Goal: Task Accomplishment & Management: Complete application form

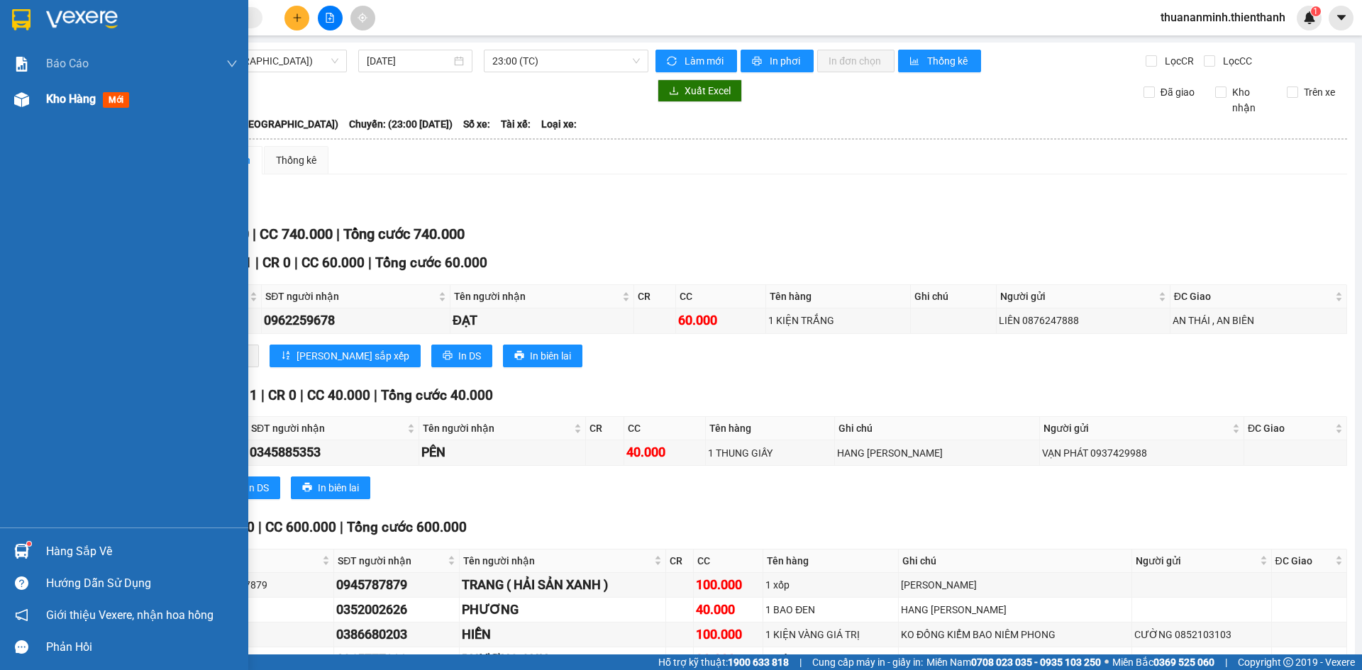
click at [12, 105] on div at bounding box center [21, 99] width 25 height 25
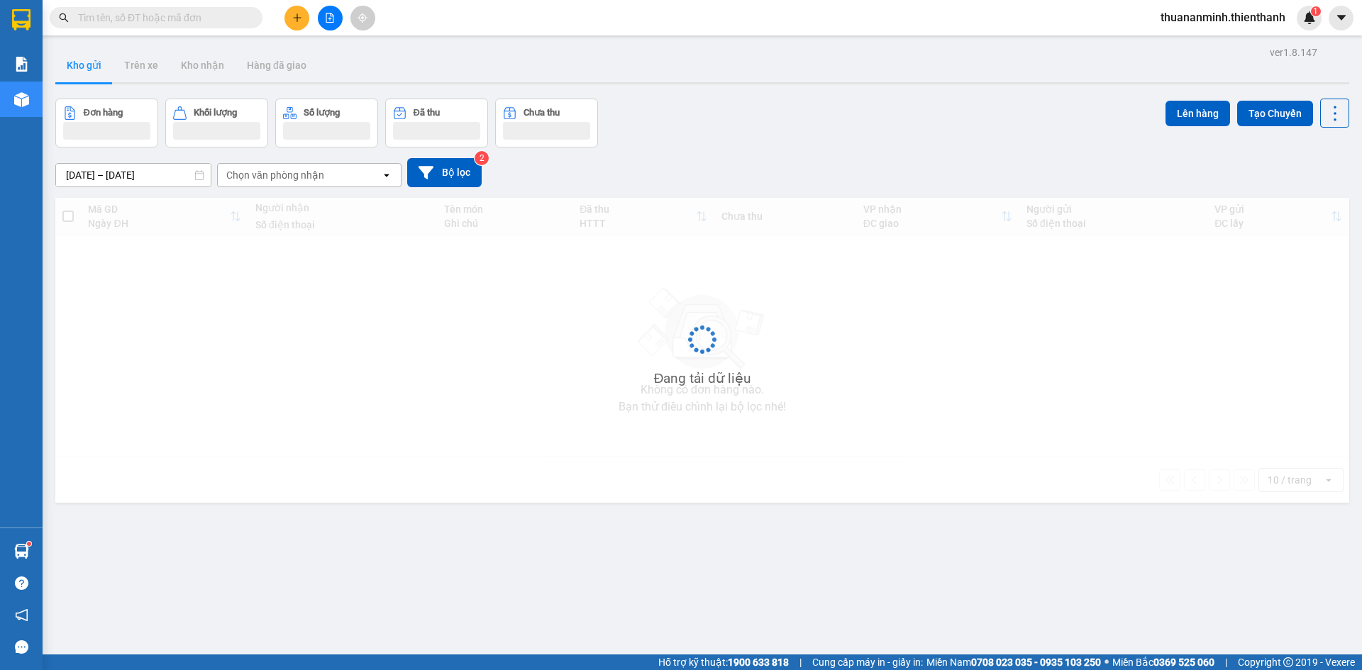
click at [299, 13] on icon "plus" at bounding box center [297, 18] width 10 height 10
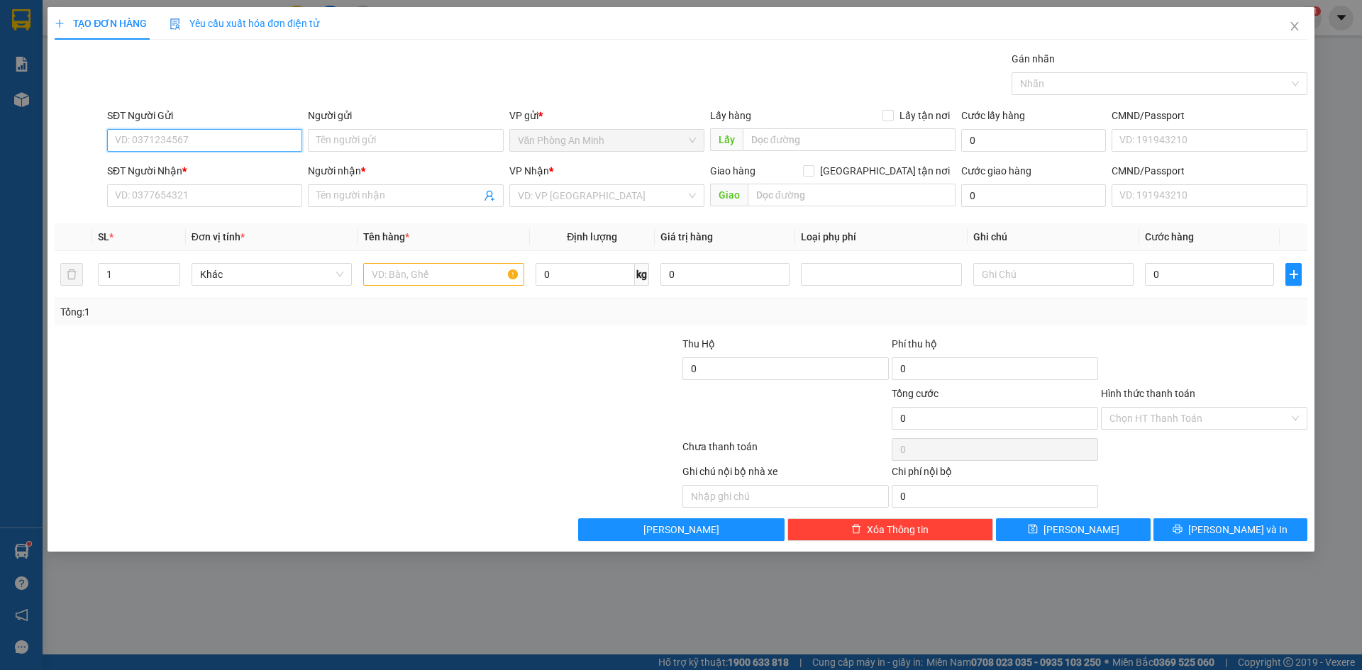
paste input "0367136181"
type input "0367136181"
click at [204, 141] on input "0367136181" at bounding box center [204, 140] width 195 height 23
click at [194, 164] on div "0367136181 - ANH LỆNH" at bounding box center [205, 169] width 178 height 16
type input "ANH LỆNH"
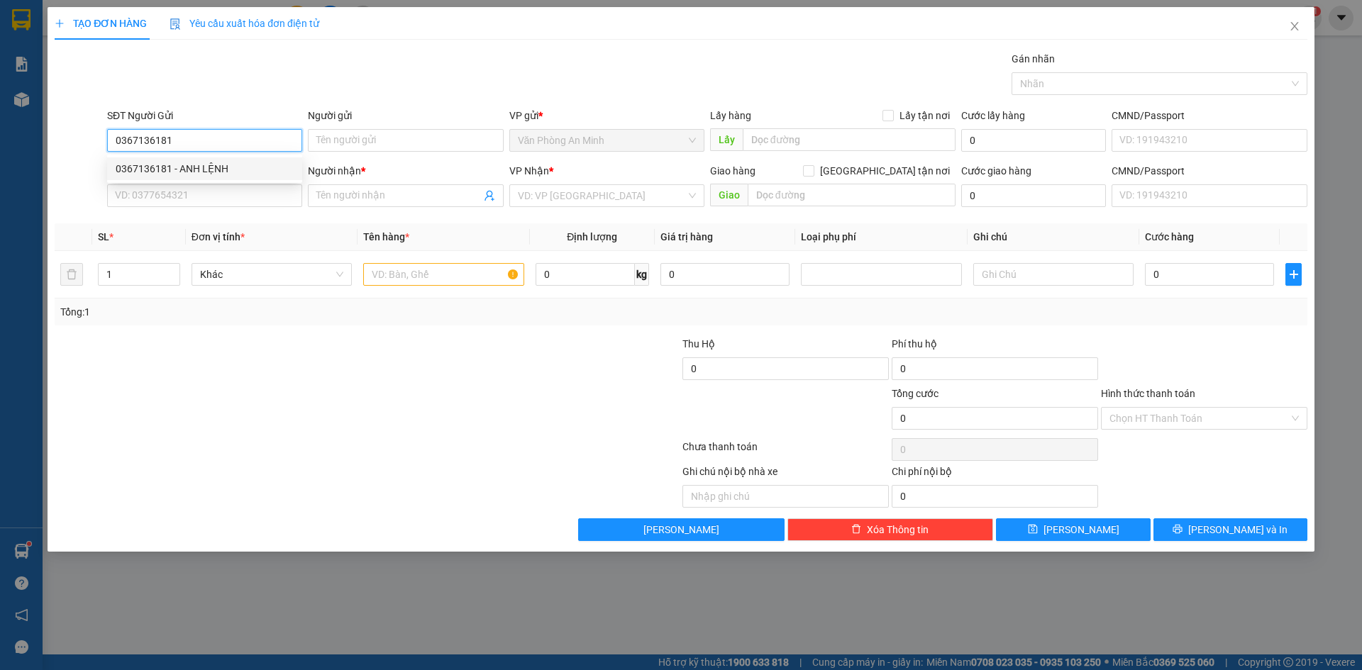
type input "0379284928"
type input "ANH BỤNG MỠ"
type input "214/1b [PERSON_NAME] Phường Cầu Ông Lãnh Q1 HCM"
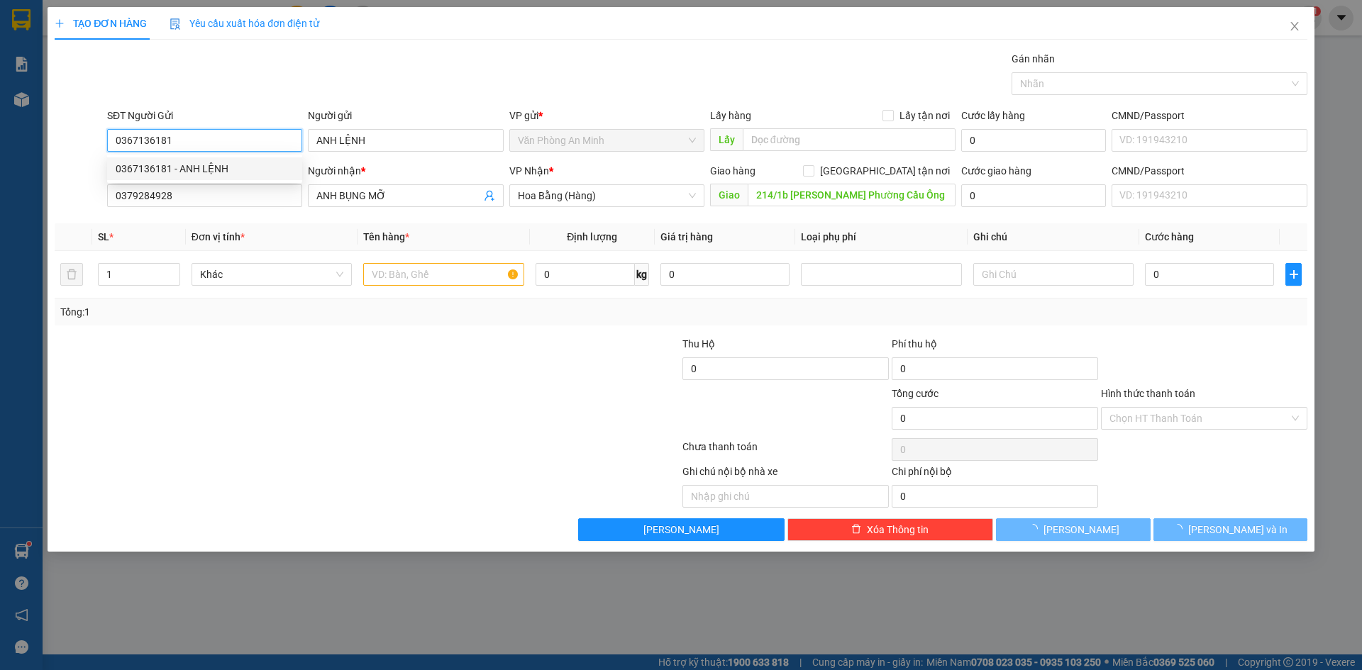
type input "180.000"
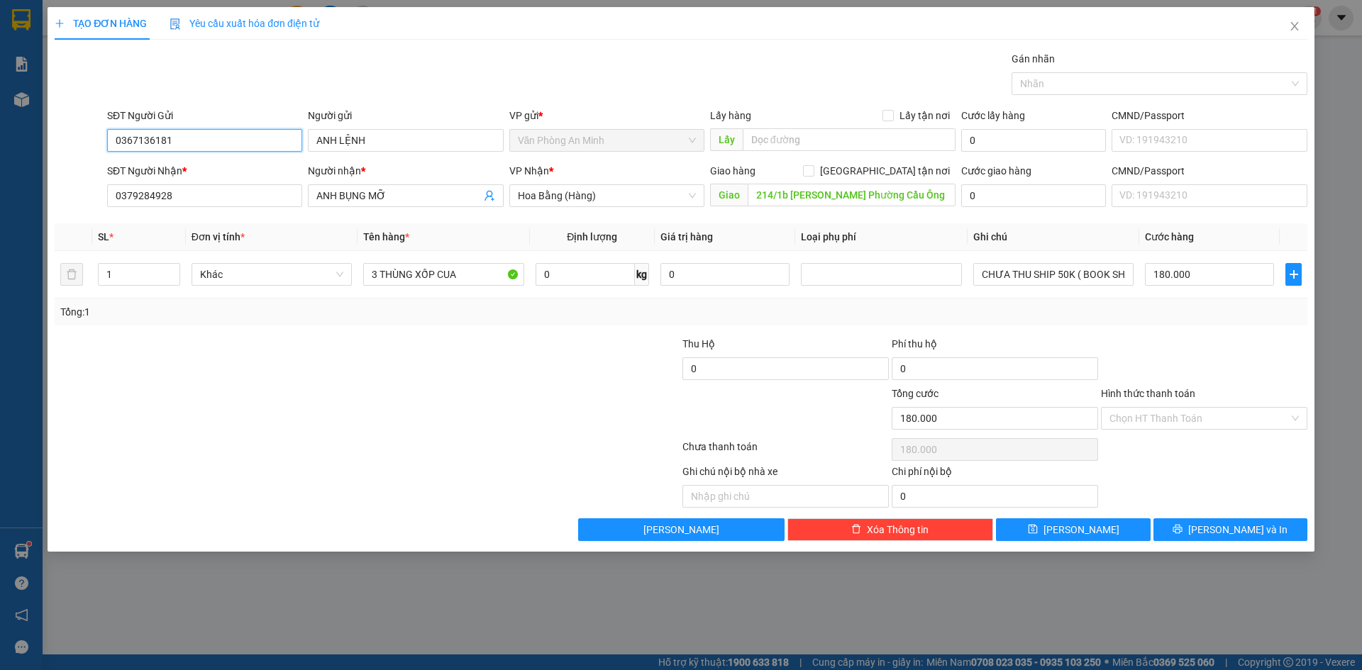
type input "0367136181"
click at [307, 379] on div at bounding box center [262, 361] width 419 height 50
click at [226, 184] on input "0379284928" at bounding box center [204, 195] width 195 height 23
click at [227, 196] on input "0379284928" at bounding box center [204, 195] width 195 height 23
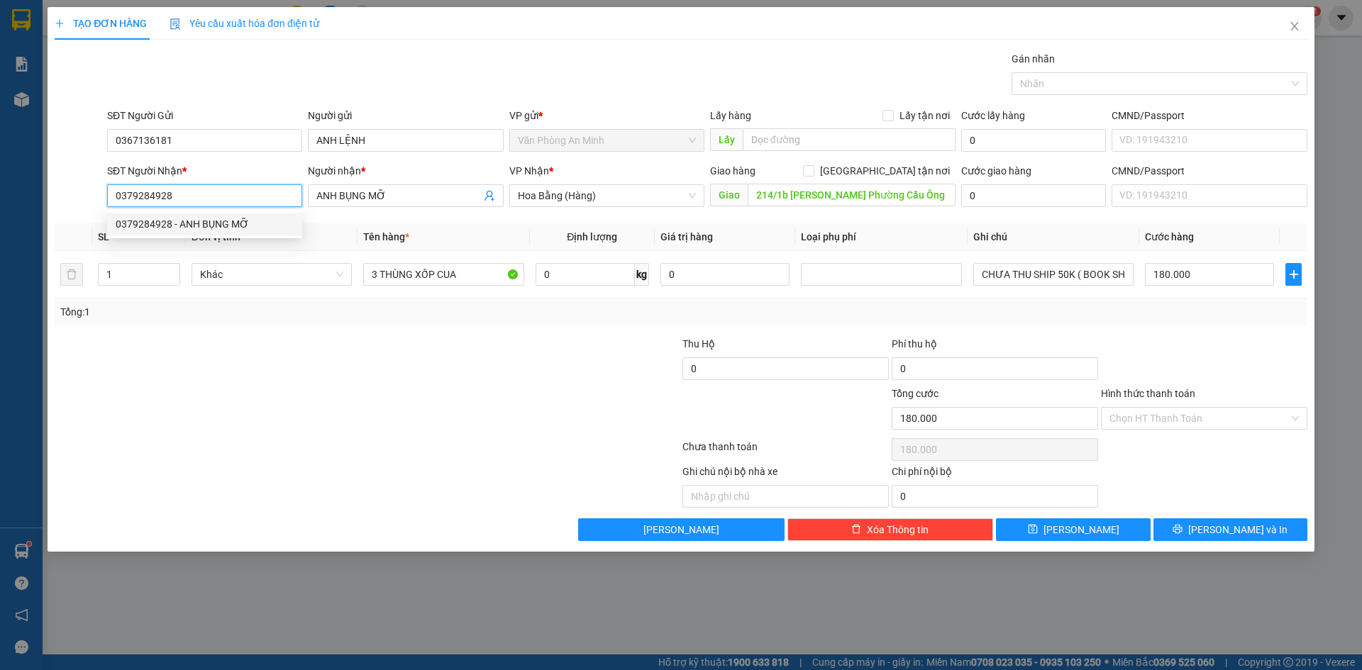
paste input "919072806"
type input "0919072806"
click at [214, 226] on div "0919072806 - [PERSON_NAME]" at bounding box center [205, 224] width 178 height 16
type input "[PERSON_NAME]"
type input "50.000"
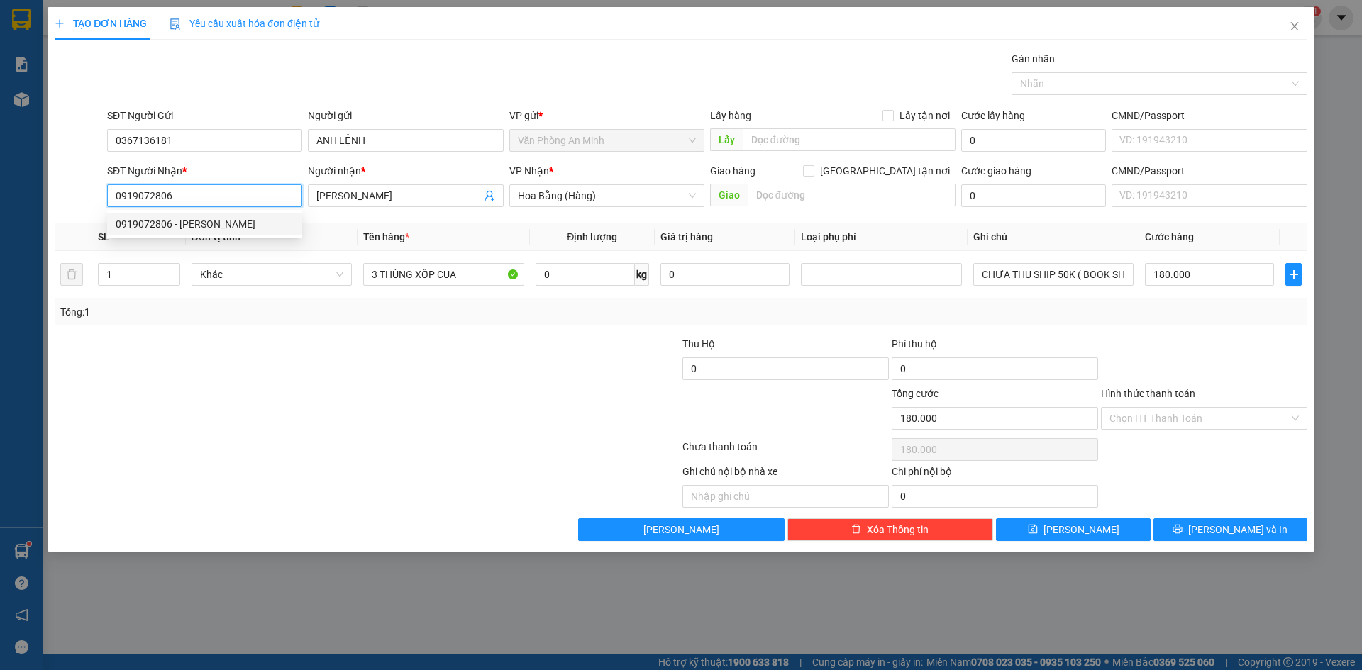
type input "50.000"
type input "0919072806"
click at [397, 421] on div at bounding box center [262, 411] width 419 height 50
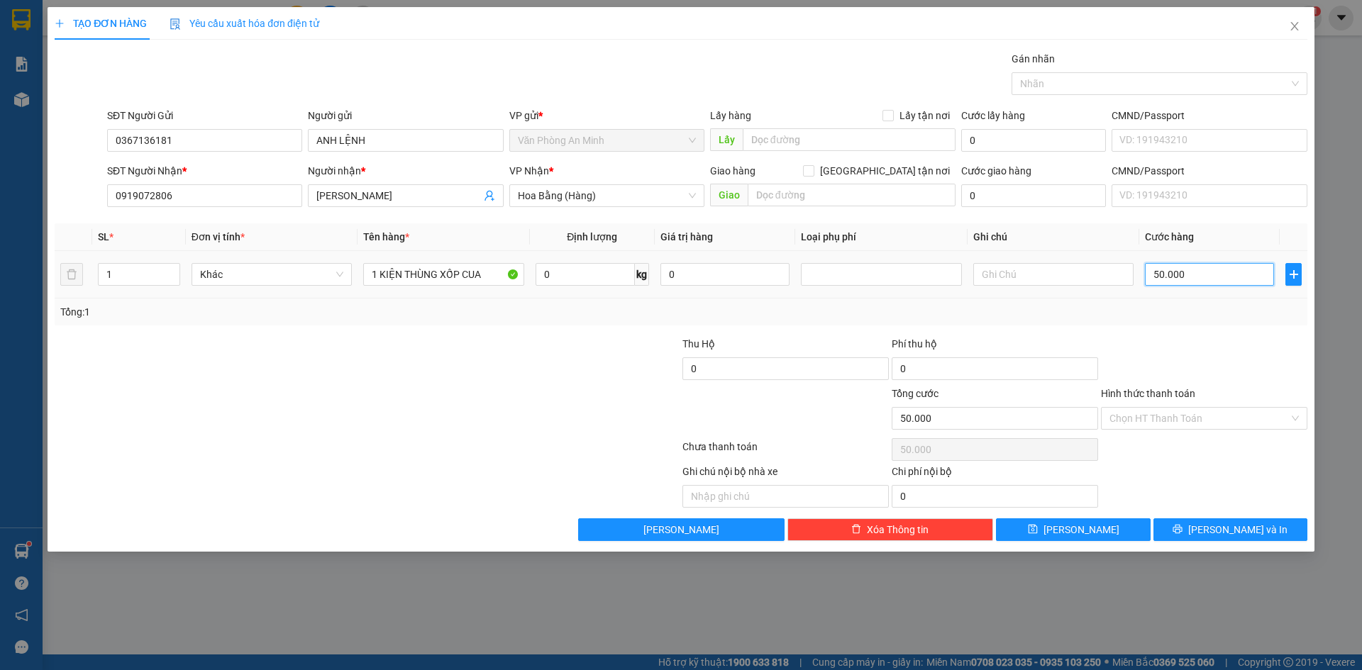
click at [1198, 276] on input "50.000" at bounding box center [1209, 274] width 129 height 23
click at [1171, 279] on input "50.000" at bounding box center [1209, 274] width 129 height 23
click at [1161, 274] on input "50.000" at bounding box center [1209, 274] width 129 height 23
type input "0"
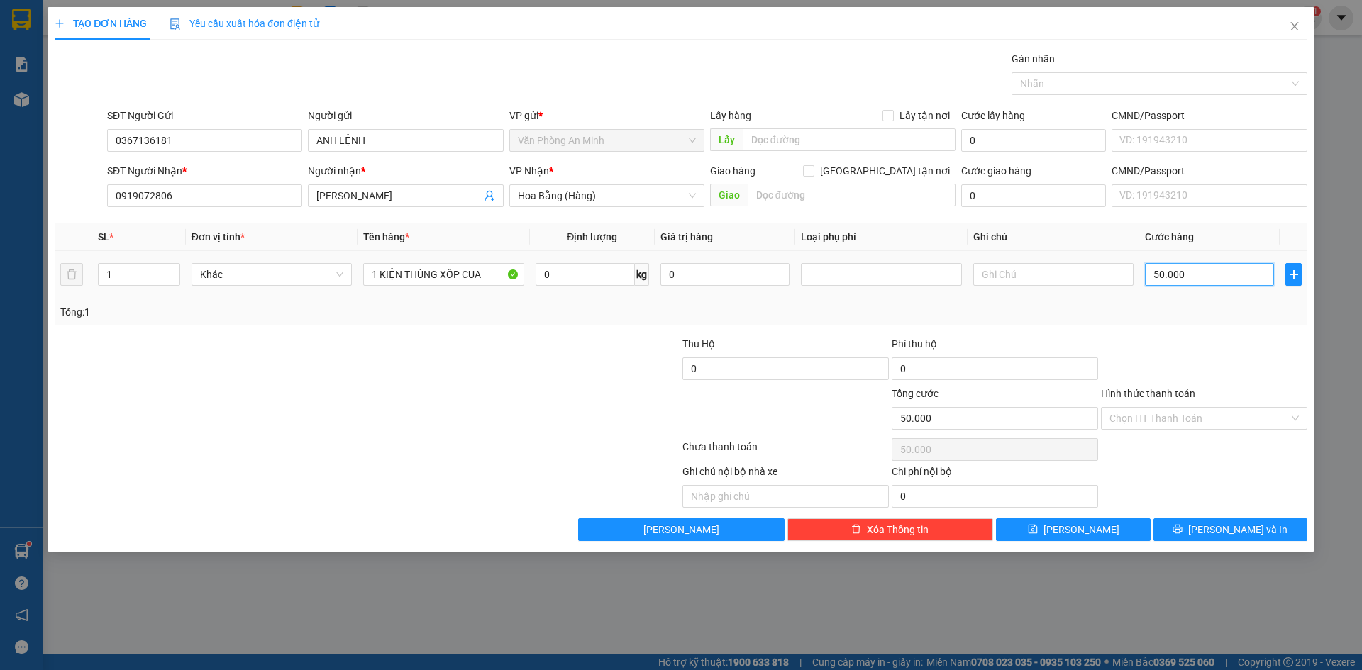
type input "0.000"
type input "60.000"
click at [415, 349] on div at bounding box center [262, 361] width 419 height 50
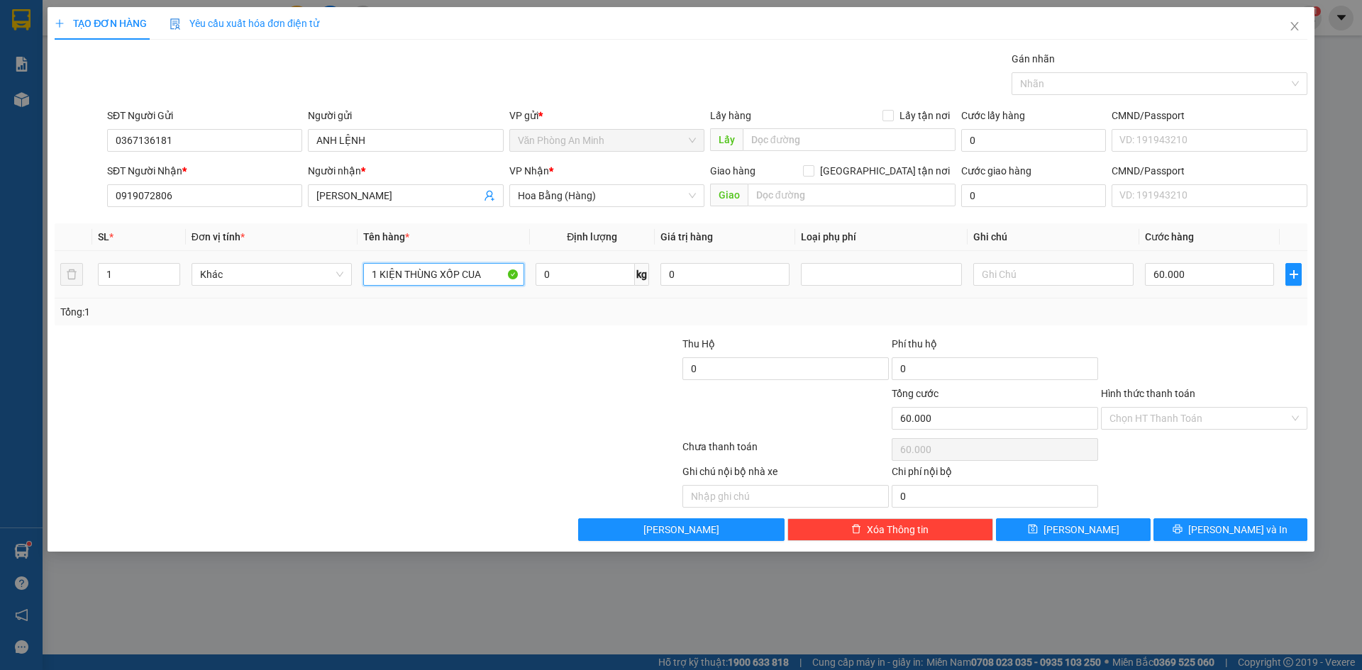
drag, startPoint x: 430, startPoint y: 286, endPoint x: 477, endPoint y: 333, distance: 66.2
click at [467, 314] on div "SL * Đơn vị tính * Tên hàng * Định lượng Giá trị hàng Loại phụ phí Ghi chú Cước…" at bounding box center [681, 274] width 1253 height 102
click at [502, 394] on div at bounding box center [576, 411] width 209 height 50
click at [1189, 417] on input "Hình thức thanh toán" at bounding box center [1198, 418] width 179 height 21
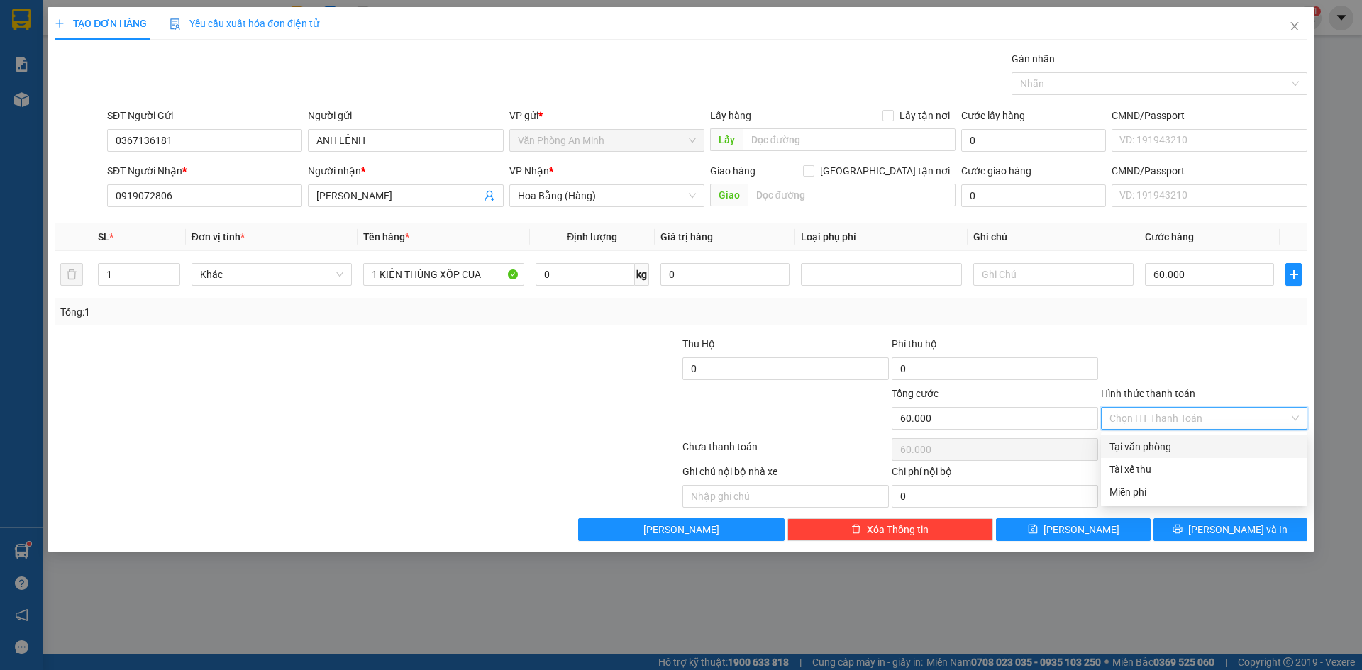
click at [1185, 373] on div at bounding box center [1204, 361] width 209 height 50
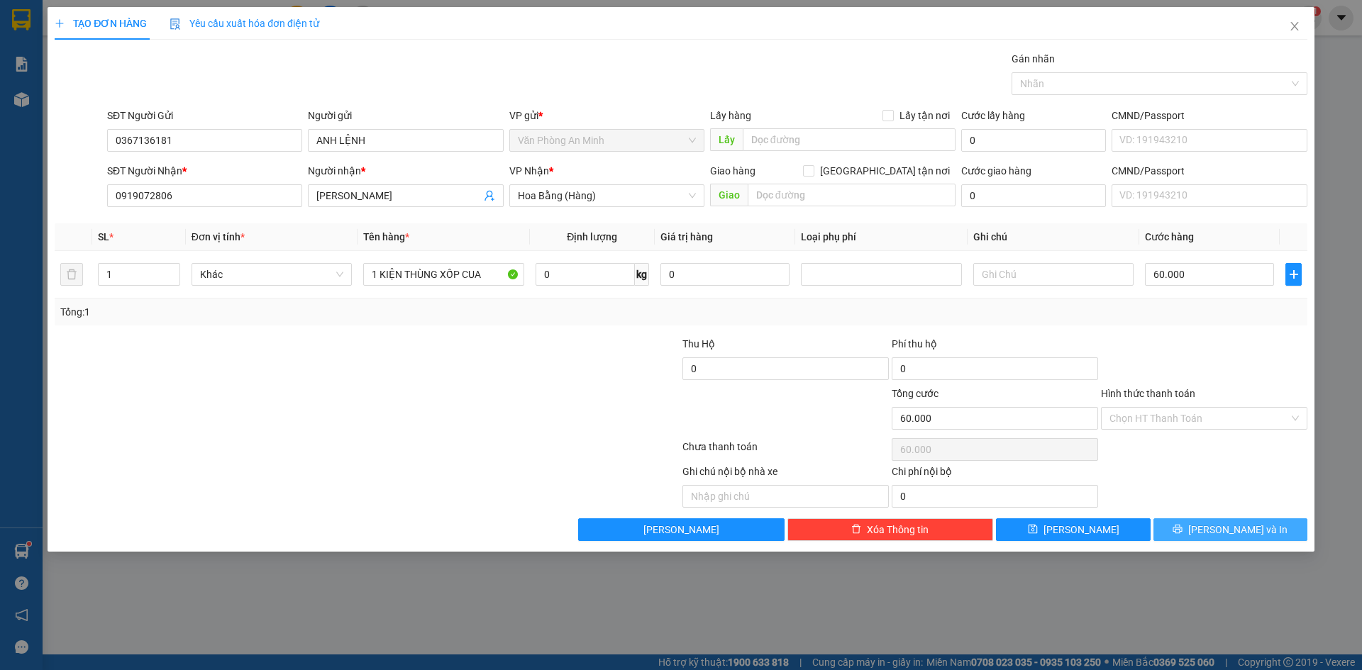
click at [1222, 536] on span "[PERSON_NAME] và In" at bounding box center [1237, 530] width 99 height 16
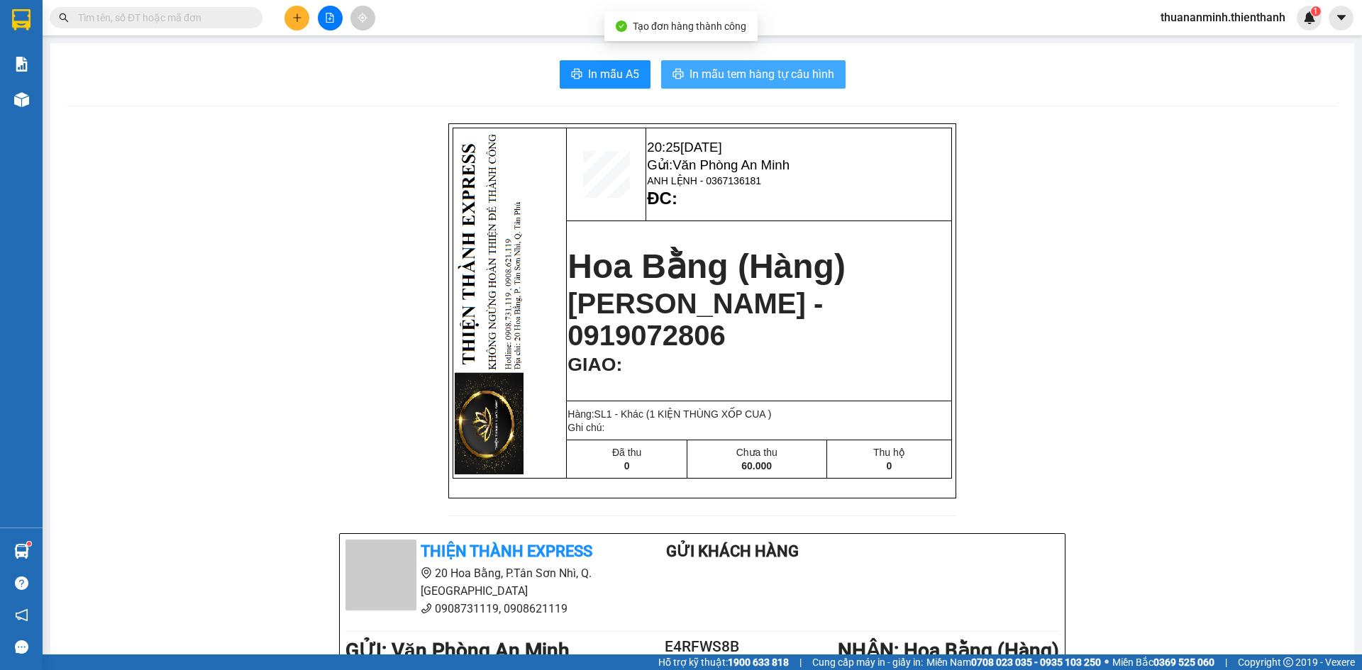
click at [746, 65] on span "In mẫu tem hàng tự cấu hình" at bounding box center [762, 74] width 145 height 18
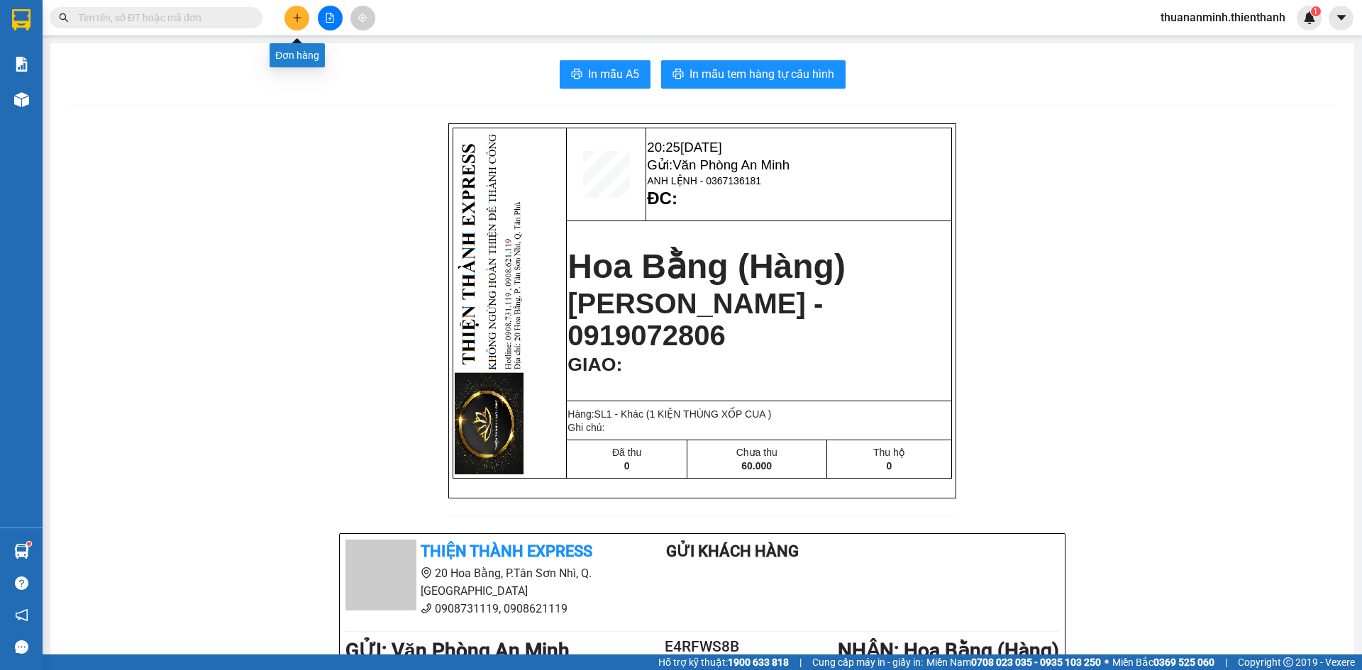
click at [296, 18] on icon "plus" at bounding box center [297, 17] width 8 height 1
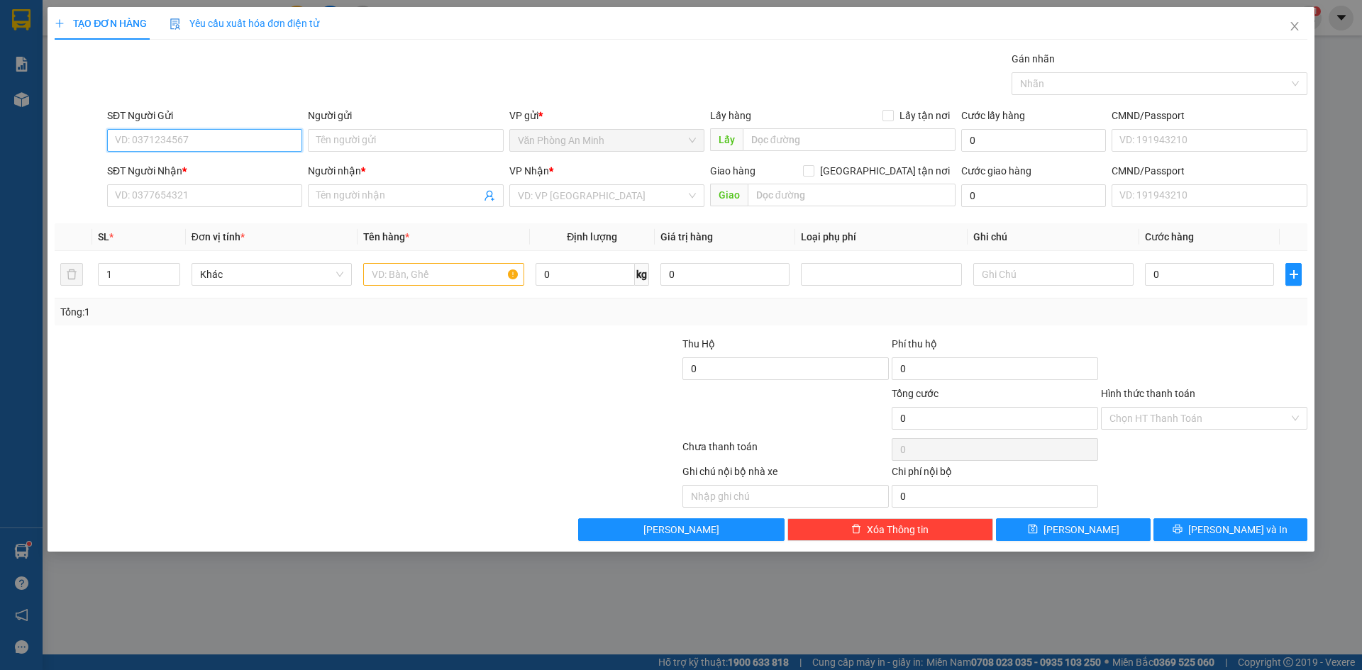
paste input "GỬI THỨ 8 AN MINH ( [PERSON_NAME] ) ANH LỆNH CUA 0367136181 NHẬN: VP HOA BẰNG K…"
type input "GỬI THỨ 8 AN MINH ( [PERSON_NAME] ) ANH LỆNH CUA 0367136181 NHẬN: VP HOA BẰNG K…"
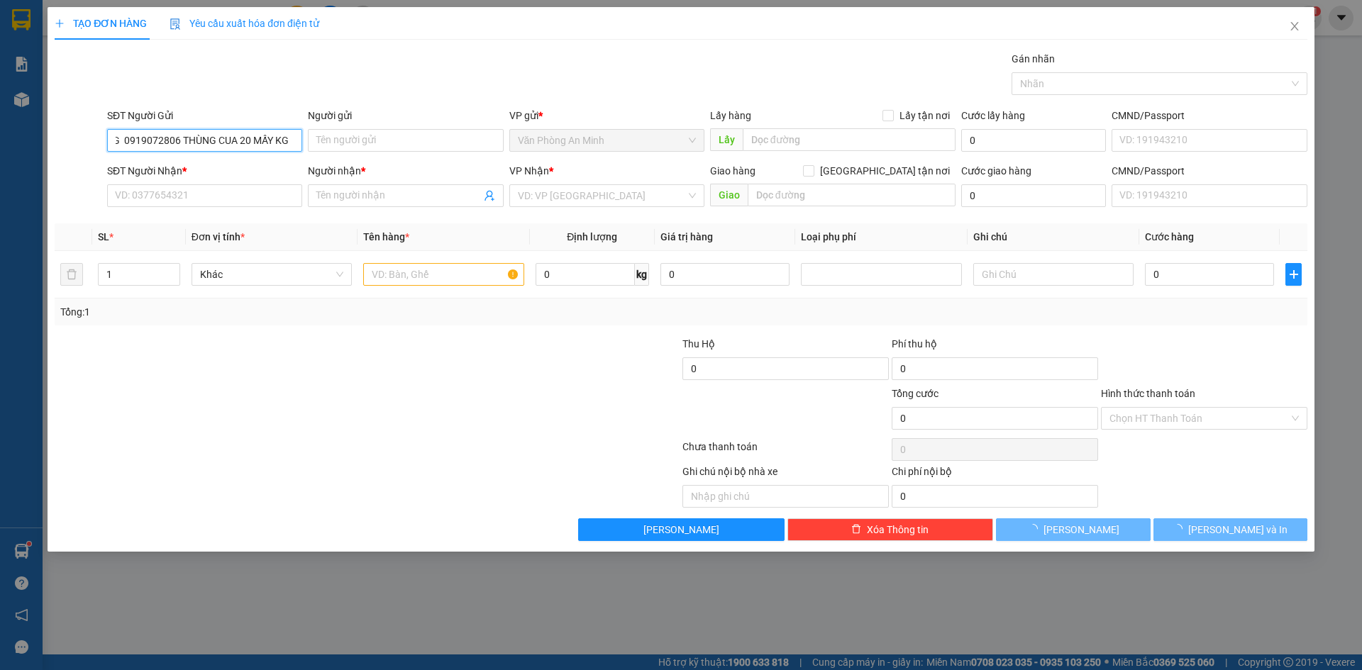
click at [258, 143] on input "GỬI THỨ 8 AN MINH ( [PERSON_NAME] ) ANH LỆNH CUA 0367136181 NHẬN: VP HOA BẰNG K…" at bounding box center [204, 140] width 195 height 23
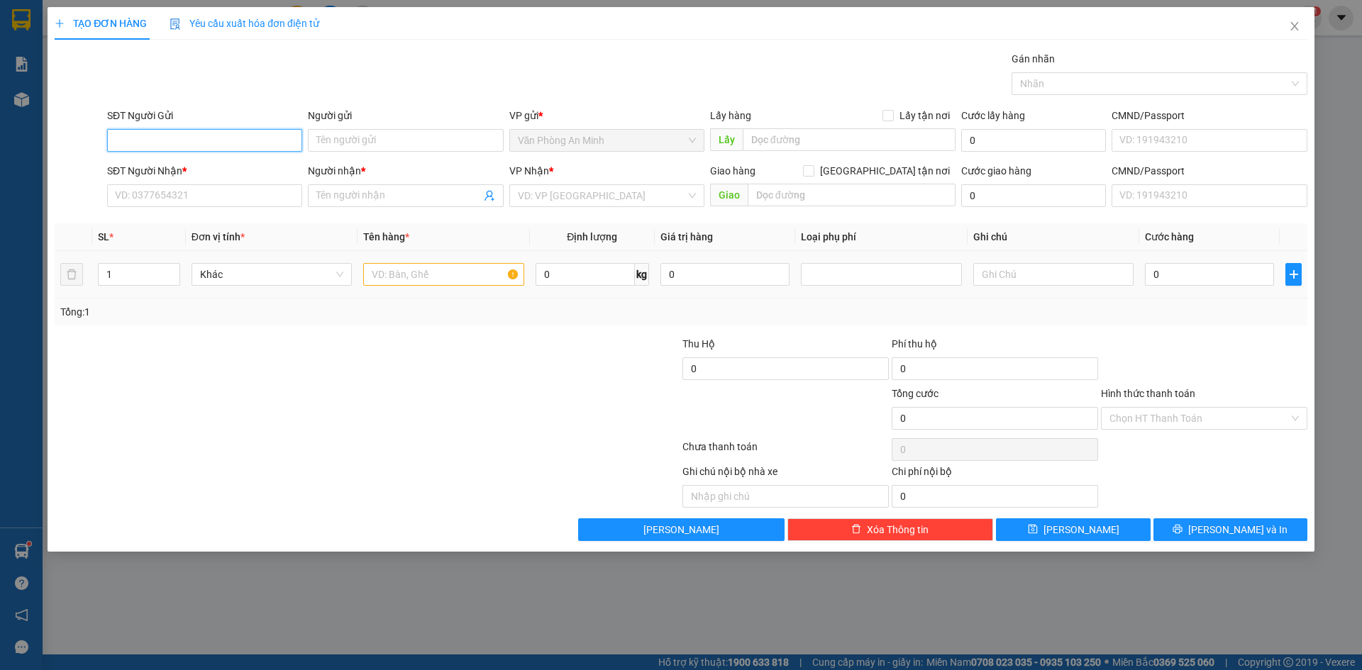
scroll to position [0, 0]
click at [216, 165] on div "0367136181 - ANH LỆNH" at bounding box center [205, 169] width 178 height 16
type input "0367136181"
type input "ANH LỆNH"
type input "0919072806"
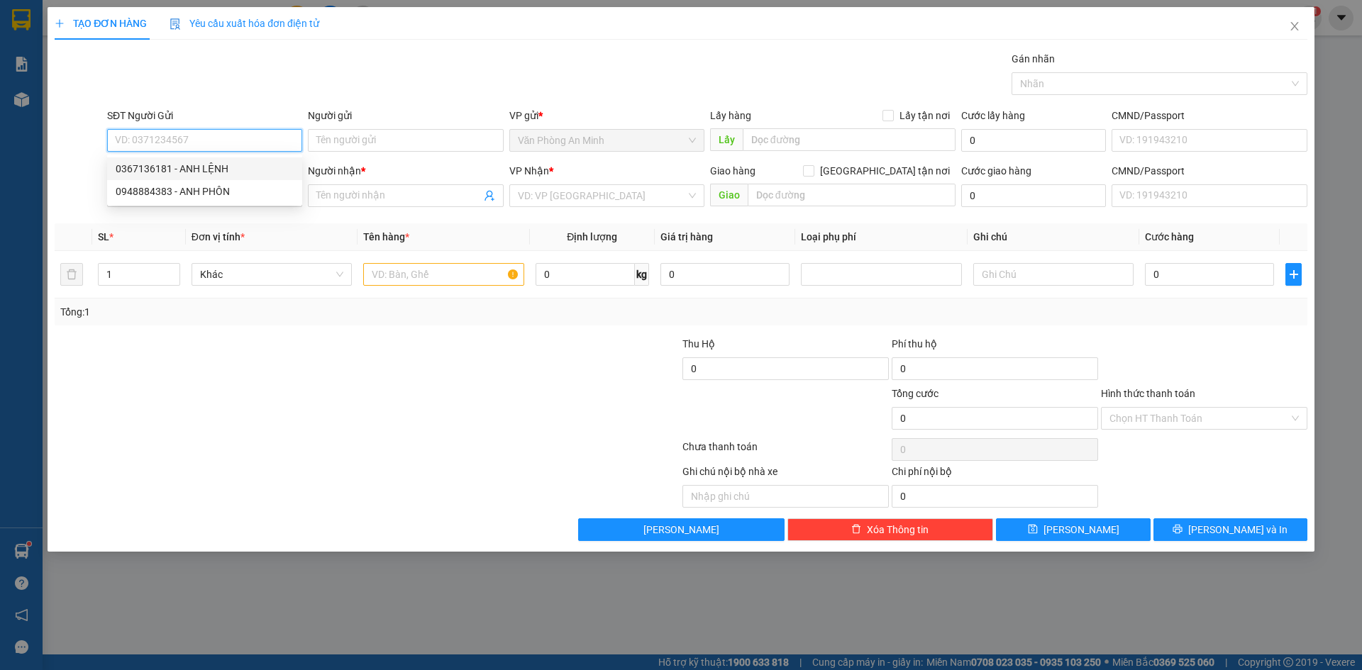
type input "[PERSON_NAME]"
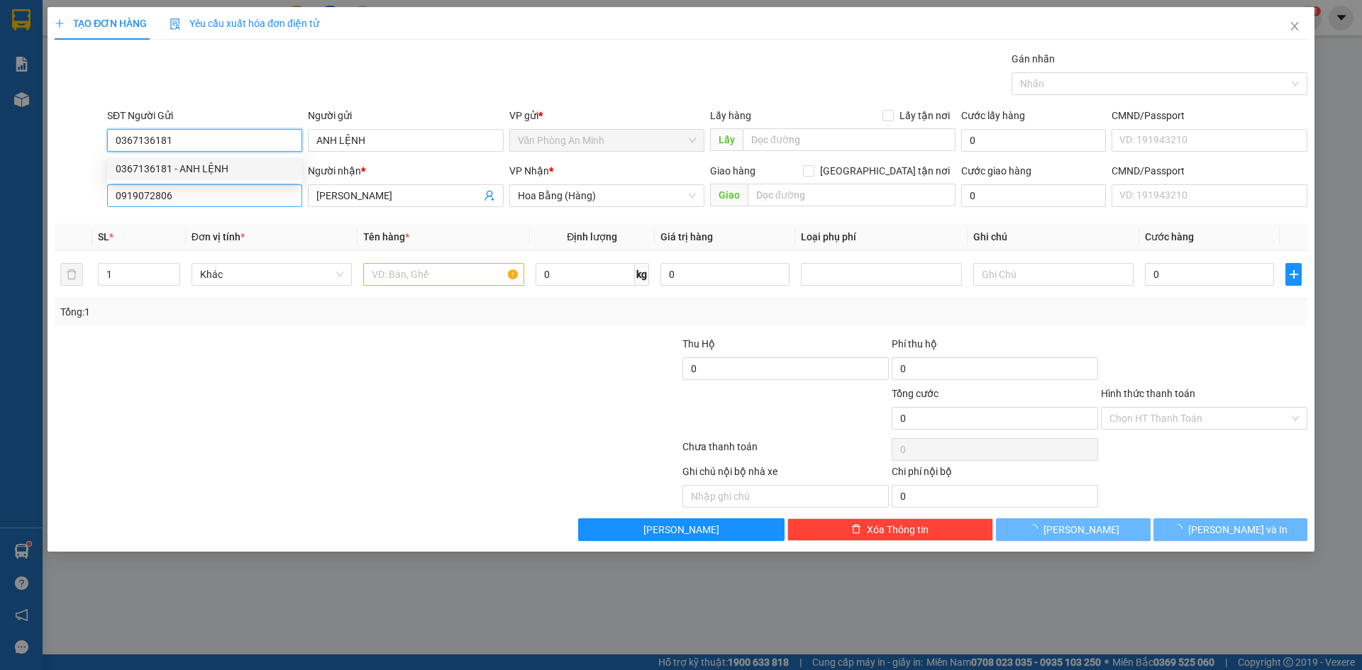
type input "60.000"
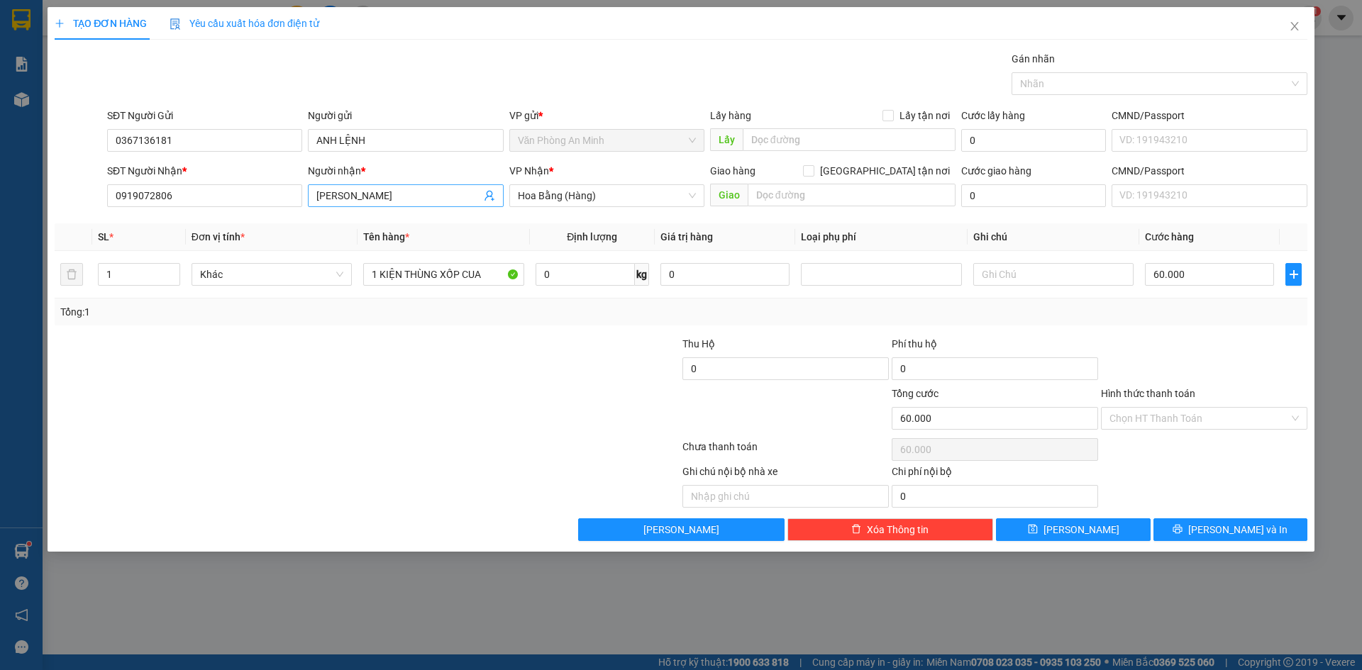
click at [411, 191] on input "[PERSON_NAME]" at bounding box center [398, 196] width 164 height 16
click at [236, 190] on input "0919072806" at bounding box center [204, 195] width 195 height 23
click at [234, 192] on input "0919072806" at bounding box center [204, 195] width 195 height 23
click at [211, 196] on input "0919072806" at bounding box center [204, 195] width 195 height 23
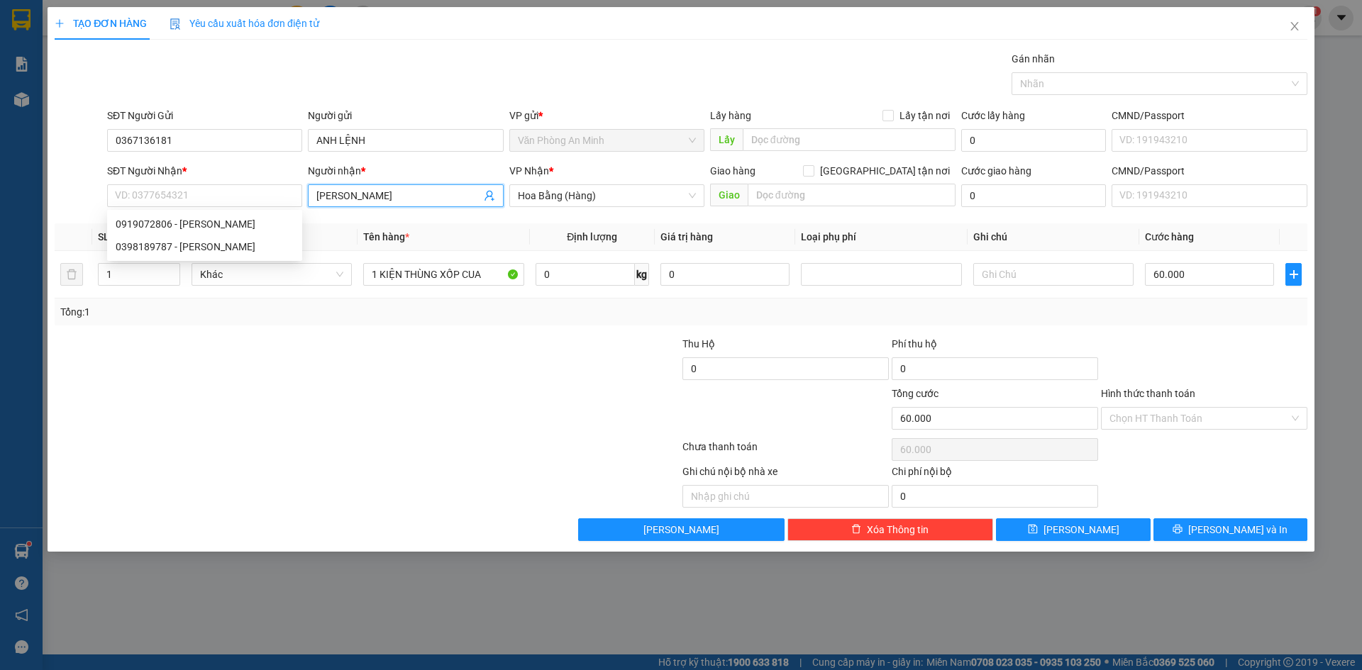
click at [390, 194] on input "[PERSON_NAME]" at bounding box center [398, 196] width 164 height 16
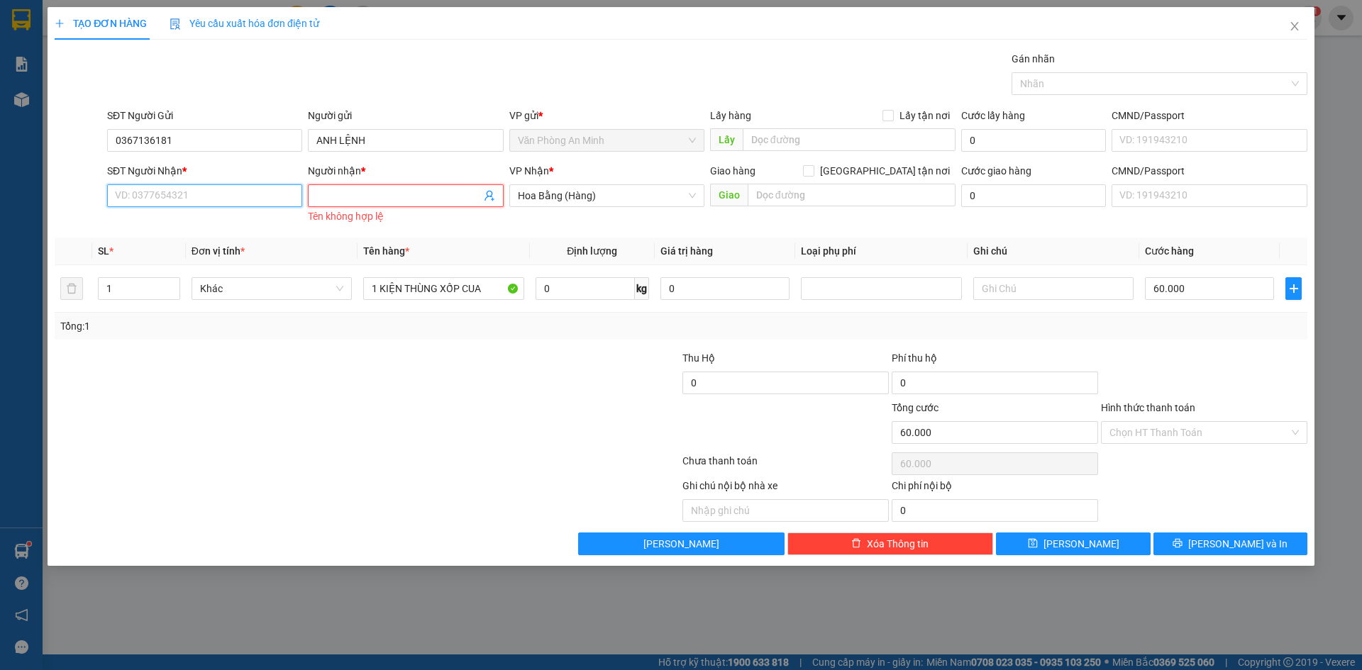
click at [199, 199] on input "SĐT Người Nhận *" at bounding box center [204, 195] width 195 height 23
click at [201, 194] on input "SĐT Người Nhận *" at bounding box center [204, 195] width 195 height 23
click at [384, 199] on input "Người nhận *" at bounding box center [398, 196] width 164 height 16
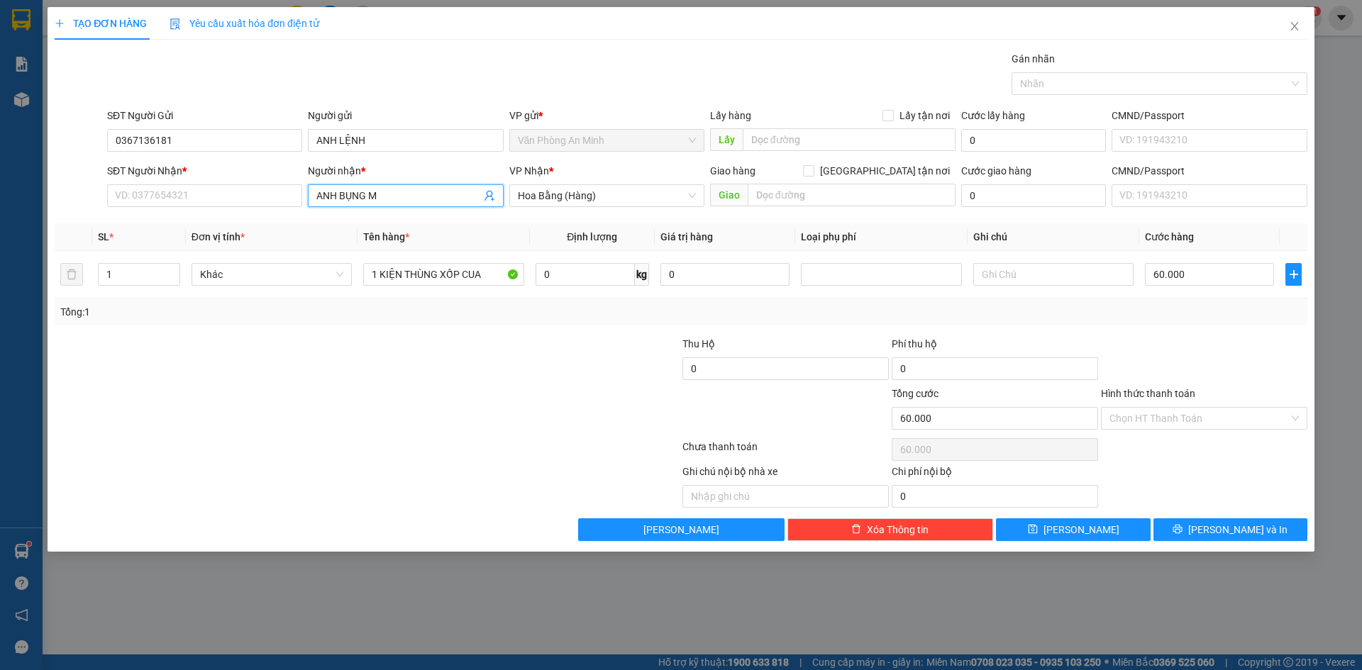
type input "ANH BỤNG MỠ"
click at [364, 216] on div "ANH BỤNG MỠ - 0379284928" at bounding box center [405, 224] width 195 height 23
type input "0379284928"
click at [350, 393] on div at bounding box center [262, 411] width 419 height 50
click at [631, 200] on span "Hoa Bằng (Hàng)" at bounding box center [607, 195] width 178 height 21
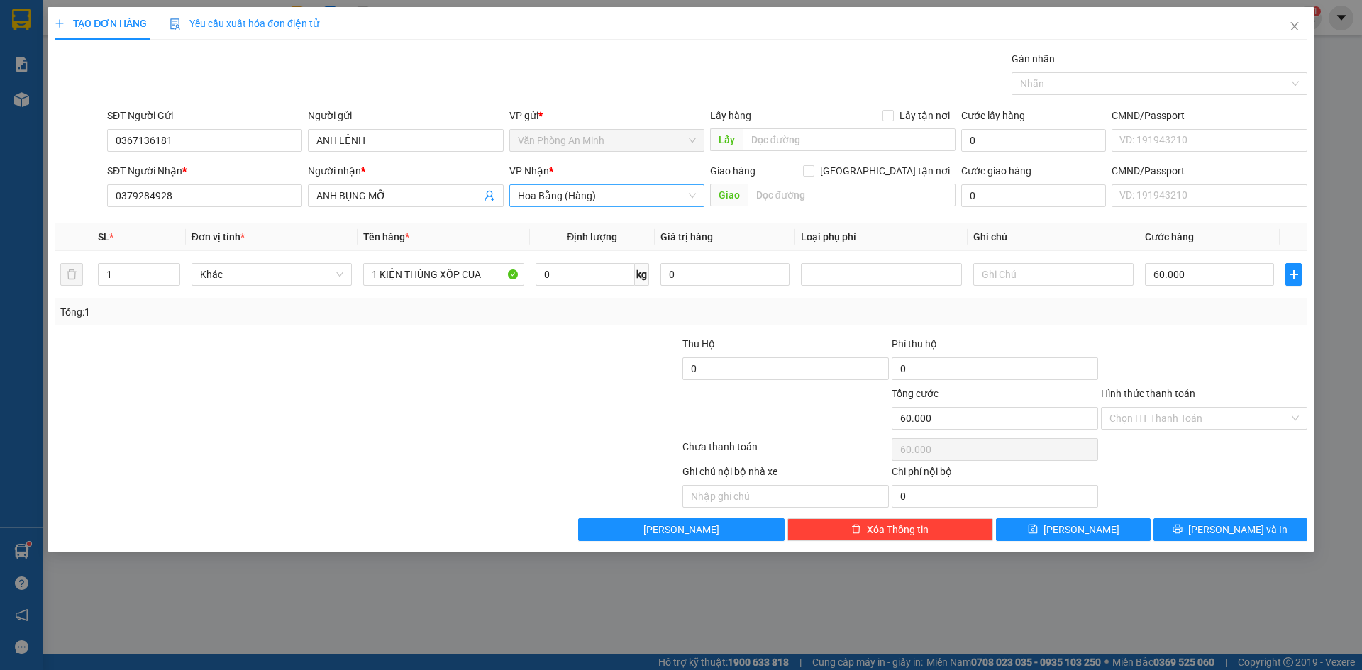
click at [631, 200] on span "Hoa Bằng (Hàng)" at bounding box center [607, 195] width 178 height 21
click at [188, 203] on input "0379284928" at bounding box center [204, 195] width 195 height 23
click at [440, 209] on div "Người nhận * ANH BỤNG MỠ" at bounding box center [405, 188] width 195 height 50
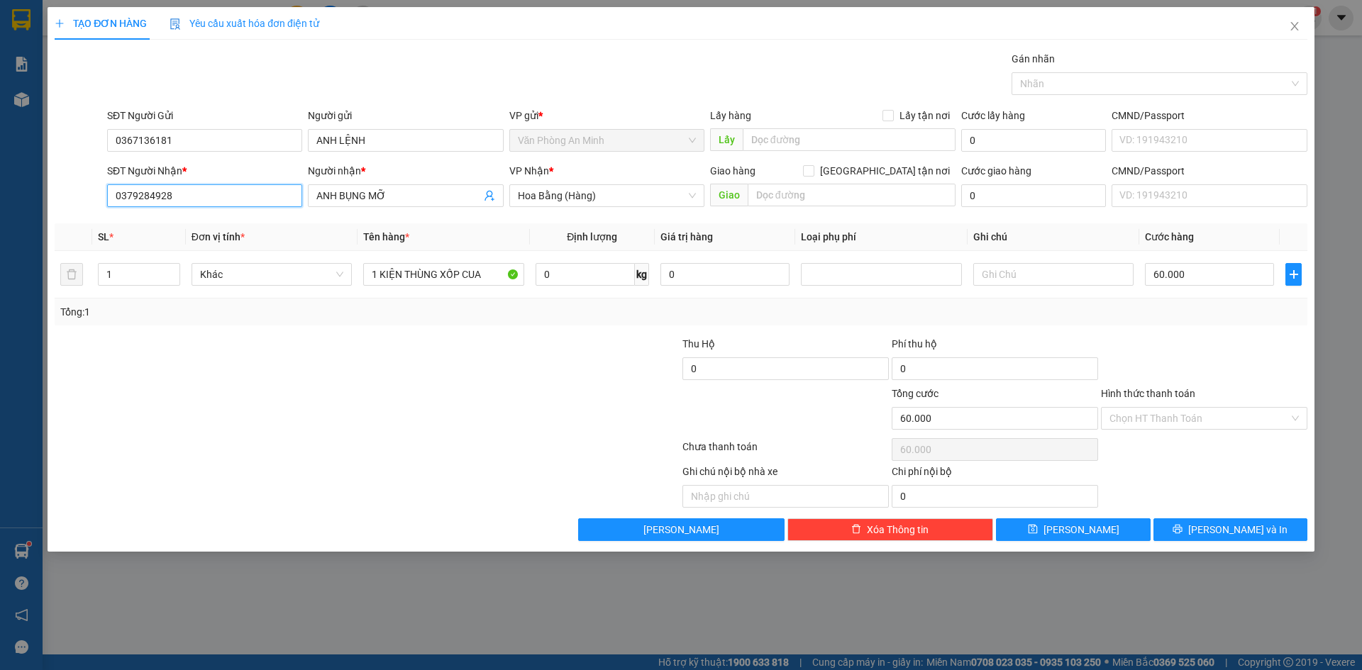
click at [236, 201] on input "0379284928" at bounding box center [204, 195] width 195 height 23
click at [389, 189] on input "ANH BỤNG MỠ" at bounding box center [398, 196] width 164 height 16
type input "ANH BỤNG"
click at [367, 192] on input "ANH BỤNG" at bounding box center [398, 196] width 164 height 16
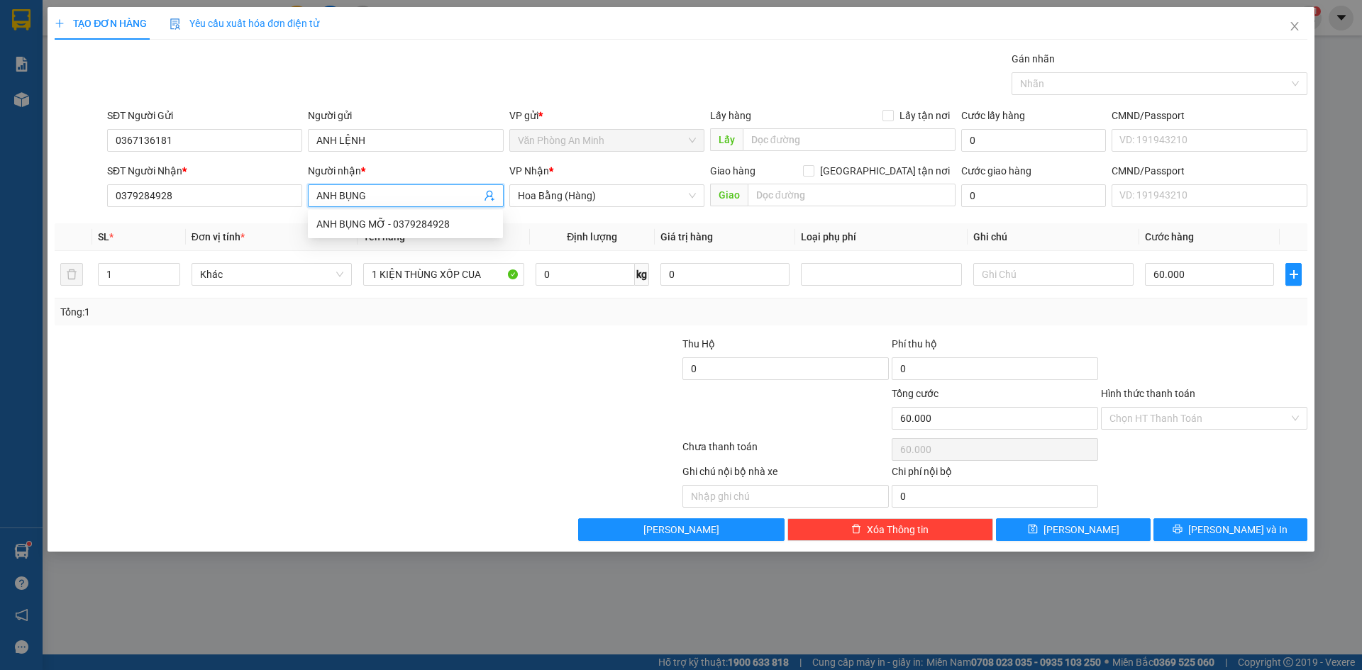
click at [367, 192] on input "ANH BỤNG" at bounding box center [398, 196] width 164 height 16
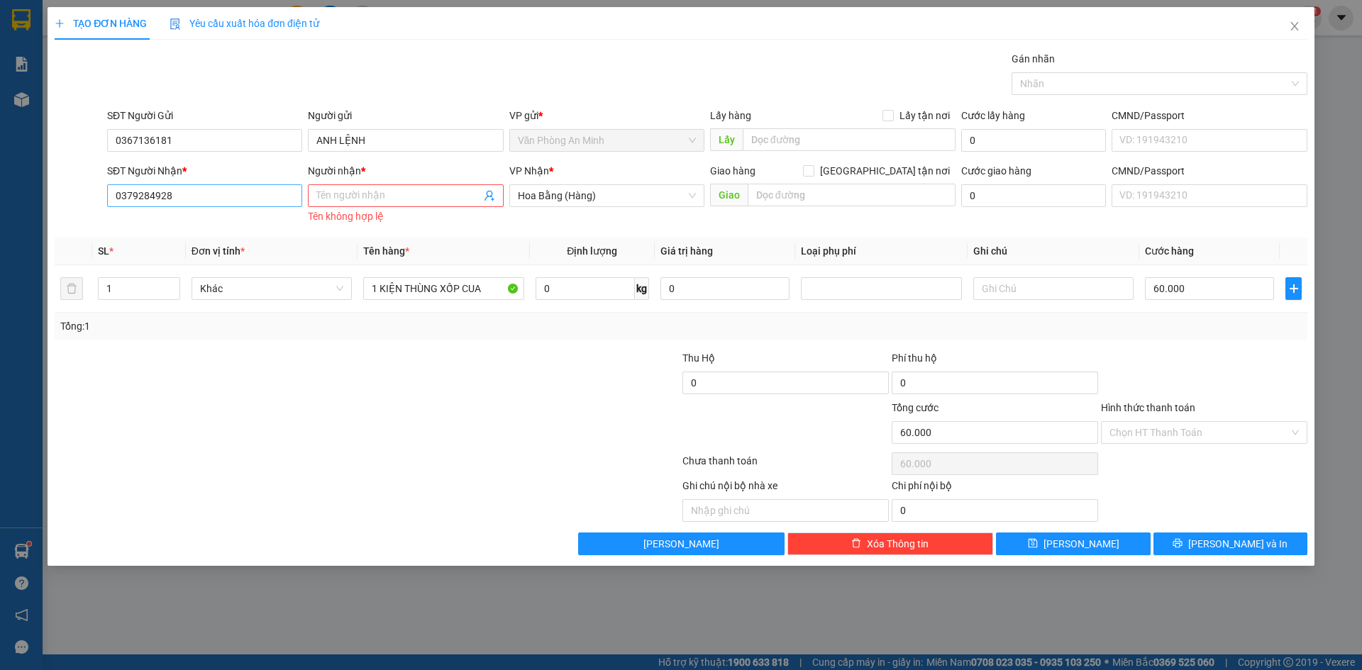
drag, startPoint x: 203, startPoint y: 192, endPoint x: 184, endPoint y: 190, distance: 19.2
click at [175, 204] on div "SĐT Người Nhận * 0379284928 0379284928" at bounding box center [204, 188] width 195 height 50
click at [184, 190] on input "0379284928" at bounding box center [204, 195] width 195 height 23
click at [194, 192] on input "0379284928" at bounding box center [204, 195] width 195 height 23
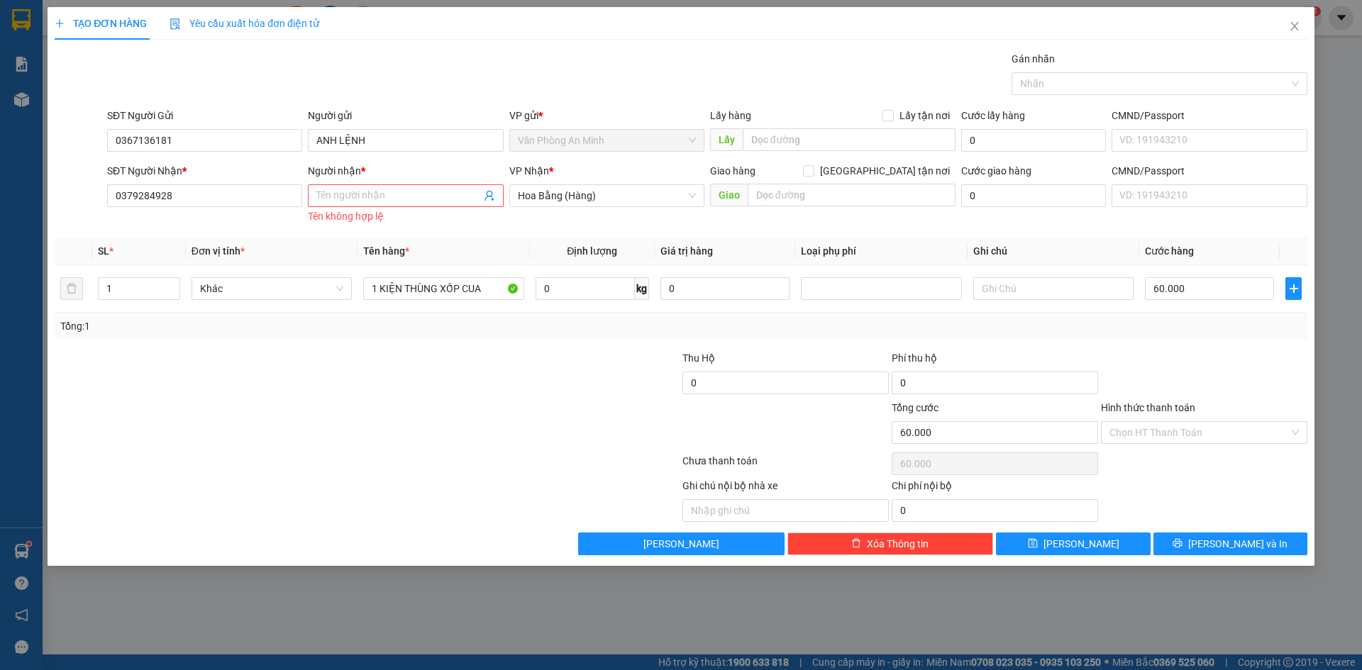
click at [303, 432] on div at bounding box center [262, 425] width 419 height 50
click at [394, 131] on input "ANH LỆNH" at bounding box center [405, 140] width 195 height 23
click at [207, 202] on input "0379284928" at bounding box center [204, 195] width 195 height 23
click at [207, 201] on input "0379284928" at bounding box center [204, 195] width 195 height 23
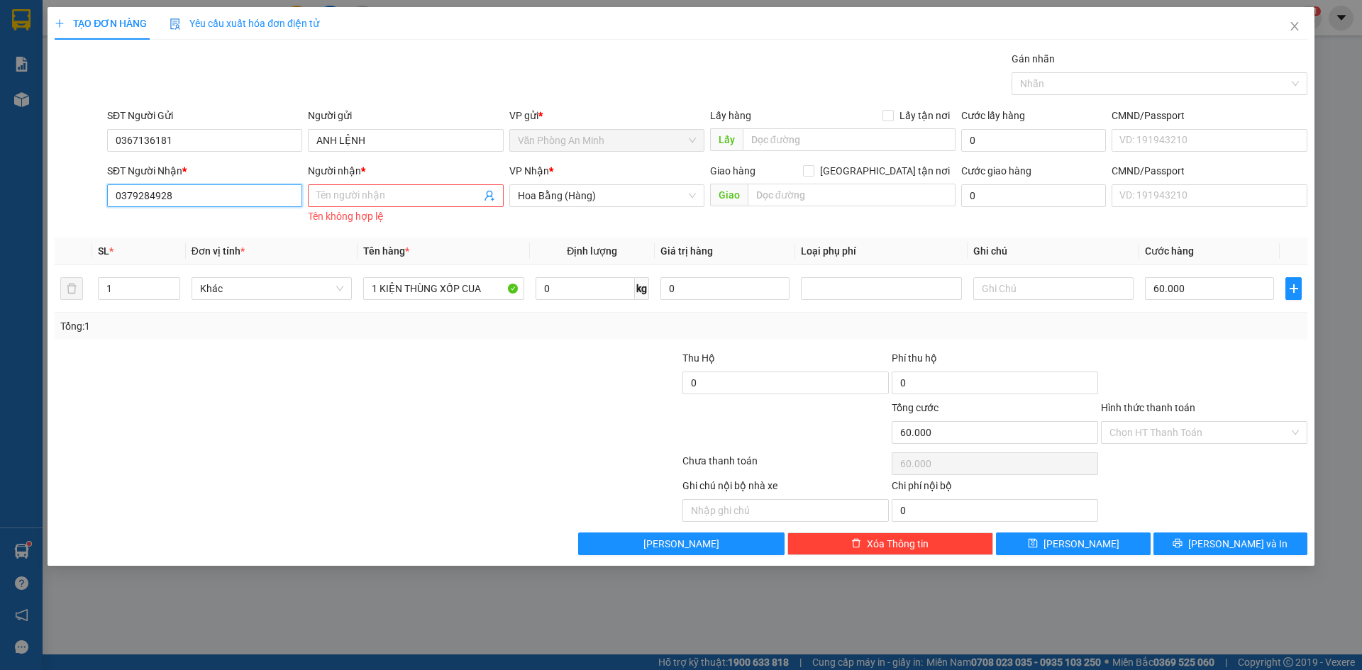
click at [214, 194] on input "0379284928" at bounding box center [204, 195] width 195 height 23
click at [266, 410] on div at bounding box center [262, 425] width 419 height 50
click at [197, 202] on input "0379284928" at bounding box center [204, 195] width 195 height 23
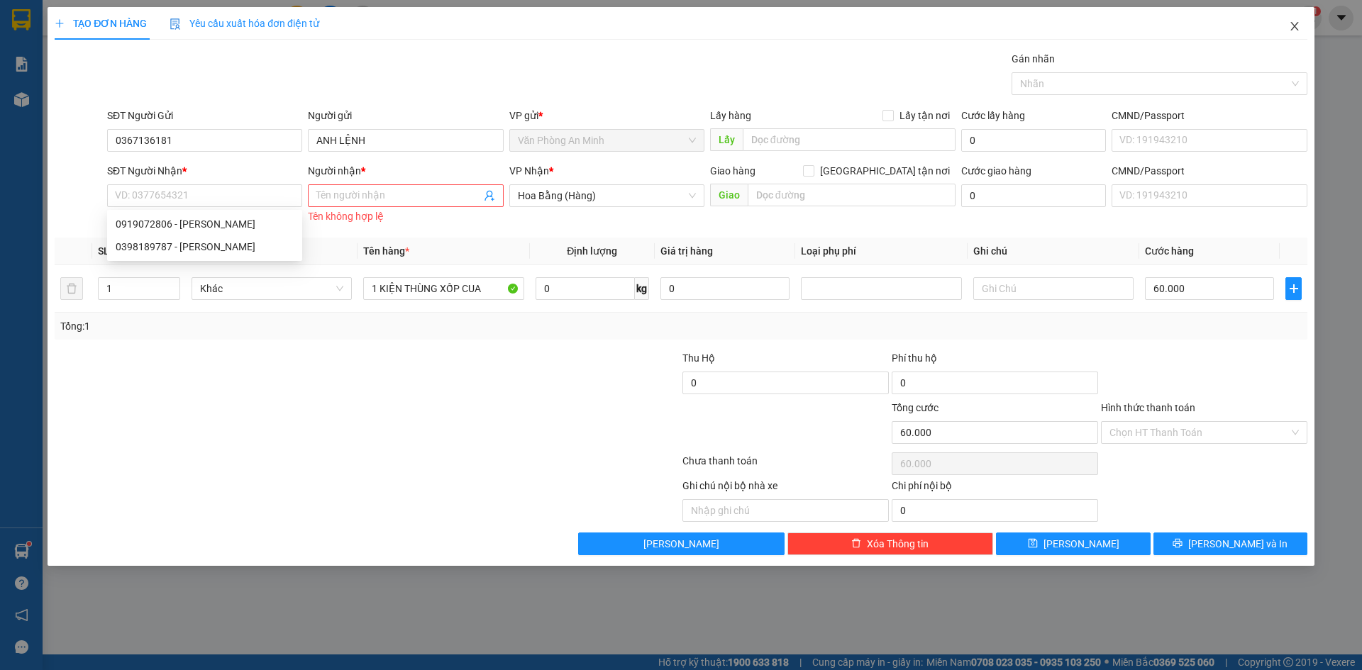
click at [1294, 22] on icon "close" at bounding box center [1294, 26] width 11 height 11
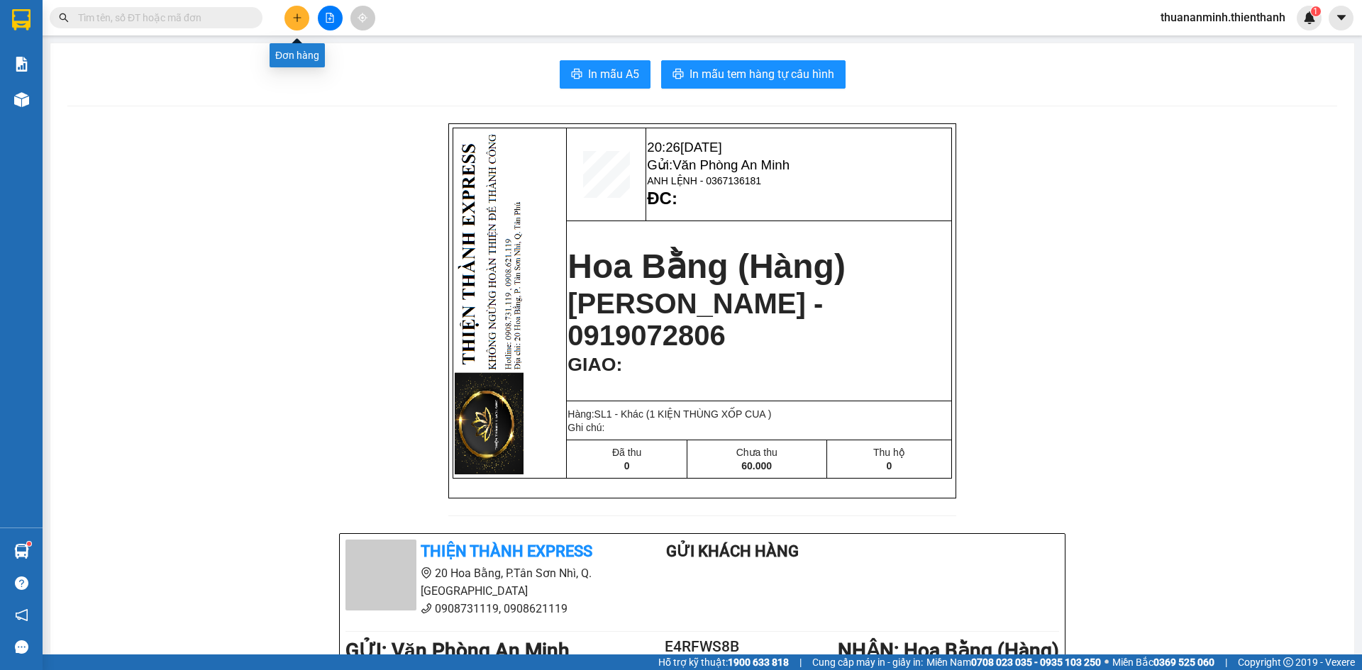
click at [299, 20] on icon "plus" at bounding box center [297, 18] width 10 height 10
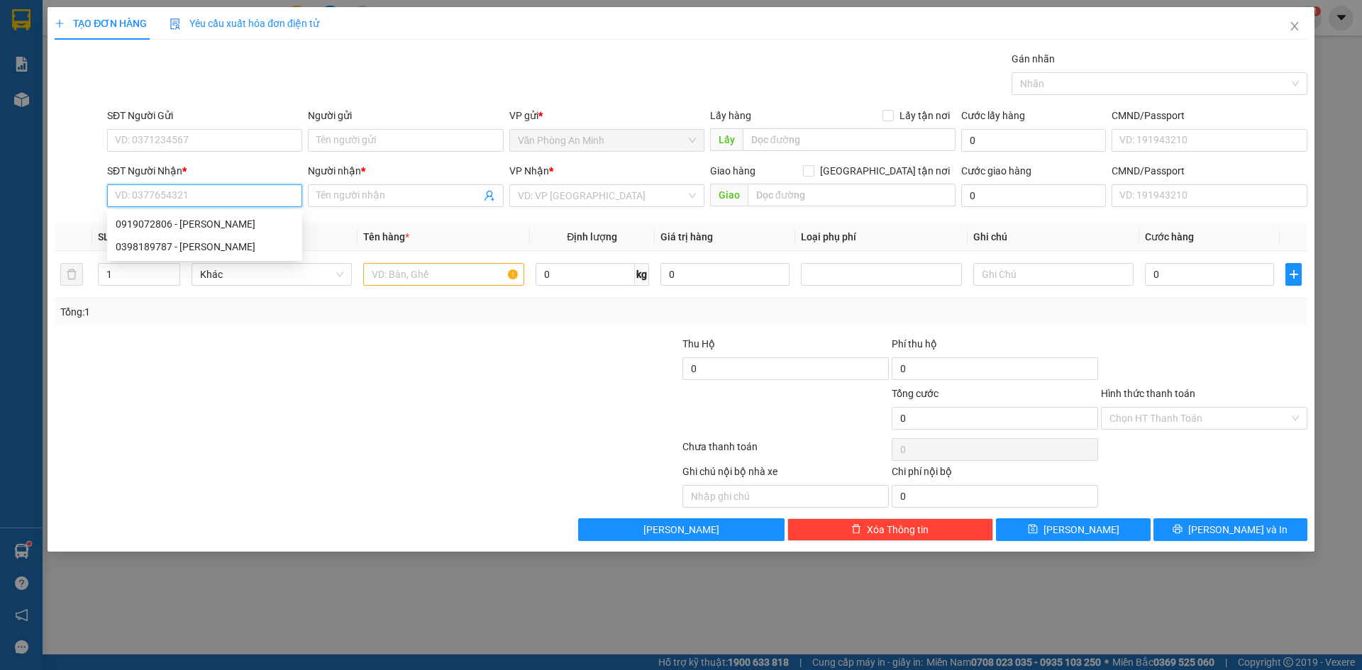
paste input "0379284928"
type input "0379284928"
click at [201, 200] on input "0379284928" at bounding box center [204, 195] width 195 height 23
click at [206, 222] on div "0379284928 - ANH BỤNG MỠ" at bounding box center [205, 224] width 178 height 16
type input "ANH BỤNG MỠ"
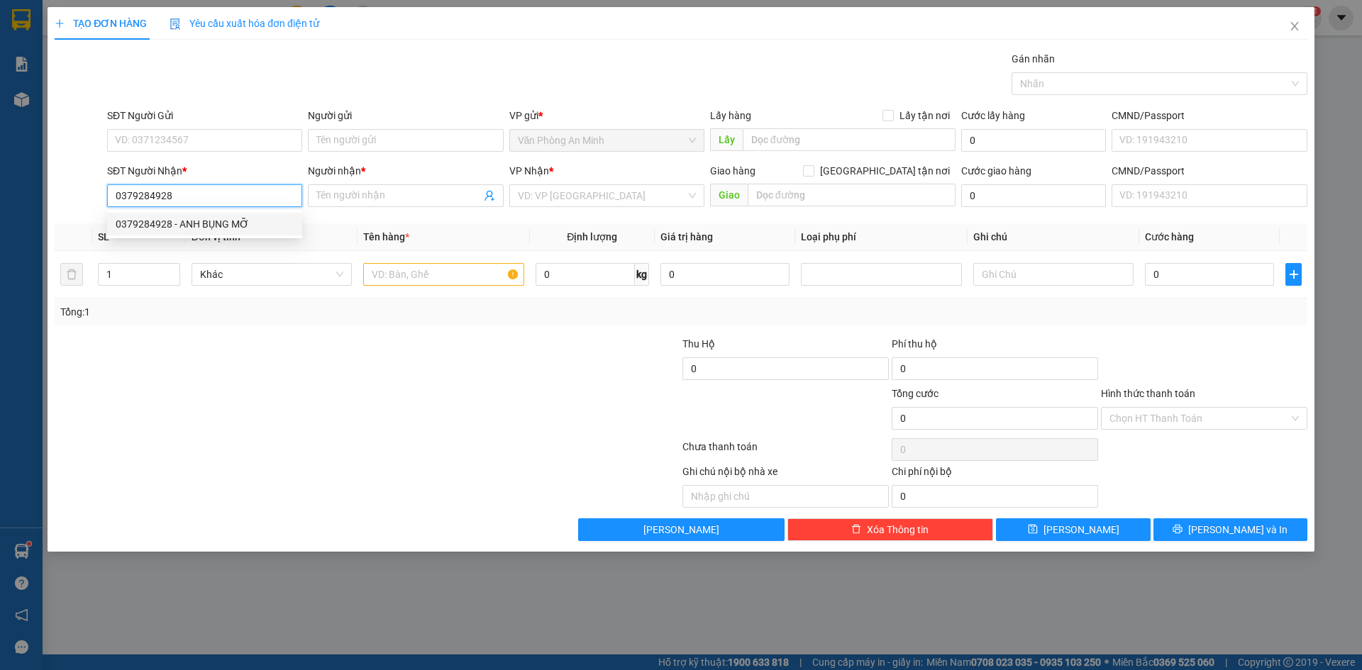
type input "214/1b [PERSON_NAME] Phường Cầu Ông Lãnh Q1 HCM"
type input "180.000"
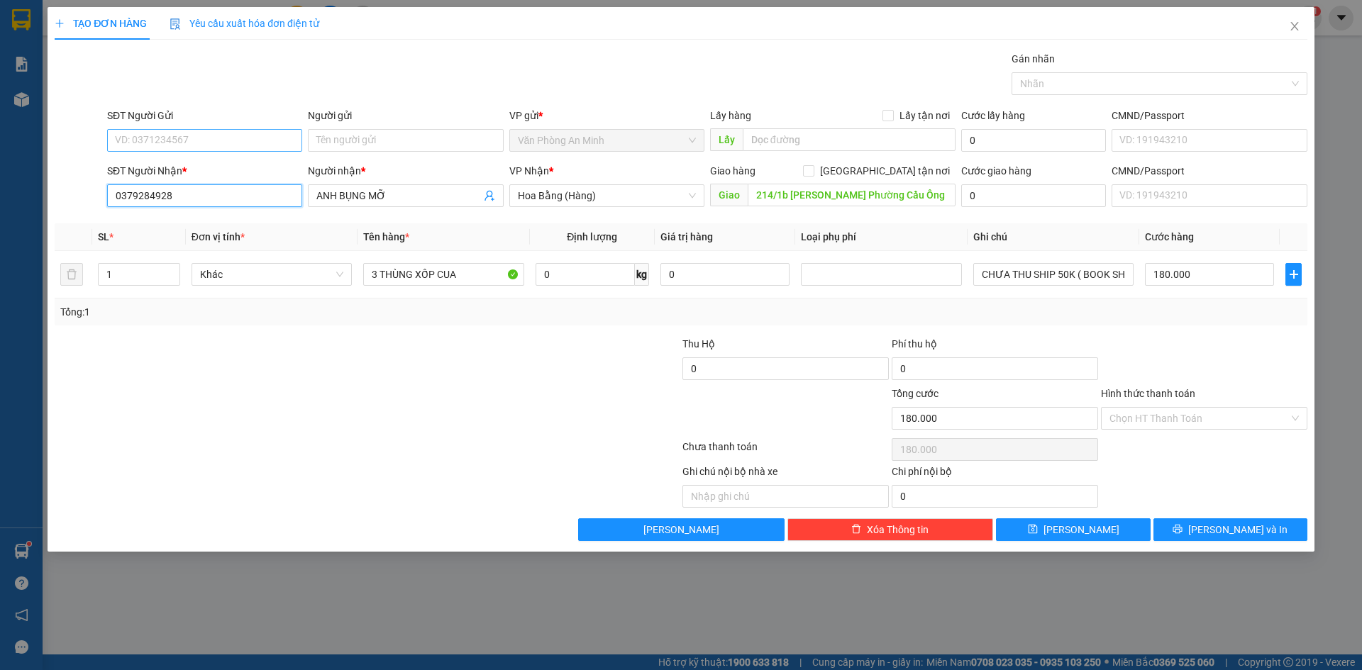
type input "0379284928"
click at [257, 143] on input "SĐT Người Gửi" at bounding box center [204, 140] width 195 height 23
click at [235, 141] on input "SĐT Người Gửi" at bounding box center [204, 140] width 195 height 23
click at [206, 177] on div "0367136181 - ANH LỆNH" at bounding box center [204, 168] width 195 height 23
type input "0367136181"
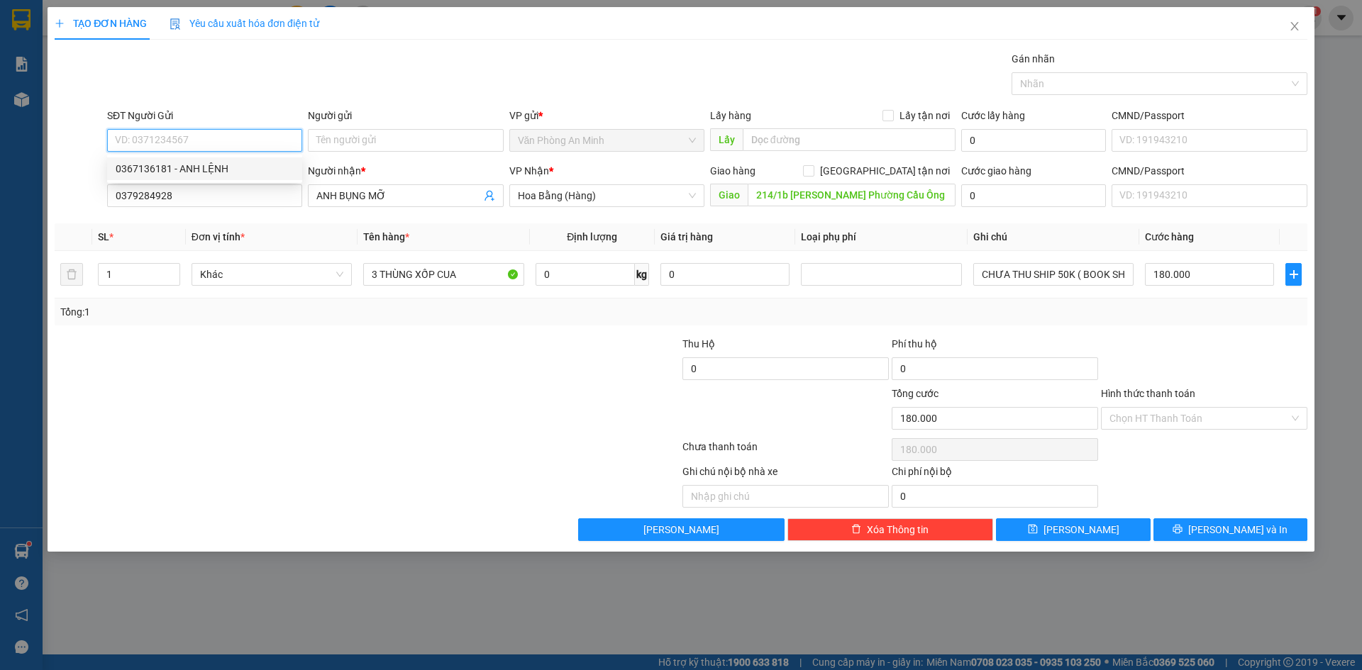
type input "ANH LỆNH"
click at [314, 429] on div at bounding box center [262, 411] width 419 height 50
click at [1095, 327] on div "Transit Pickup Surcharge Ids Transit Deliver Surcharge Ids Transit Deliver Surc…" at bounding box center [681, 296] width 1253 height 490
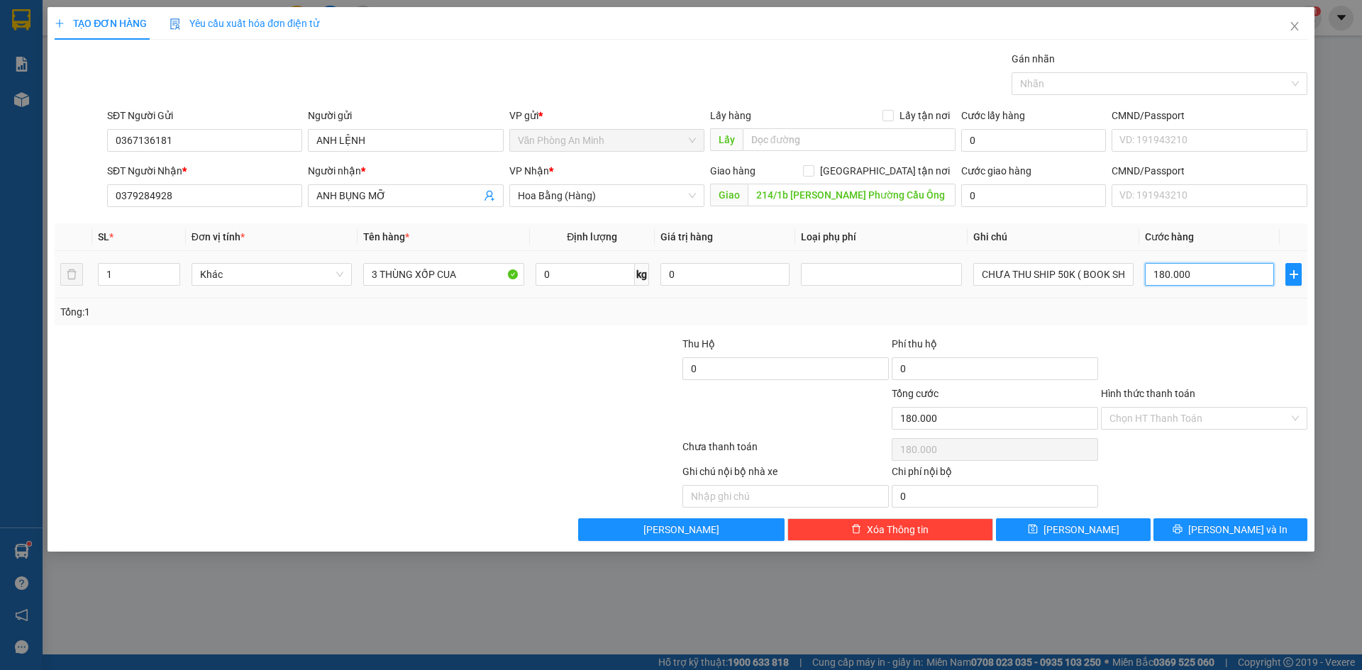
click at [1168, 276] on input "180.000" at bounding box center [1209, 274] width 129 height 23
click at [1168, 272] on input "180.000" at bounding box center [1209, 274] width 129 height 23
click at [1164, 276] on input "180.000" at bounding box center [1209, 274] width 129 height 23
type input "10.000"
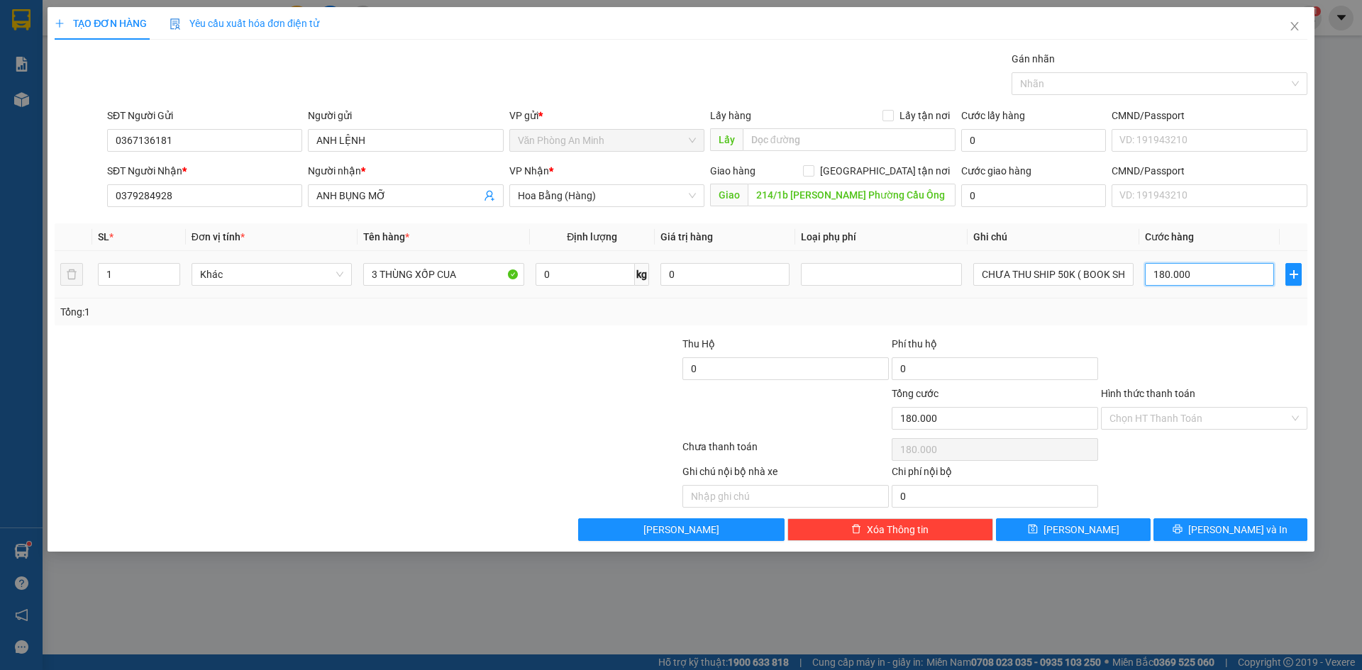
type input "10.000"
type input "100.000"
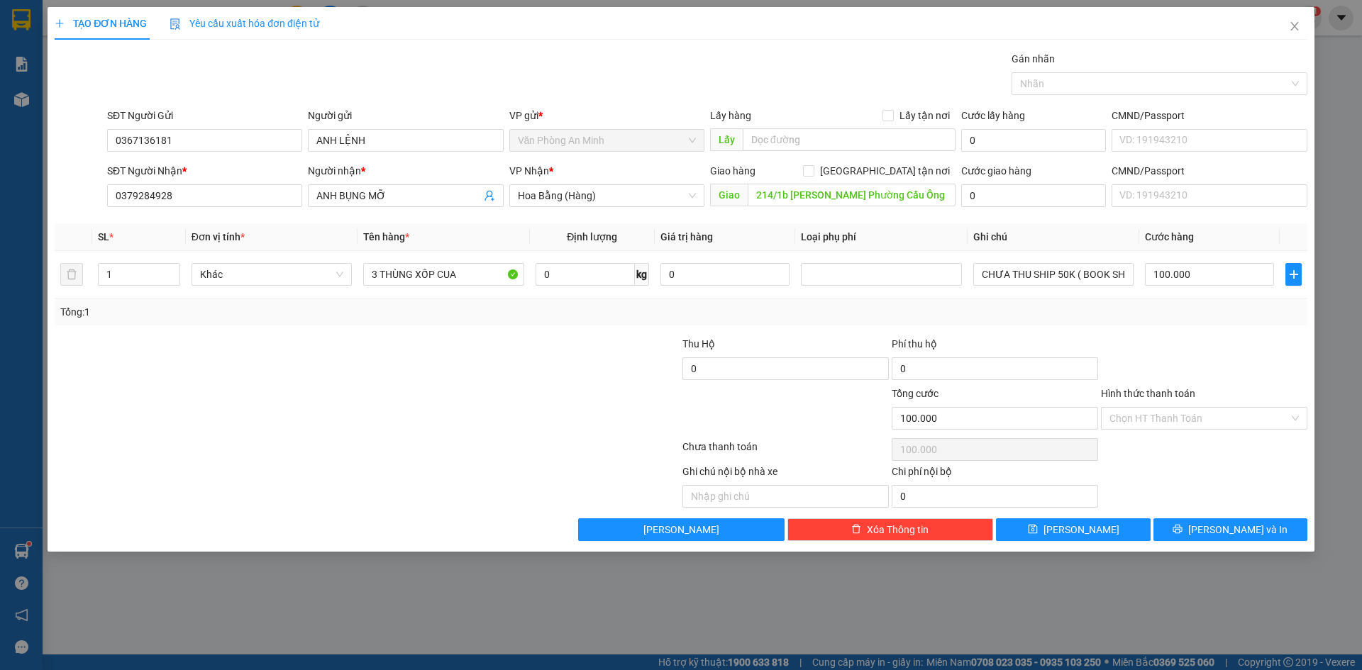
click at [1227, 320] on div "Tổng: 1" at bounding box center [681, 312] width 1253 height 27
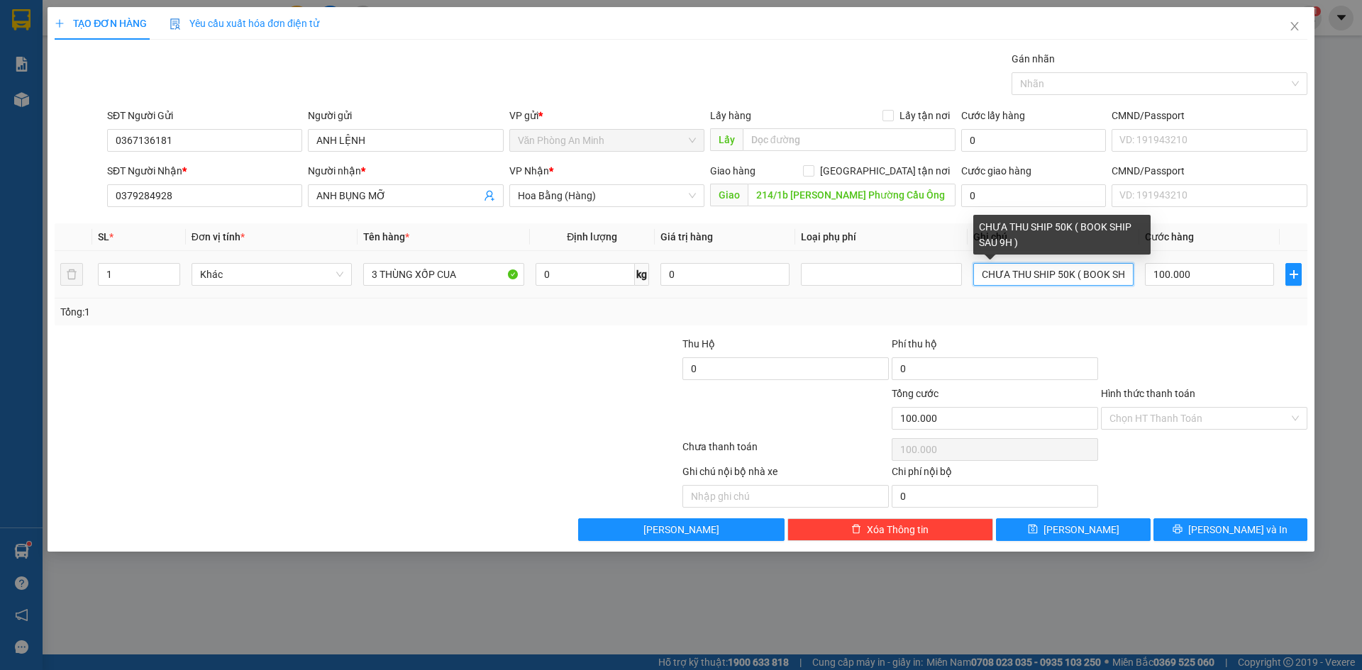
scroll to position [0, 48]
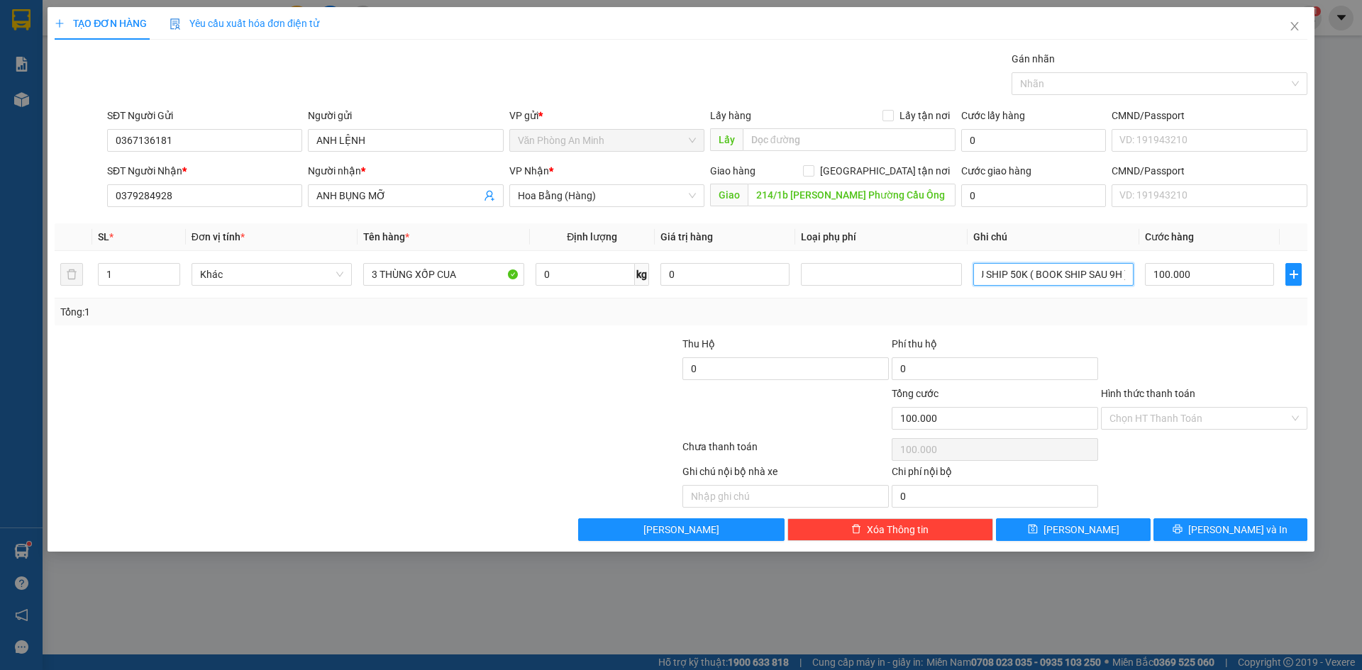
drag, startPoint x: 1067, startPoint y: 274, endPoint x: 1205, endPoint y: 333, distance: 150.3
click at [1205, 333] on div "Transit Pickup Surcharge Ids Transit Deliver Surcharge Ids Transit Deliver Surc…" at bounding box center [681, 296] width 1253 height 490
click at [1207, 333] on div "Transit Pickup Surcharge Ids Transit Deliver Surcharge Ids Transit Deliver Surc…" at bounding box center [681, 296] width 1253 height 490
click at [379, 275] on input "3 THÙNG XỐP CUA" at bounding box center [443, 274] width 160 height 23
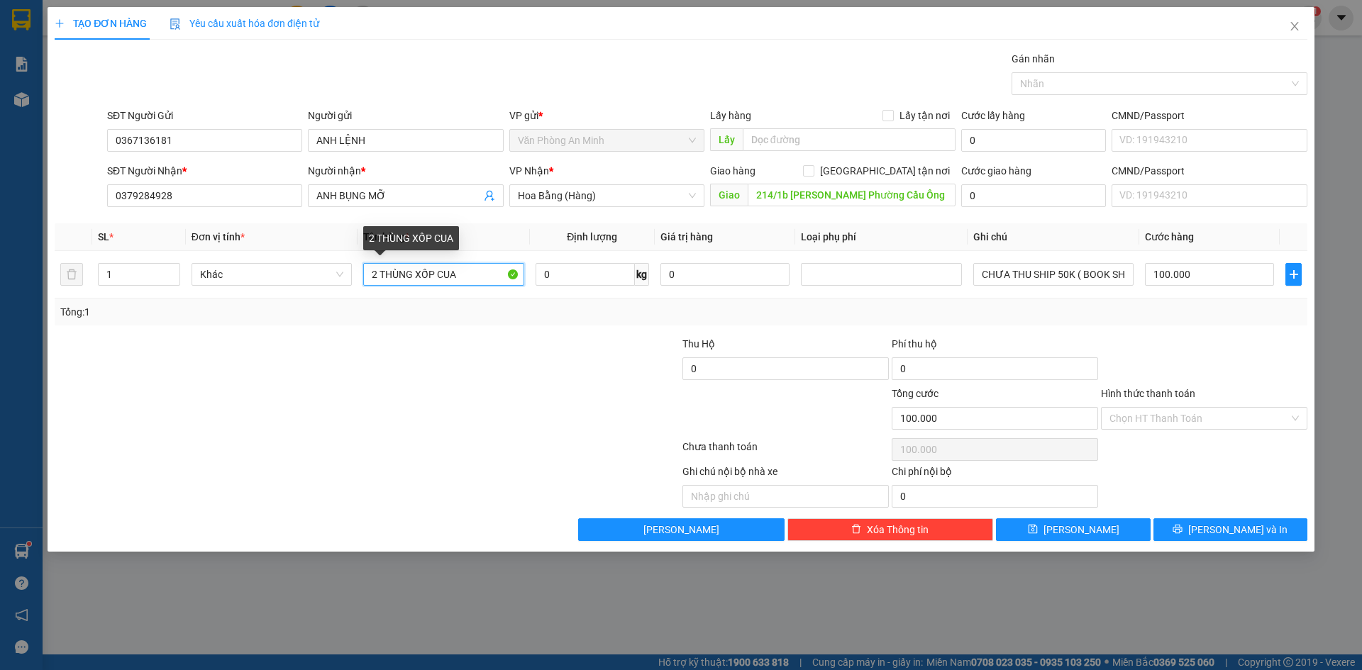
type input "2 THÙNG XỐP CUA"
drag, startPoint x: 475, startPoint y: 378, endPoint x: 626, endPoint y: 416, distance: 155.7
click at [475, 380] on div at bounding box center [576, 361] width 209 height 50
click at [1257, 534] on span "[PERSON_NAME] và In" at bounding box center [1237, 530] width 99 height 16
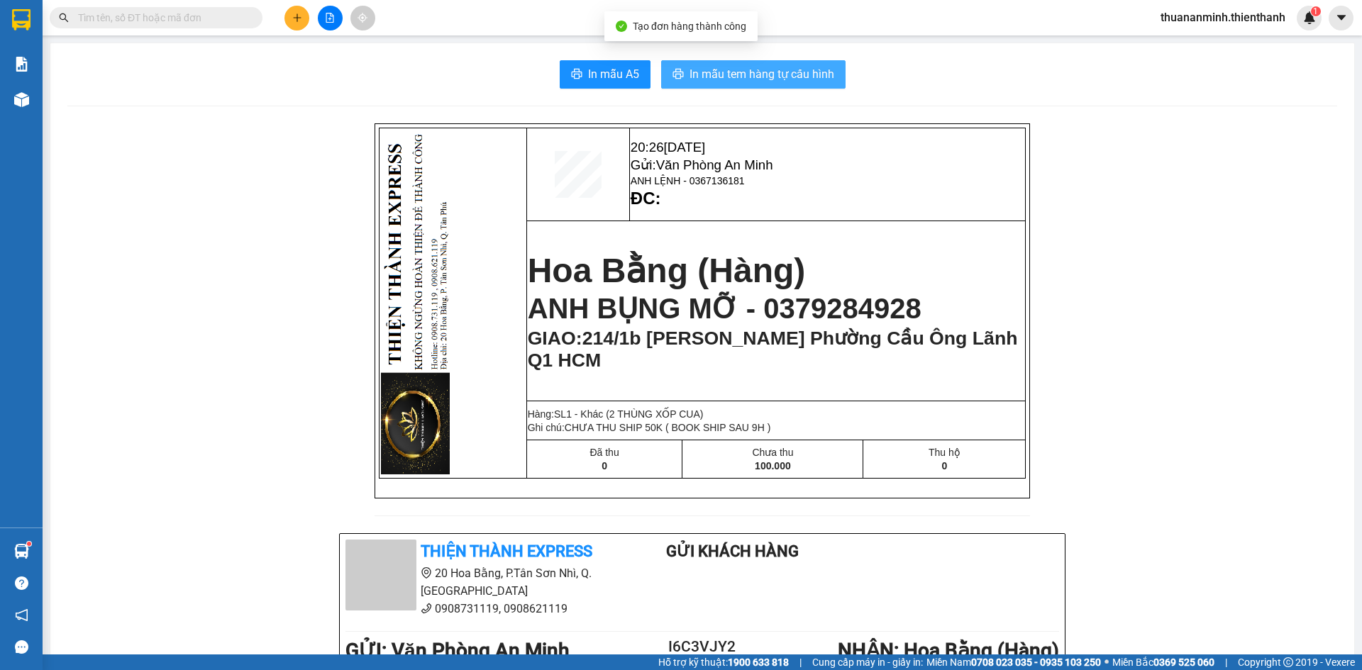
click at [760, 74] on span "In mẫu tem hàng tự cấu hình" at bounding box center [762, 74] width 145 height 18
click at [767, 71] on span "In mẫu tem hàng tự cấu hình" at bounding box center [762, 74] width 145 height 18
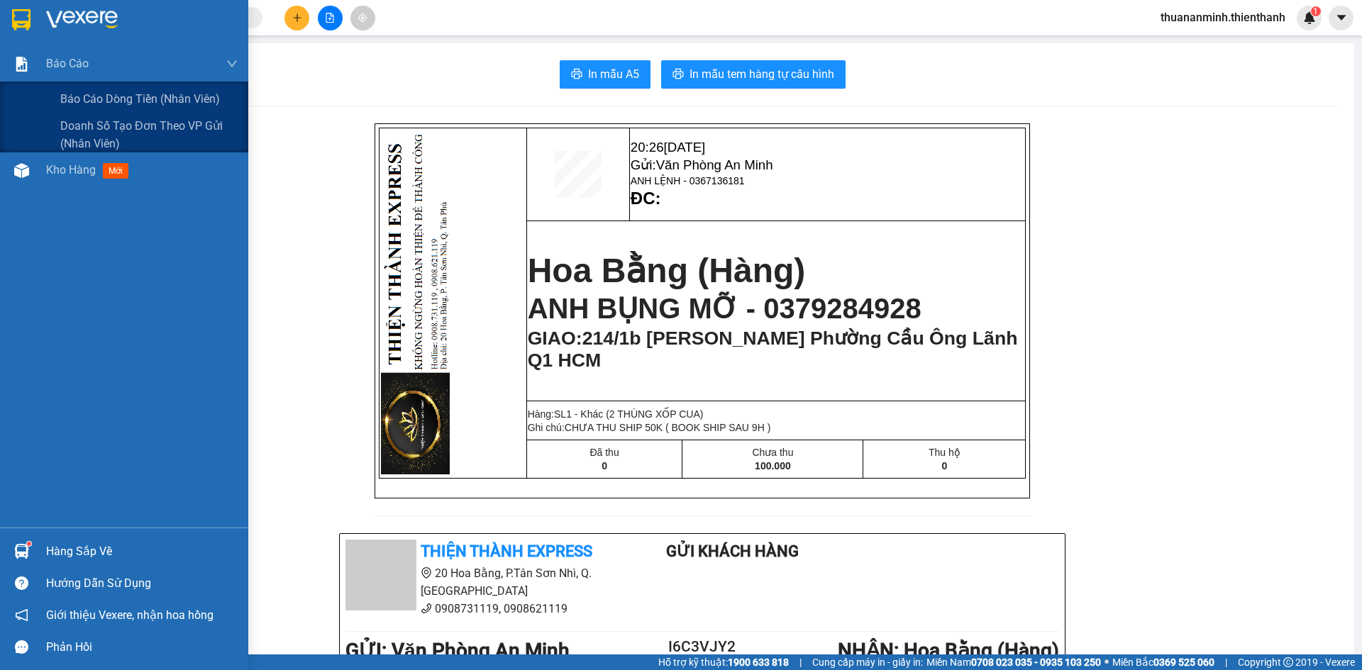
drag, startPoint x: 23, startPoint y: 143, endPoint x: 30, endPoint y: 157, distance: 14.9
click at [24, 145] on div "Doanh số tạo đơn theo VP gửi (nhân viên)" at bounding box center [124, 134] width 248 height 35
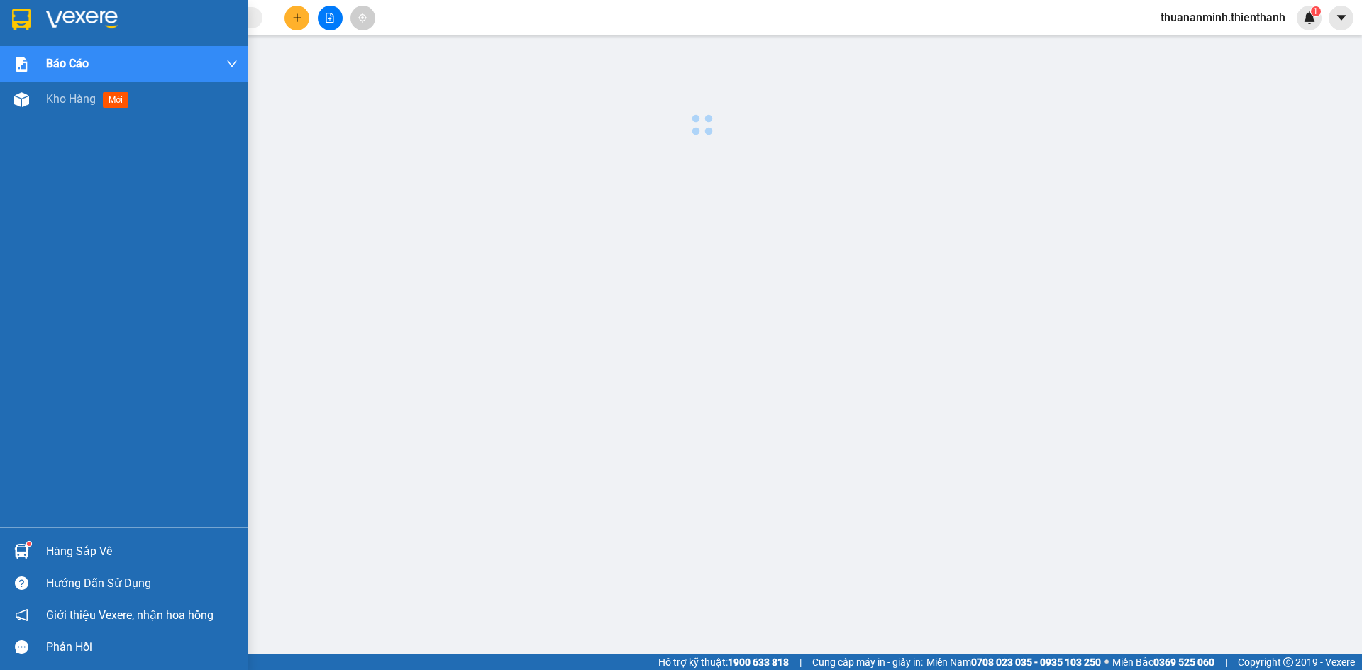
click at [31, 163] on div "Báo cáo Báo cáo dòng tiền (nhân viên) Doanh số tạo đơn theo VP gửi (nhân viên) …" at bounding box center [124, 287] width 248 height 482
click at [48, 106] on span "Kho hàng" at bounding box center [71, 98] width 50 height 13
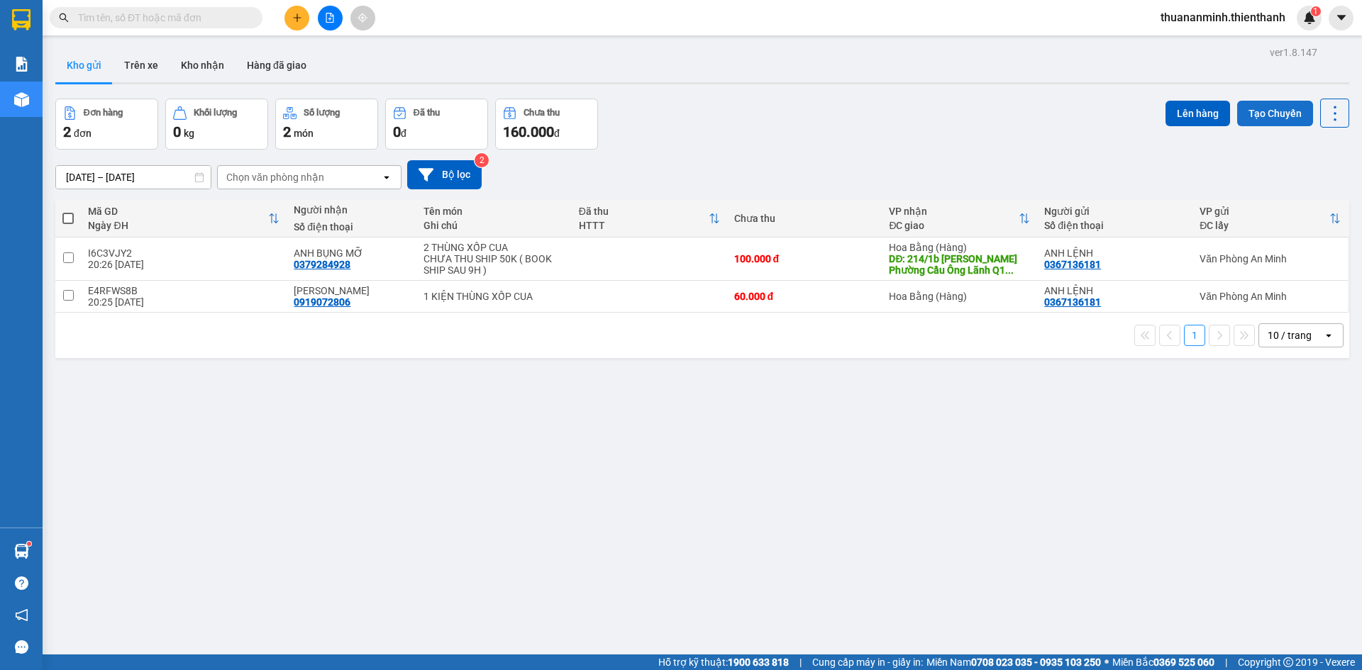
click at [1249, 120] on button "Tạo Chuyến" at bounding box center [1275, 114] width 76 height 26
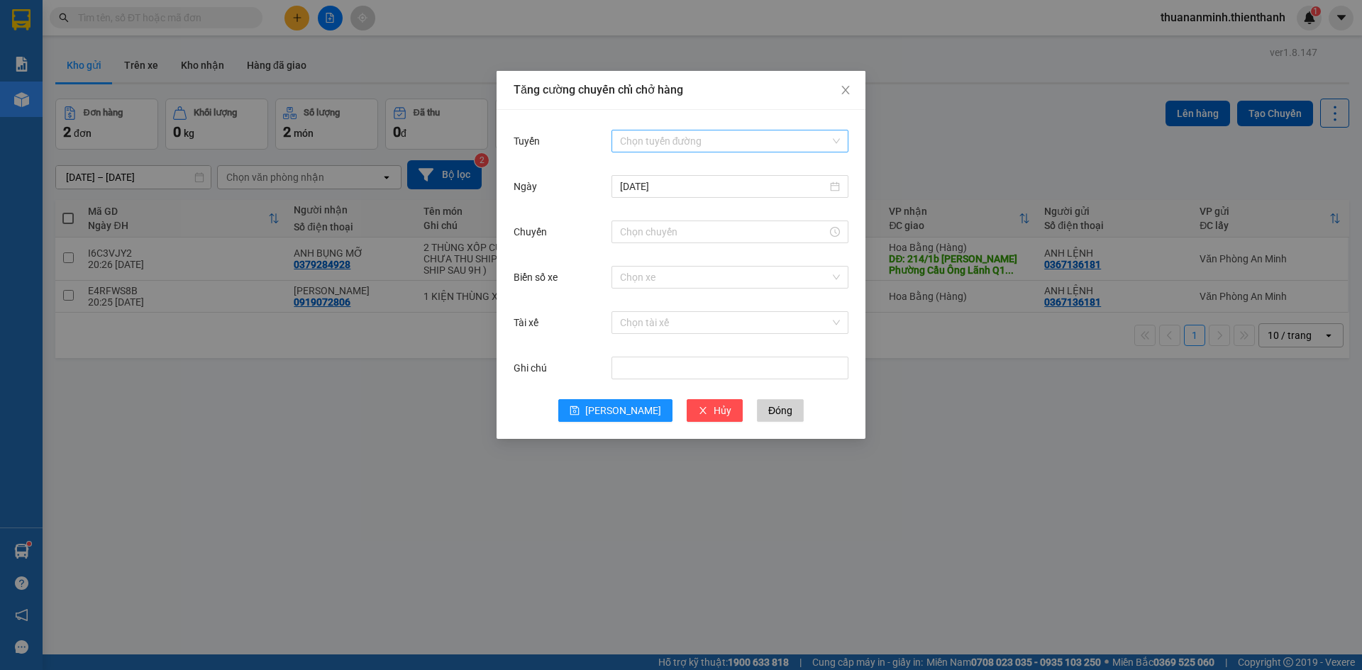
click at [673, 143] on input "Tuyến" at bounding box center [725, 141] width 210 height 21
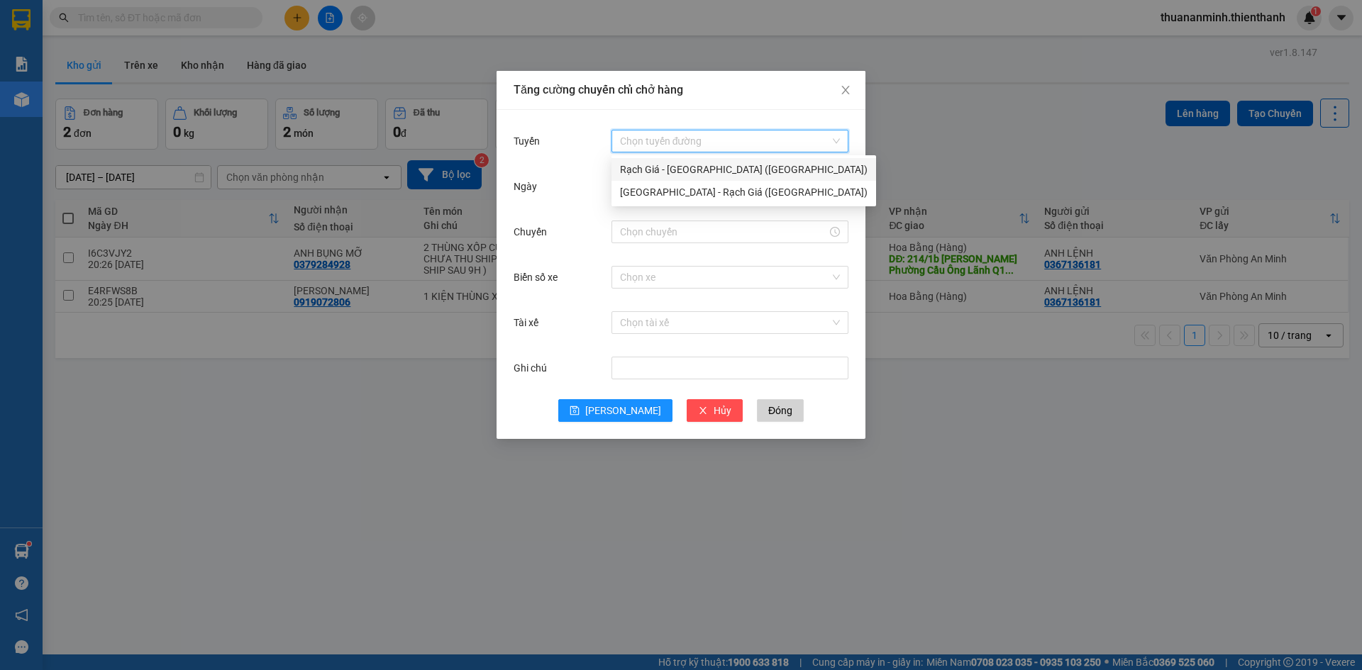
click at [664, 168] on div "Rạch Giá - [GEOGRAPHIC_DATA] ([GEOGRAPHIC_DATA])" at bounding box center [744, 170] width 248 height 16
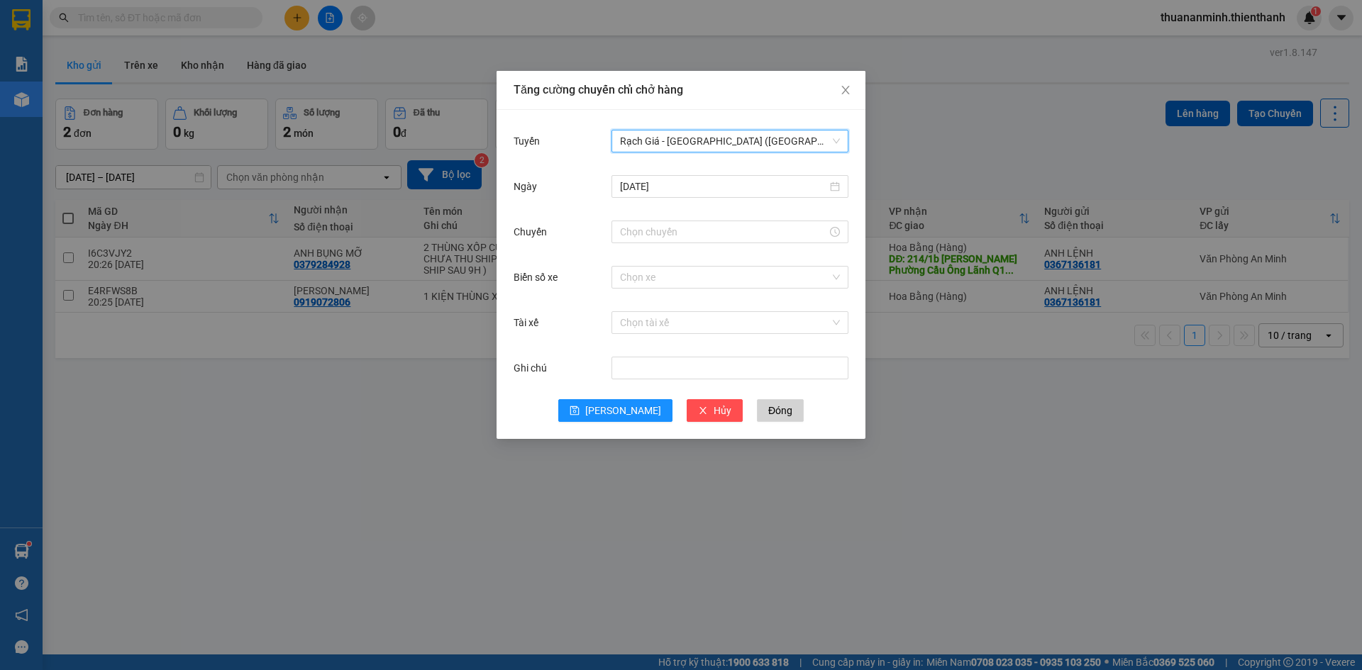
click at [647, 236] on input "Chuyến" at bounding box center [723, 232] width 207 height 16
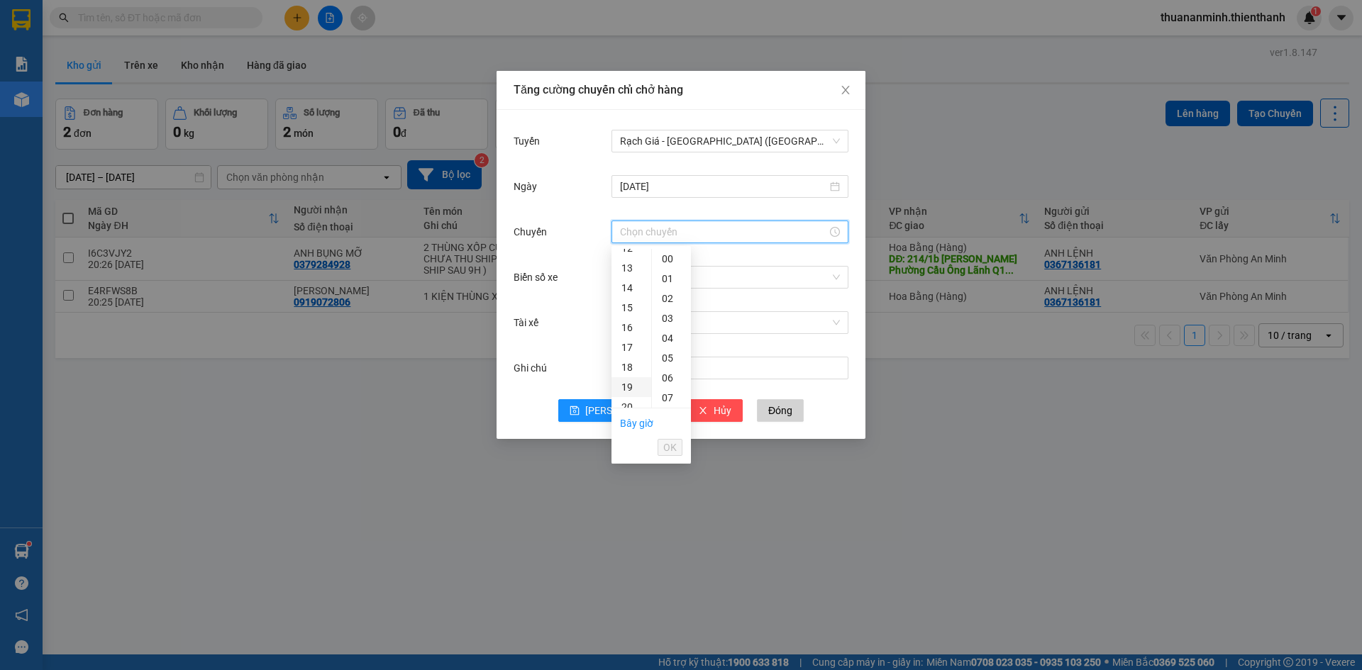
scroll to position [284, 0]
click at [629, 394] on div "21" at bounding box center [631, 392] width 40 height 20
type input "21:00"
click at [668, 447] on span "OK" at bounding box center [669, 448] width 13 height 16
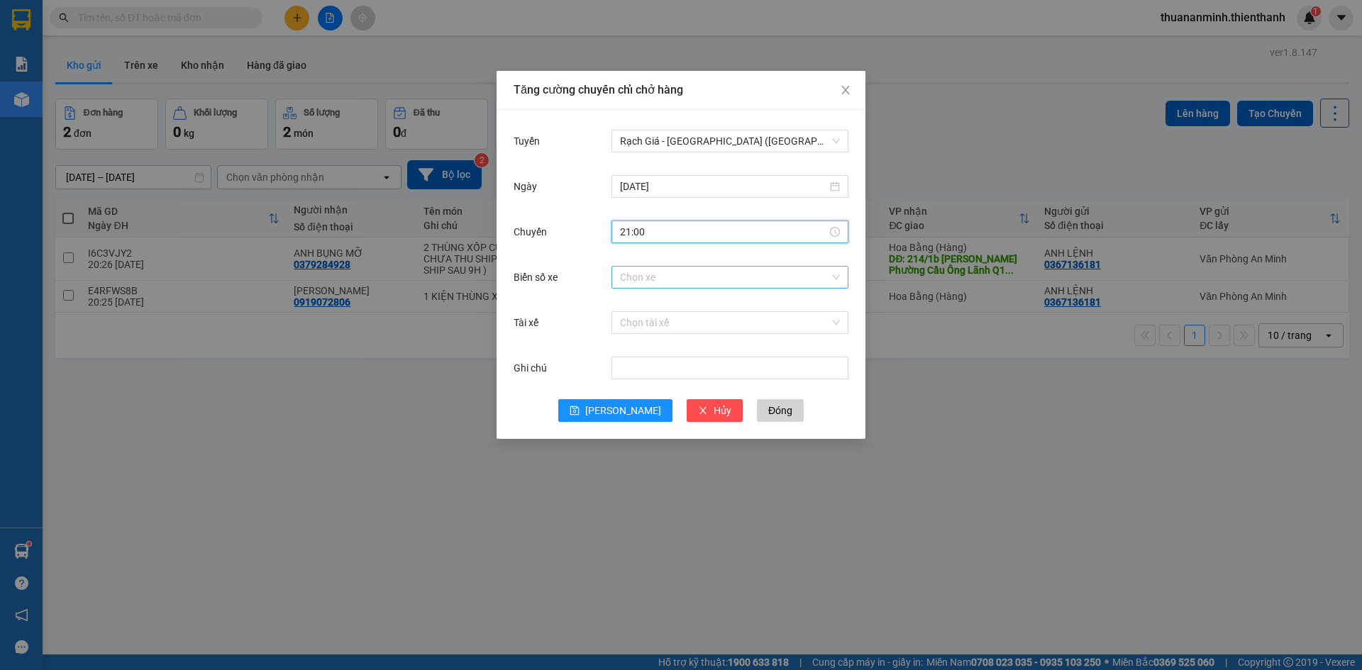
click at [663, 282] on input "Biển số xe" at bounding box center [725, 277] width 210 height 21
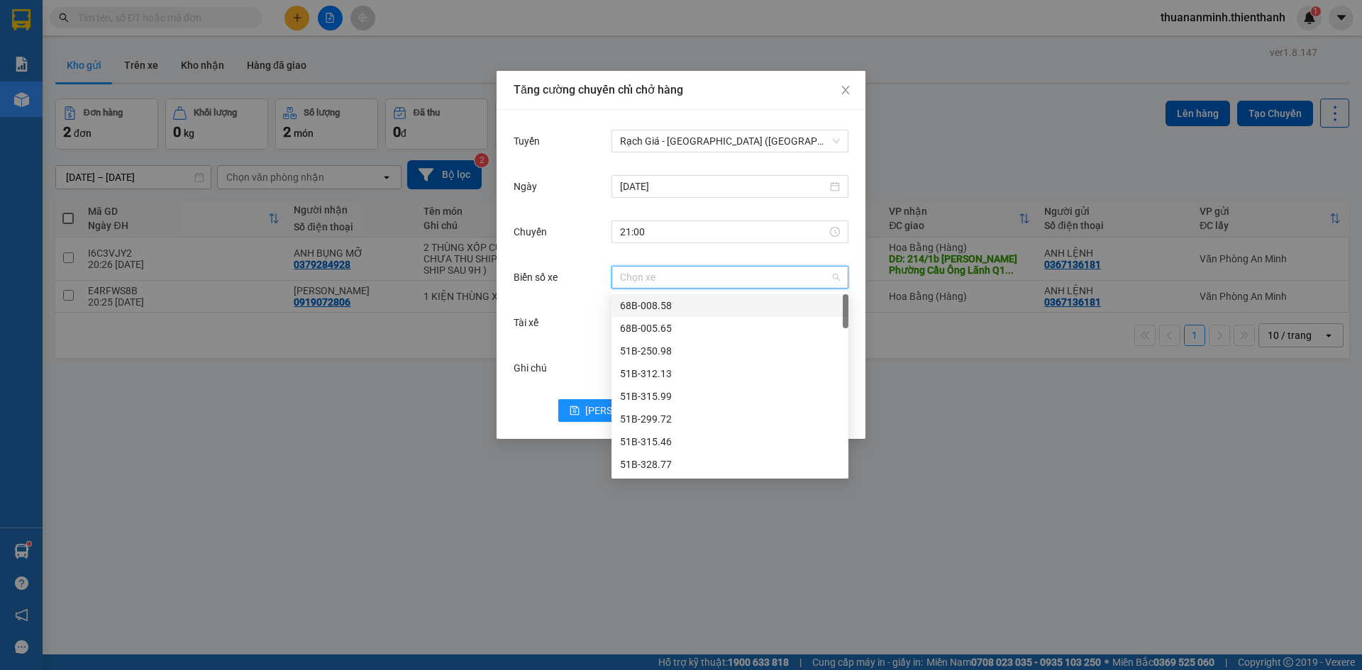
click at [645, 275] on input "Biển số xe" at bounding box center [725, 277] width 210 height 21
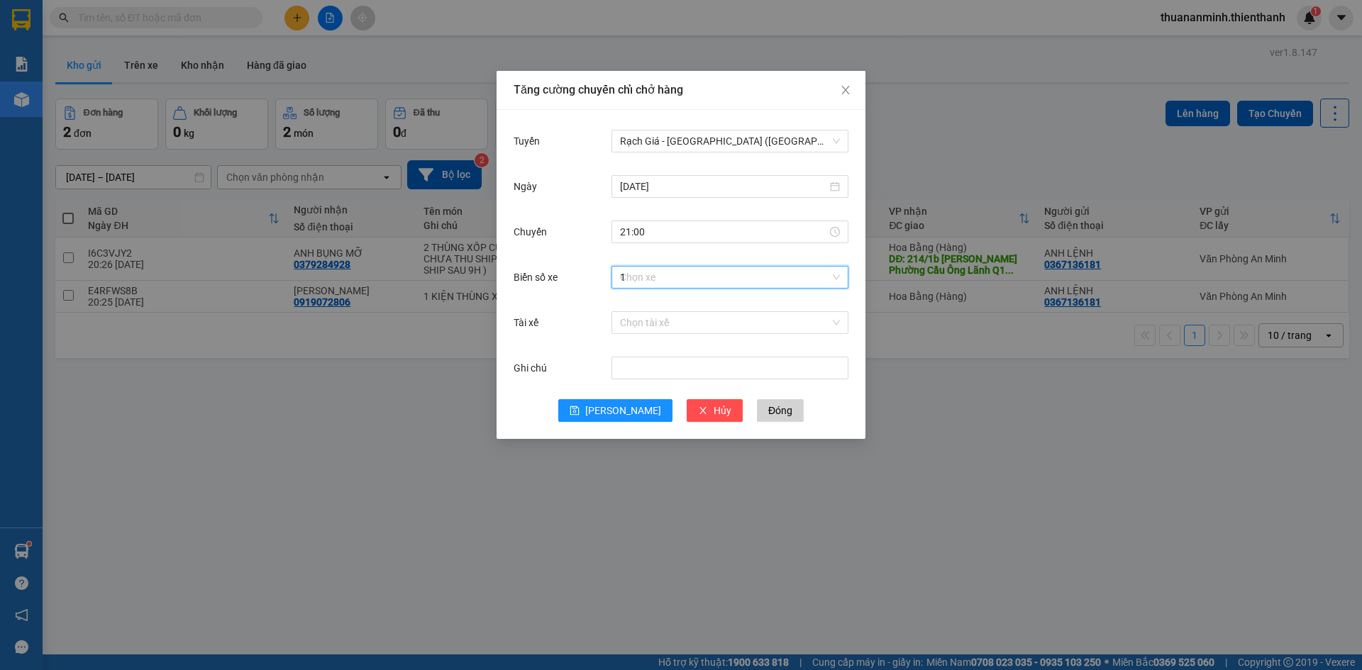
type input "17"
click at [647, 302] on div "50F-048.17" at bounding box center [730, 306] width 220 height 16
click at [566, 316] on div "Tài xế" at bounding box center [563, 323] width 98 height 28
click at [623, 412] on span "[PERSON_NAME]" at bounding box center [623, 411] width 76 height 16
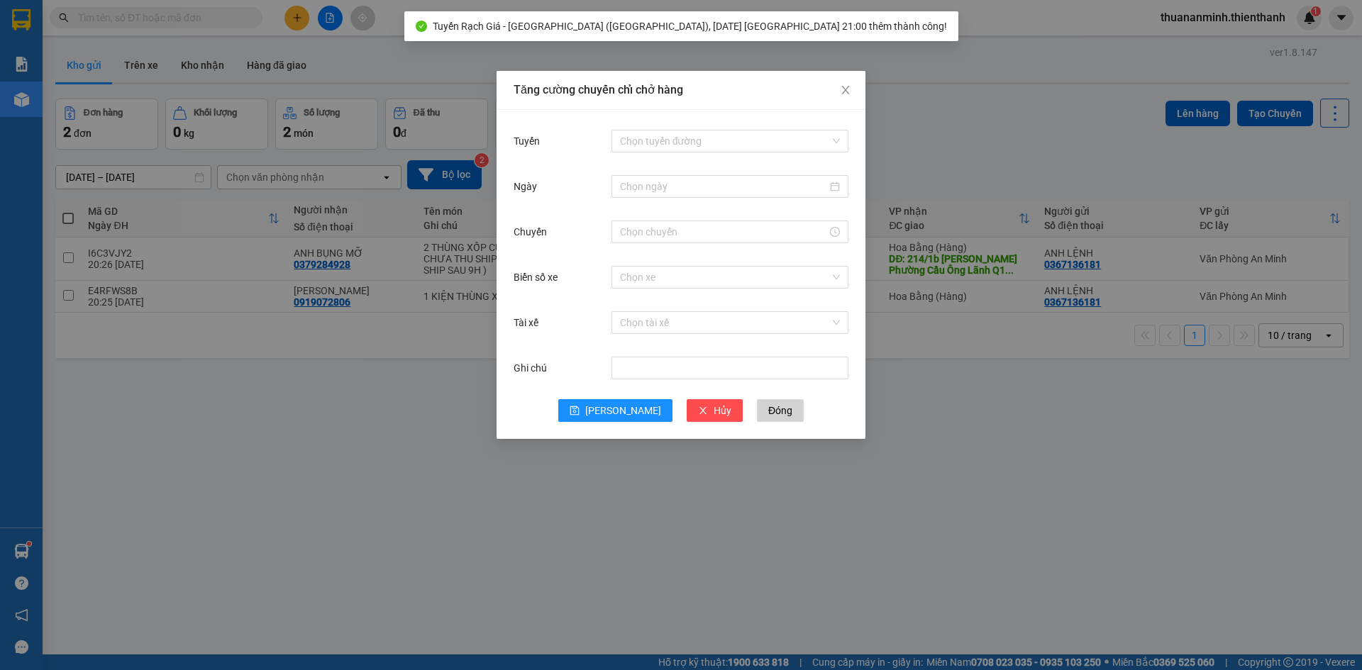
click at [454, 515] on div "Tăng cường chuyến chỉ chở hàng Tuyến Chọn tuyến đường Ngày Chuyến Biển số xe Ch…" at bounding box center [681, 335] width 1362 height 670
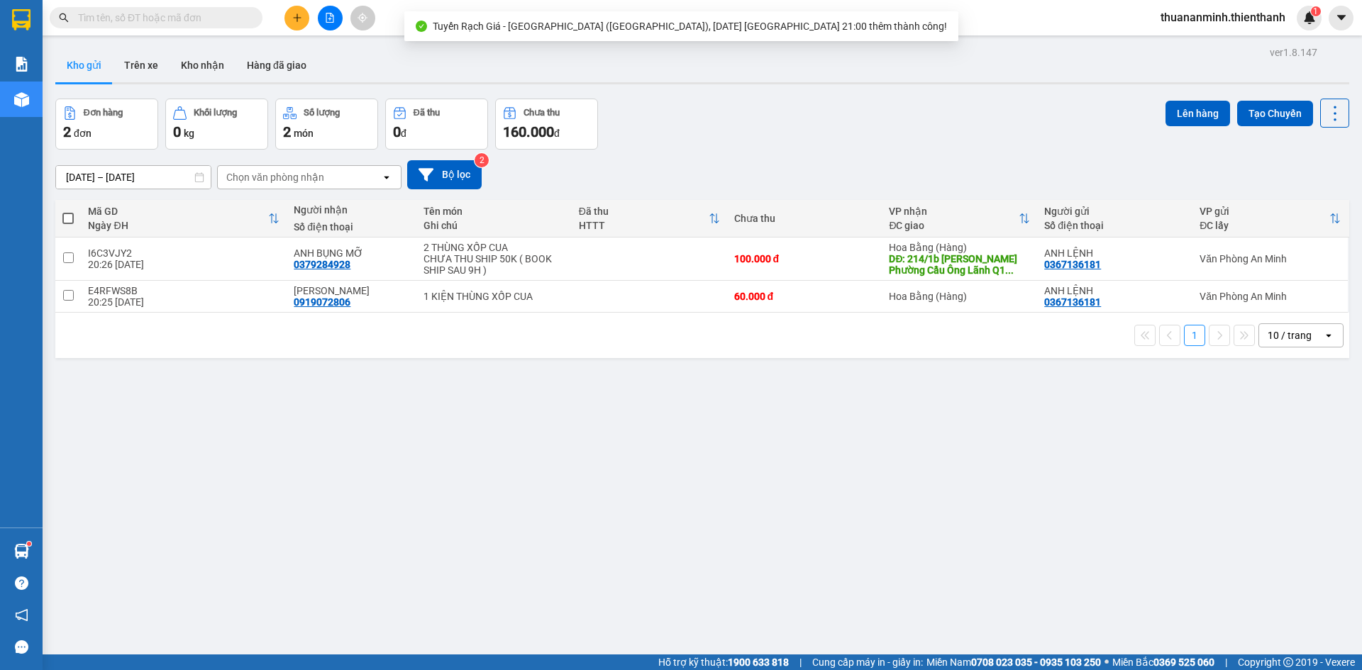
click at [69, 218] on span at bounding box center [67, 218] width 11 height 11
click at [68, 211] on input "checkbox" at bounding box center [68, 211] width 0 height 0
checkbox input "true"
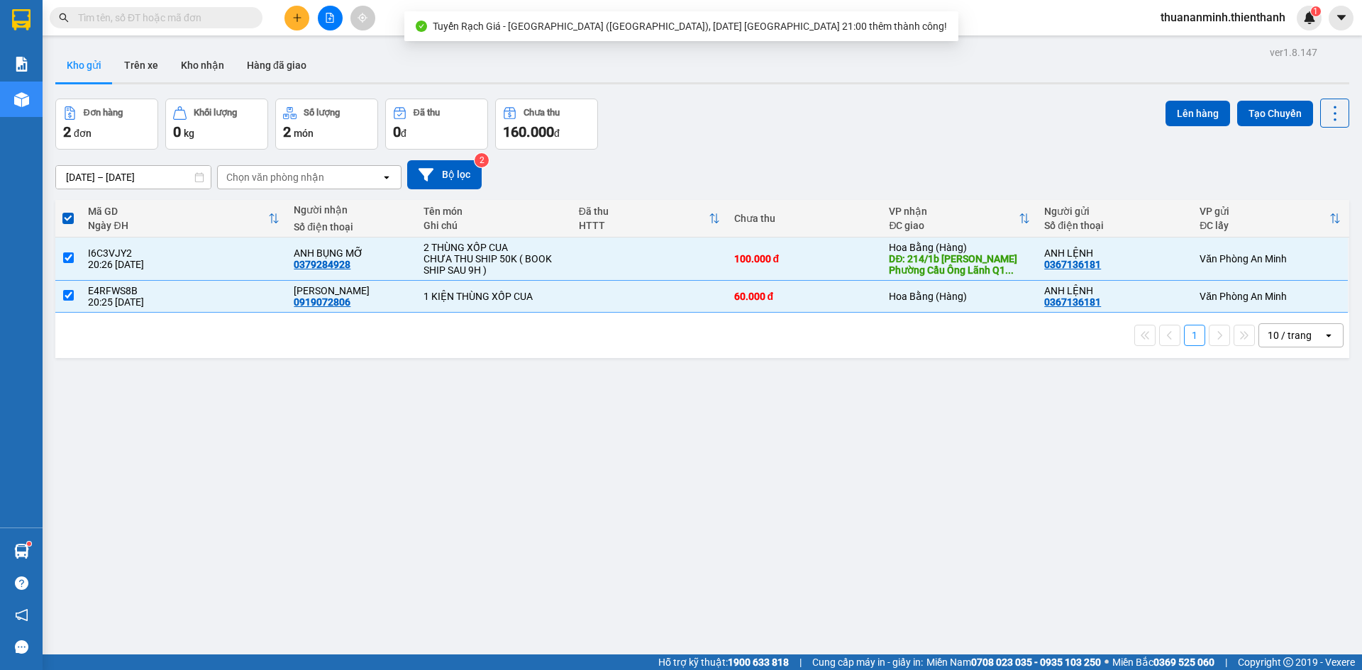
click at [801, 475] on div "ver 1.8.147 Kho gửi Trên xe Kho nhận Hàng đã giao Đơn hàng 2 đơn Khối lượng 0 k…" at bounding box center [702, 378] width 1305 height 670
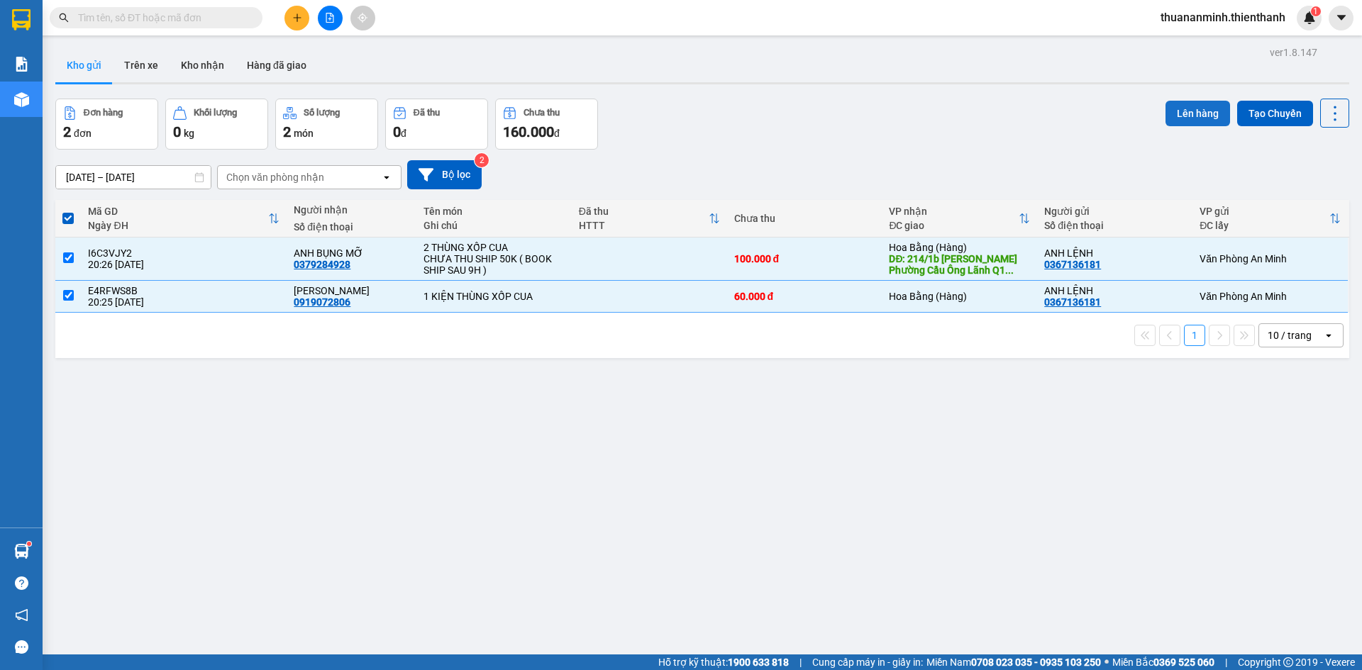
click at [1176, 117] on button "Lên hàng" at bounding box center [1198, 114] width 65 height 26
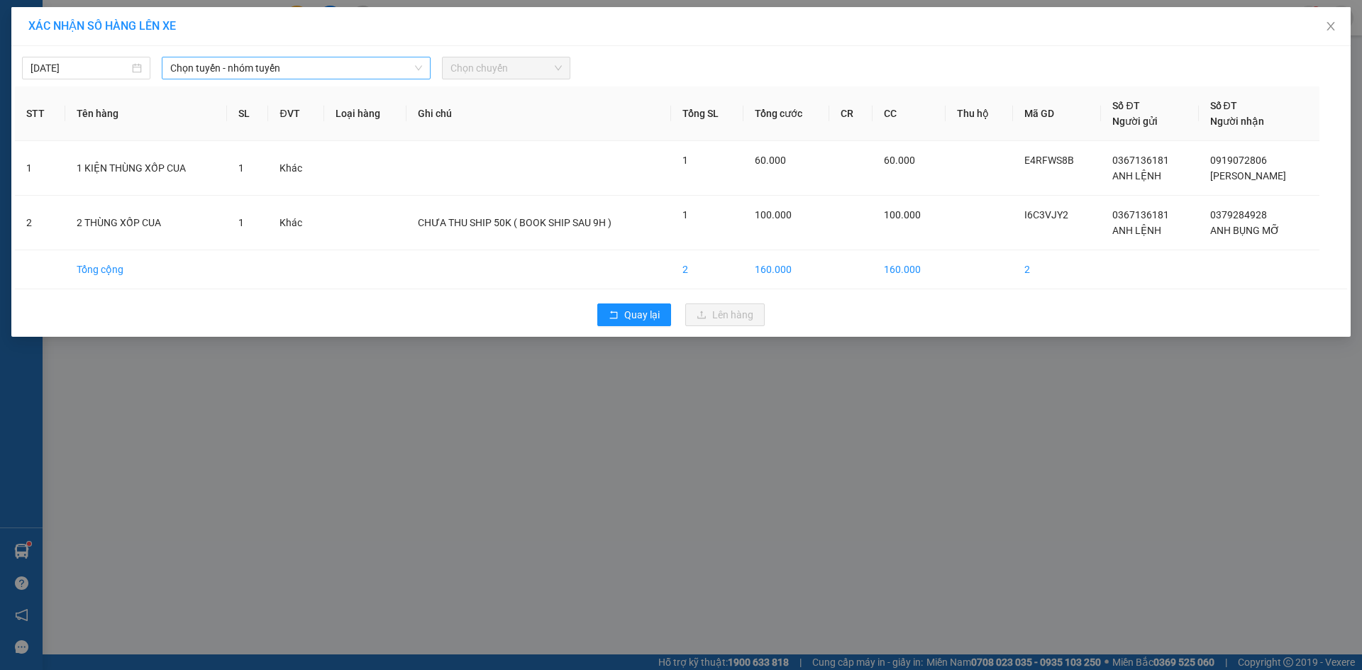
click at [306, 71] on span "Chọn tuyến - nhóm tuyến" at bounding box center [296, 67] width 252 height 21
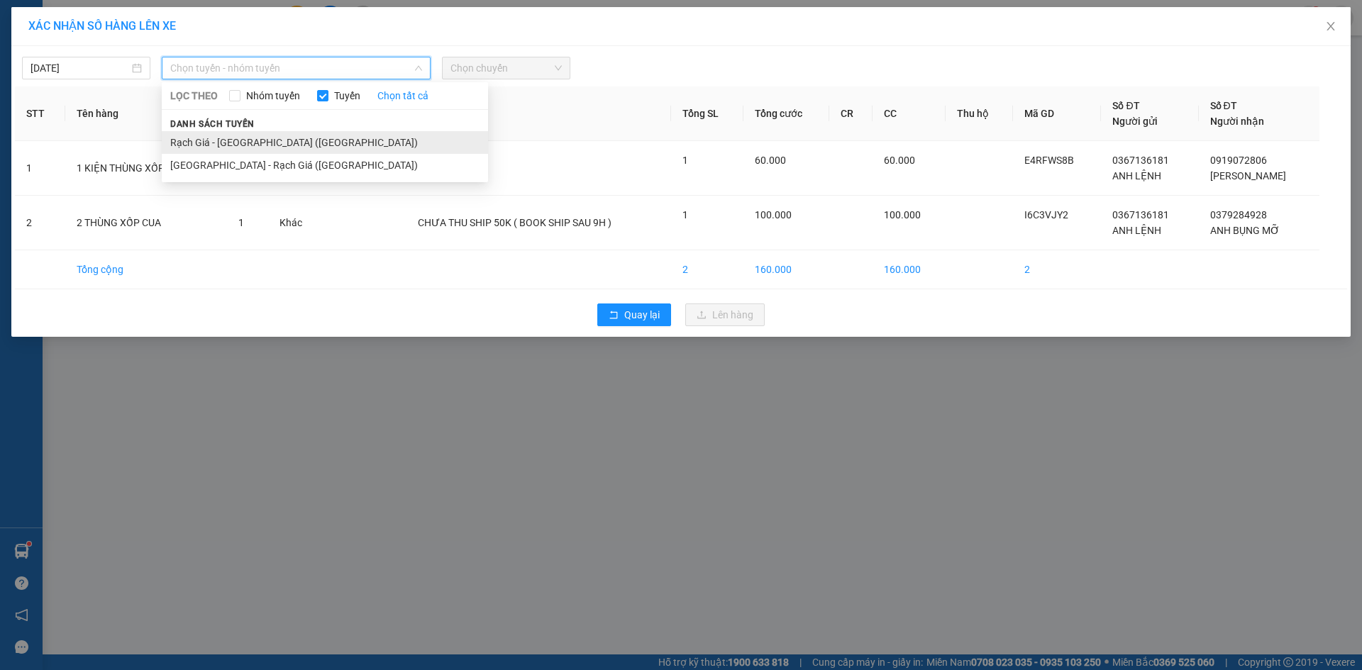
click at [238, 140] on li "Rạch Giá - [GEOGRAPHIC_DATA] ([GEOGRAPHIC_DATA])" at bounding box center [325, 142] width 326 height 23
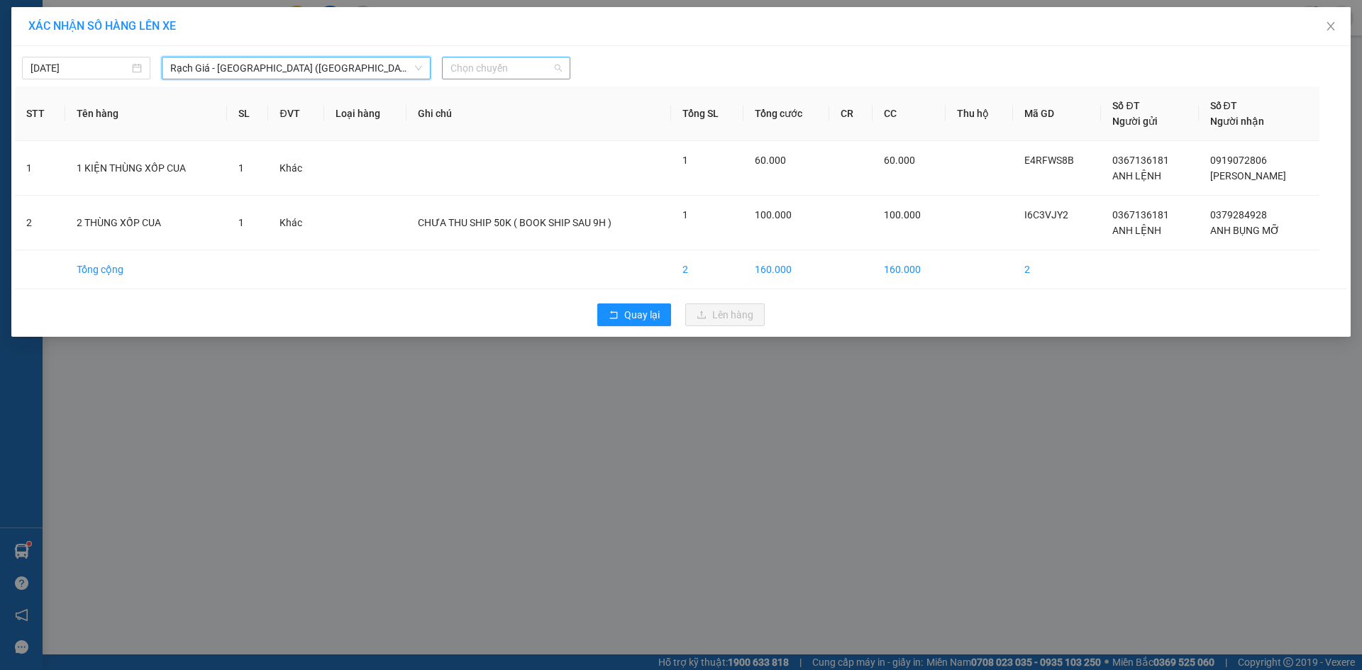
click at [472, 67] on span "Chọn chuyến" at bounding box center [505, 67] width 111 height 21
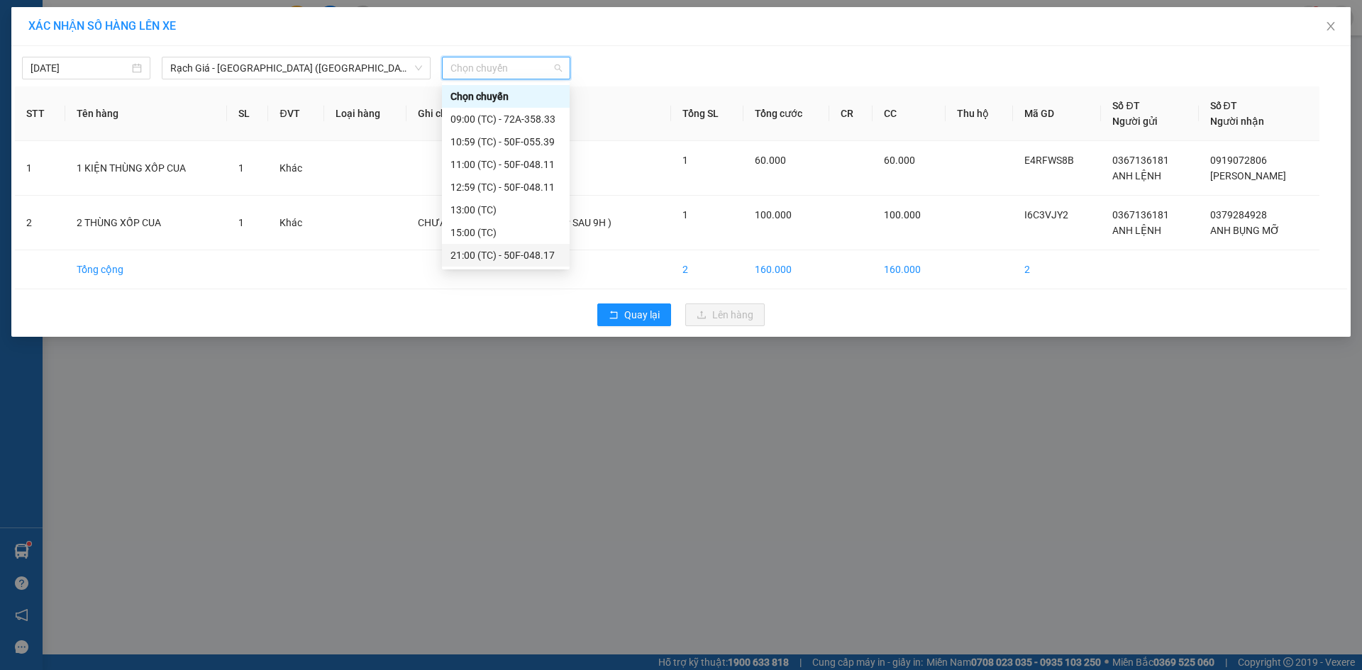
click at [506, 259] on div "21:00 (TC) - 50F-048.17" at bounding box center [505, 256] width 111 height 16
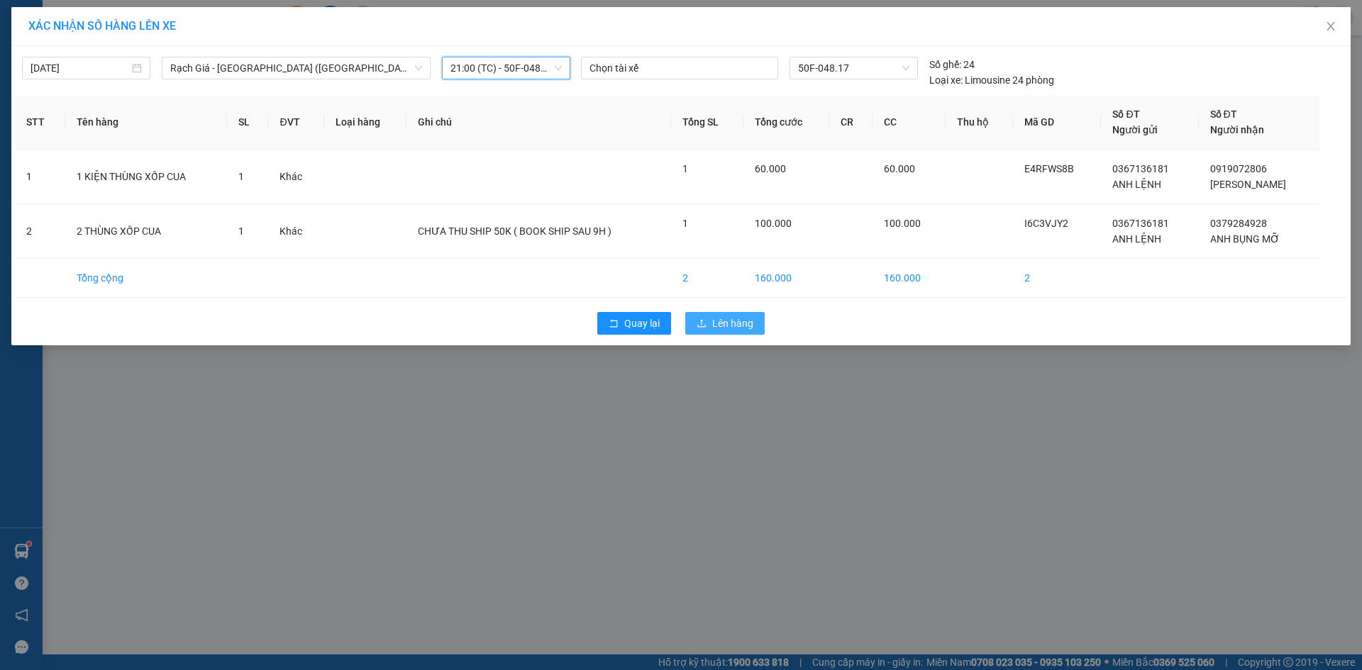
click at [740, 319] on span "Lên hàng" at bounding box center [732, 324] width 41 height 16
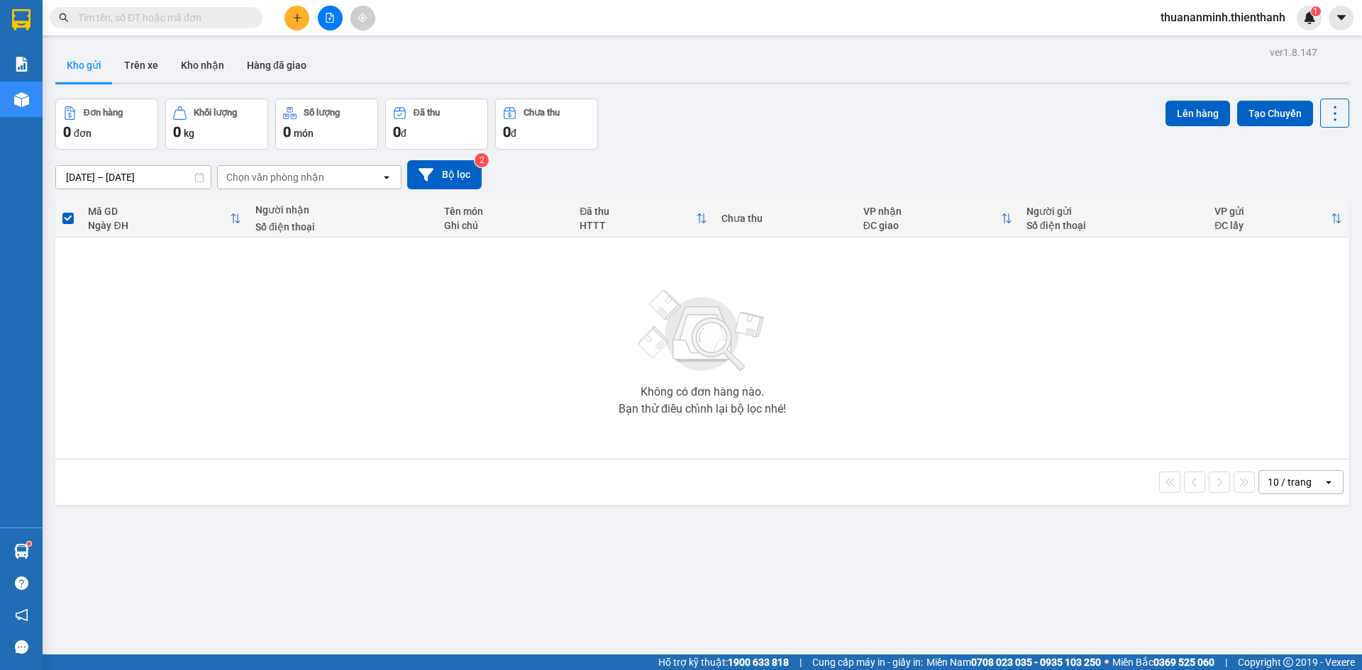
click at [752, 133] on div "Đơn hàng 0 đơn Khối lượng 0 kg Số lượng 0 món Đã thu 0 đ Chưa thu 0 đ Lên hàng …" at bounding box center [702, 124] width 1294 height 51
click at [943, 147] on div "Đơn hàng 0 đơn Khối lượng 0 kg Số lượng 0 món Đã thu 0 đ Chưa thu 0 đ Lên hàng …" at bounding box center [702, 124] width 1294 height 51
click at [327, 22] on icon "file-add" at bounding box center [330, 18] width 8 height 10
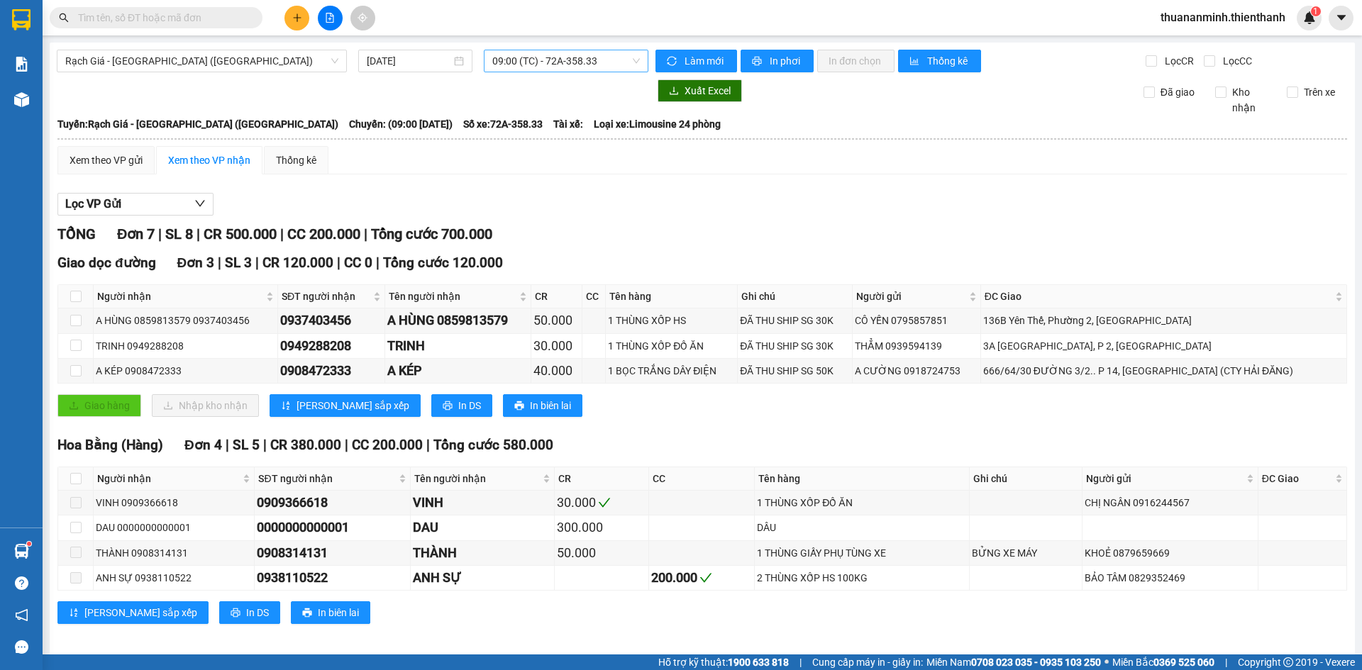
click at [506, 65] on span "09:00 (TC) - 72A-358.33" at bounding box center [566, 60] width 148 height 21
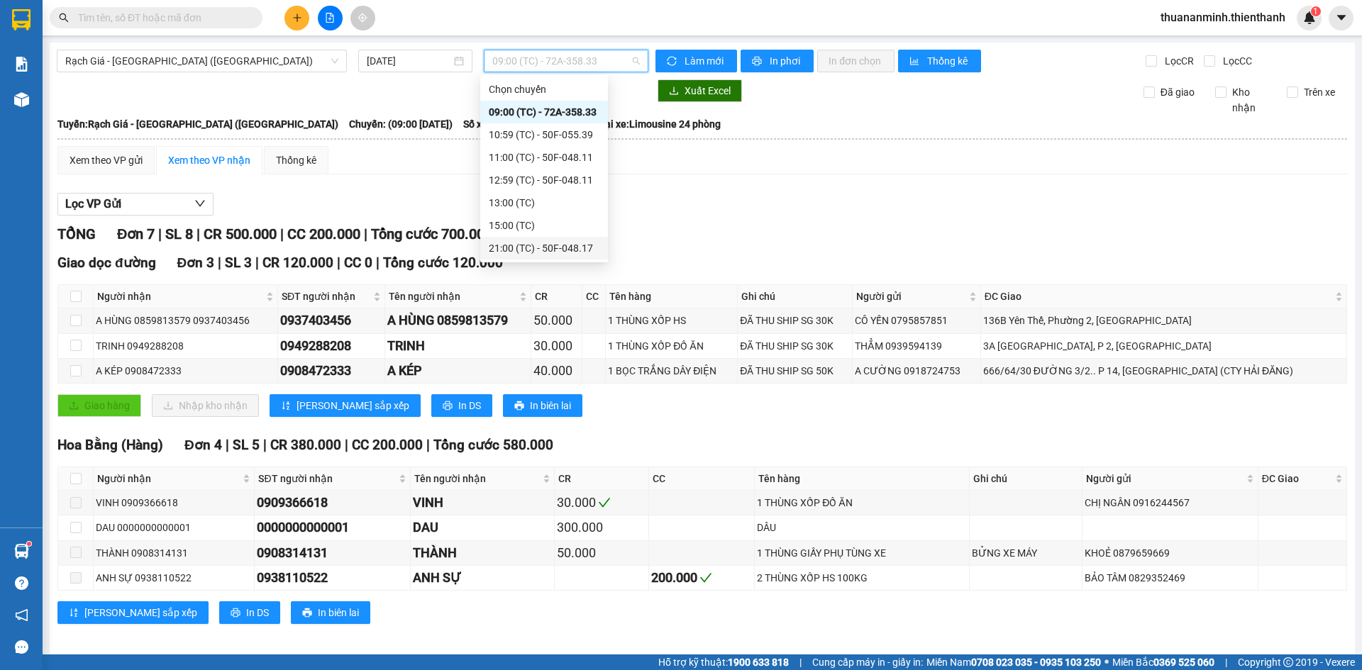
click at [528, 251] on div "21:00 (TC) - 50F-048.17" at bounding box center [544, 248] width 111 height 16
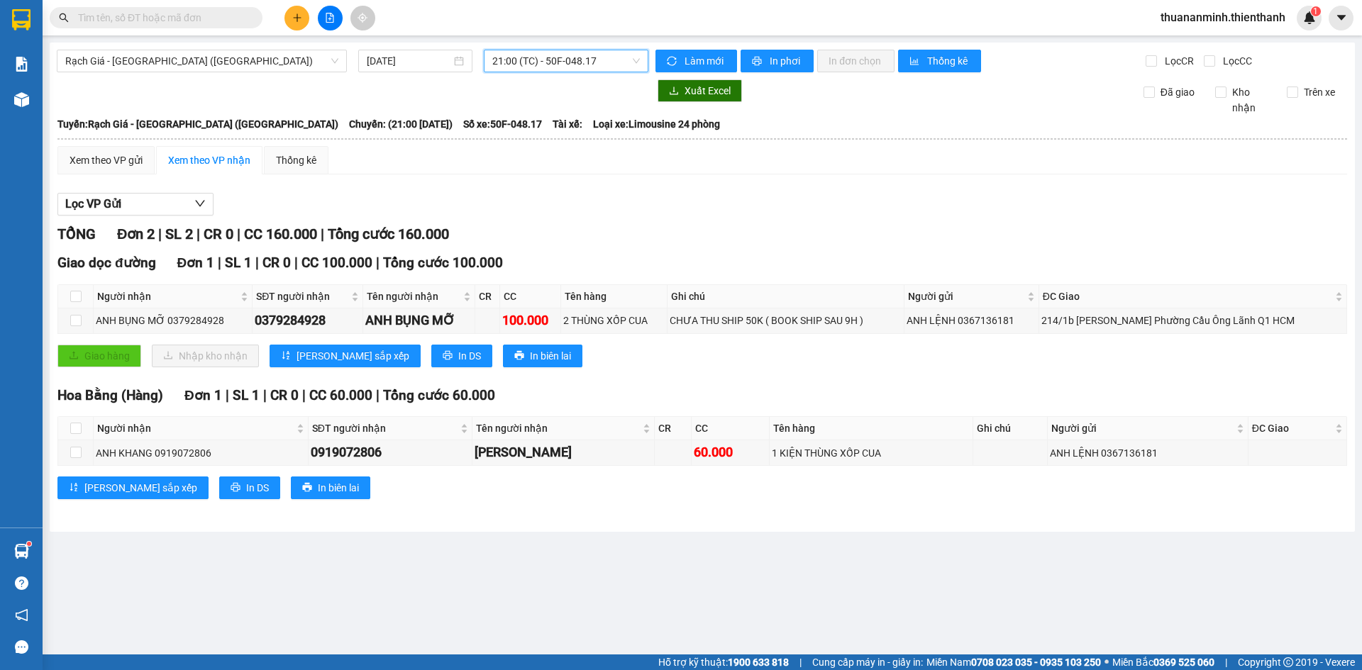
click at [756, 238] on div "TỔNG Đơn 2 | SL 2 | CR 0 | CC 160.000 | Tổng cước 160.000" at bounding box center [702, 234] width 1290 height 22
drag, startPoint x: 514, startPoint y: 238, endPoint x: 645, endPoint y: 238, distance: 131.2
click at [581, 235] on div "TỔNG Đơn 2 | SL 2 | CR 0 | CC 160.000 | Tổng cước 160.000" at bounding box center [702, 234] width 1290 height 22
click at [647, 238] on div "TỔNG Đơn 2 | SL 2 | CR 0 | CC 160.000 | Tổng cước 160.000" at bounding box center [702, 234] width 1290 height 22
drag, startPoint x: 408, startPoint y: 236, endPoint x: 539, endPoint y: 226, distance: 131.6
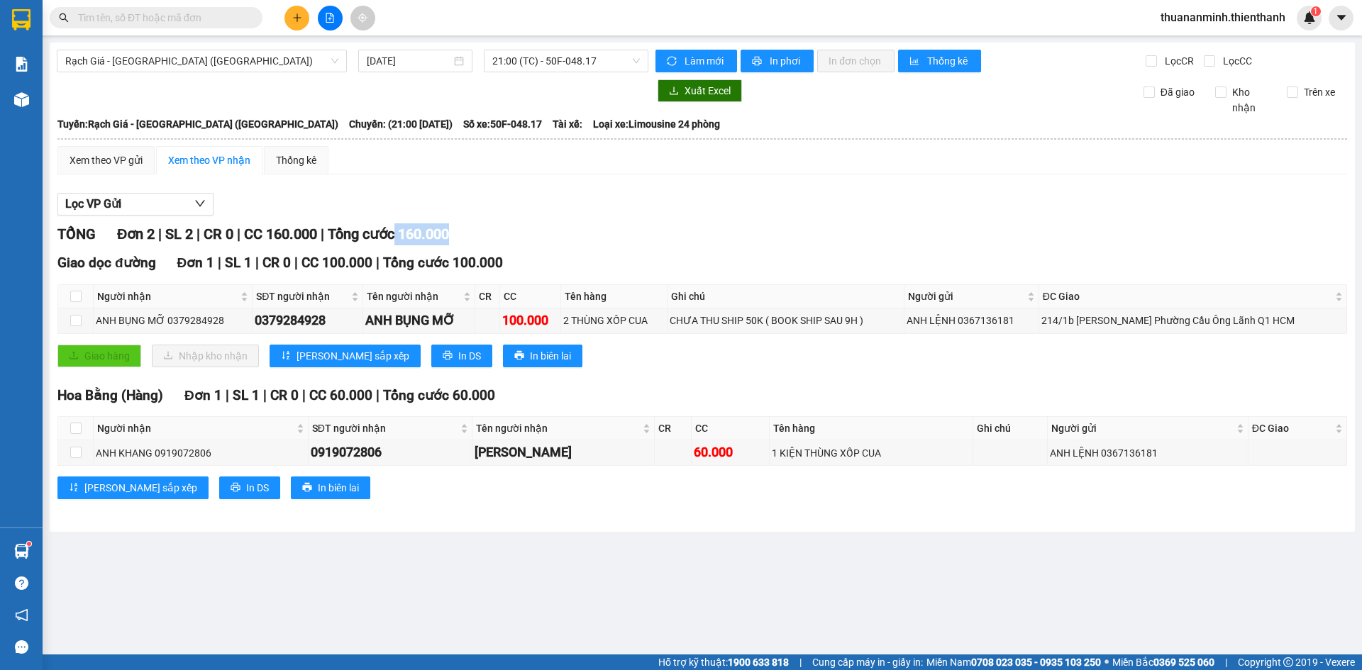
click at [515, 232] on div "TỔNG Đơn 2 | SL 2 | CR 0 | CC 160.000 | Tổng cước 160.000" at bounding box center [702, 234] width 1290 height 22
click at [558, 218] on div "Lọc VP Gửi TỔNG Đơn 2 | SL 2 | CR 0 | CC 160.000 | Tổng cước 160.000 Giao dọc …" at bounding box center [702, 351] width 1290 height 331
click at [248, 57] on span "Rạch Giá - [GEOGRAPHIC_DATA] ([GEOGRAPHIC_DATA])" at bounding box center [201, 60] width 273 height 21
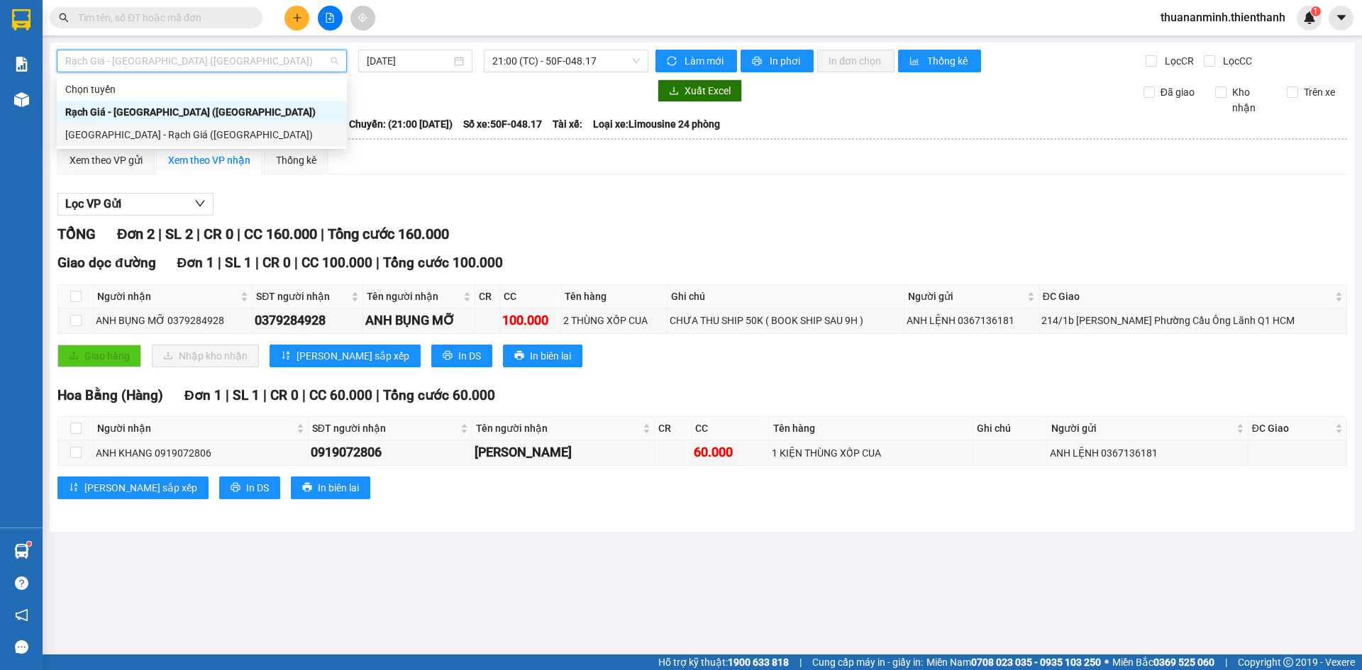
click at [145, 138] on div "[GEOGRAPHIC_DATA] - Rạch Giá ([GEOGRAPHIC_DATA])" at bounding box center [201, 135] width 273 height 16
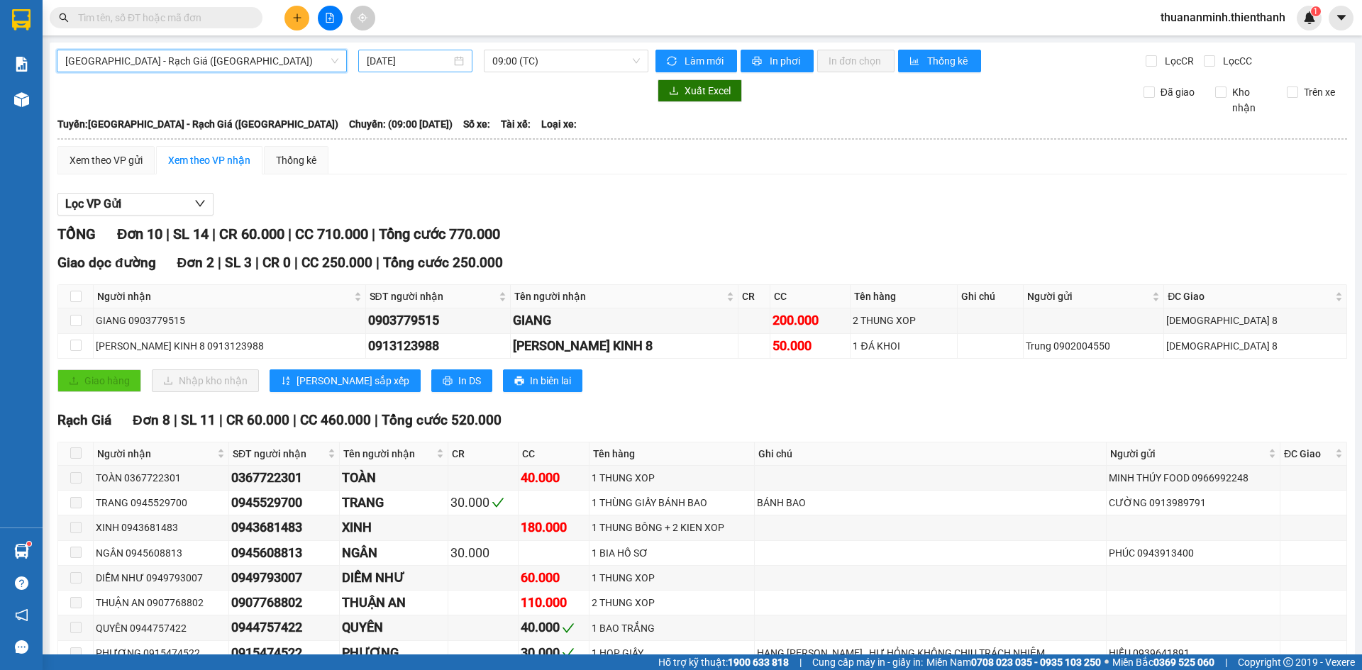
click at [402, 56] on input "[DATE]" at bounding box center [409, 61] width 84 height 16
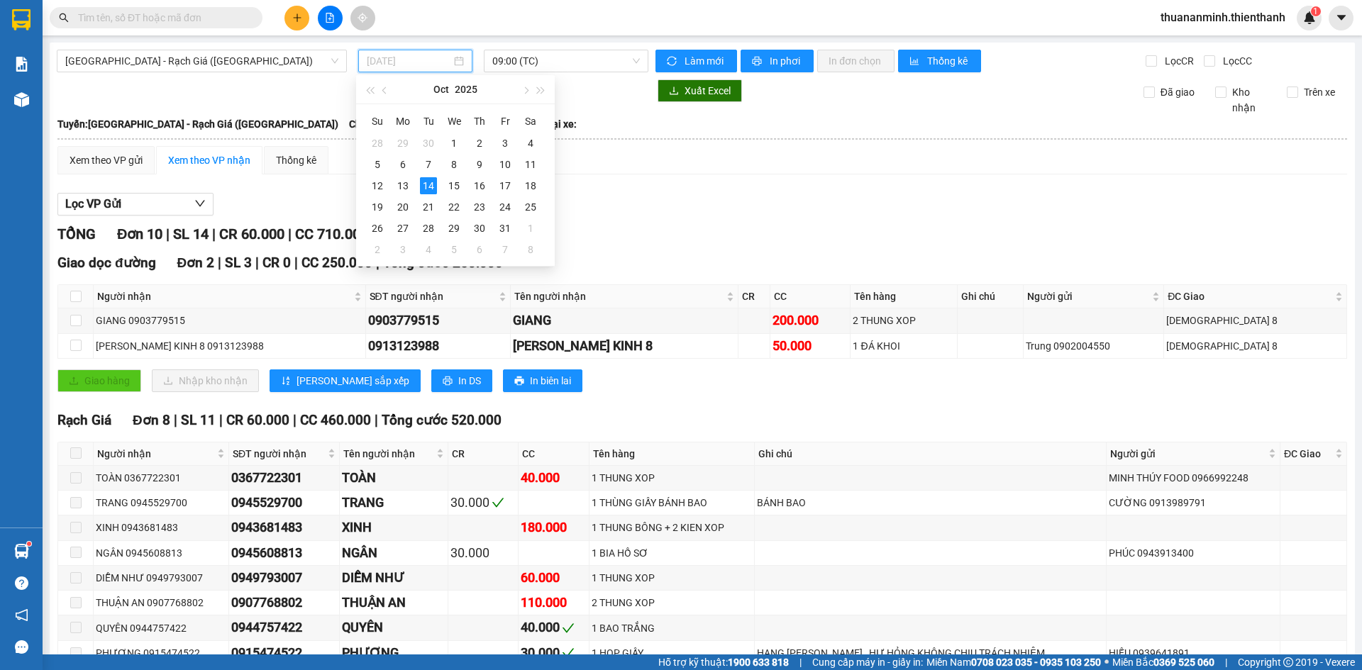
type input "[DATE]"
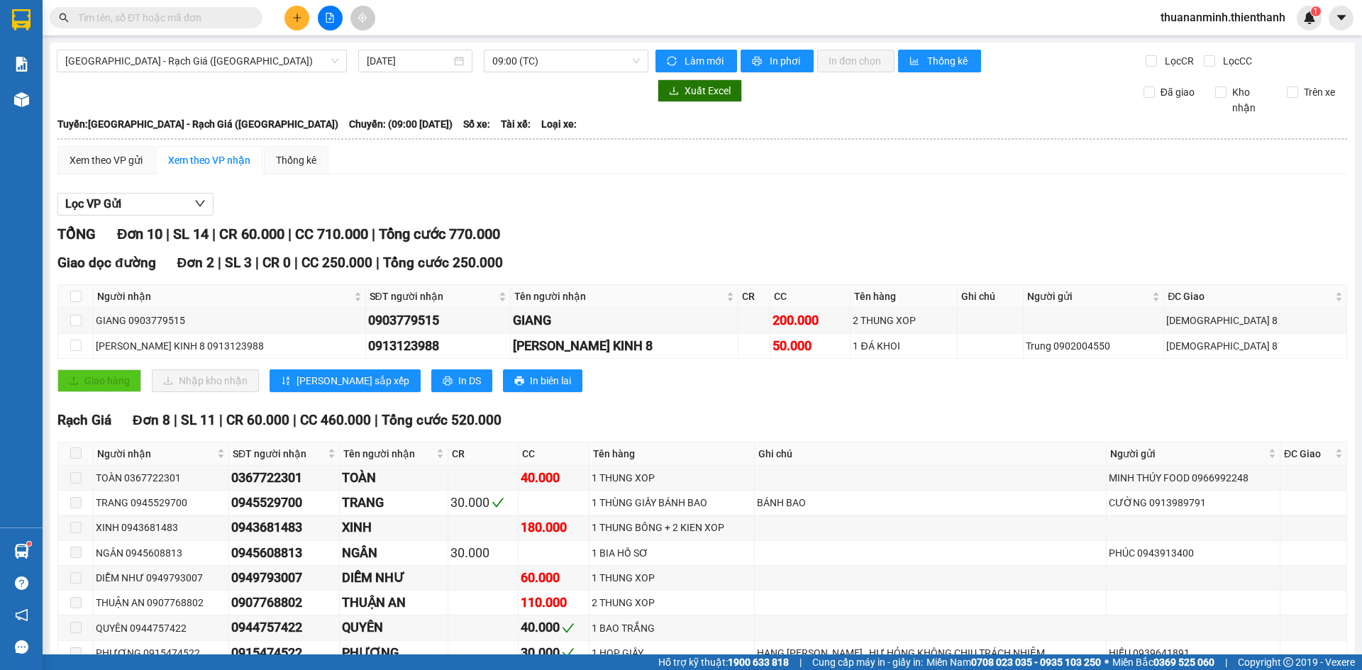
click at [587, 159] on div "Xem theo VP gửi Xem theo VP nhận Thống kê" at bounding box center [702, 160] width 1290 height 28
click at [542, 70] on span "09:00 (TC)" at bounding box center [566, 60] width 148 height 21
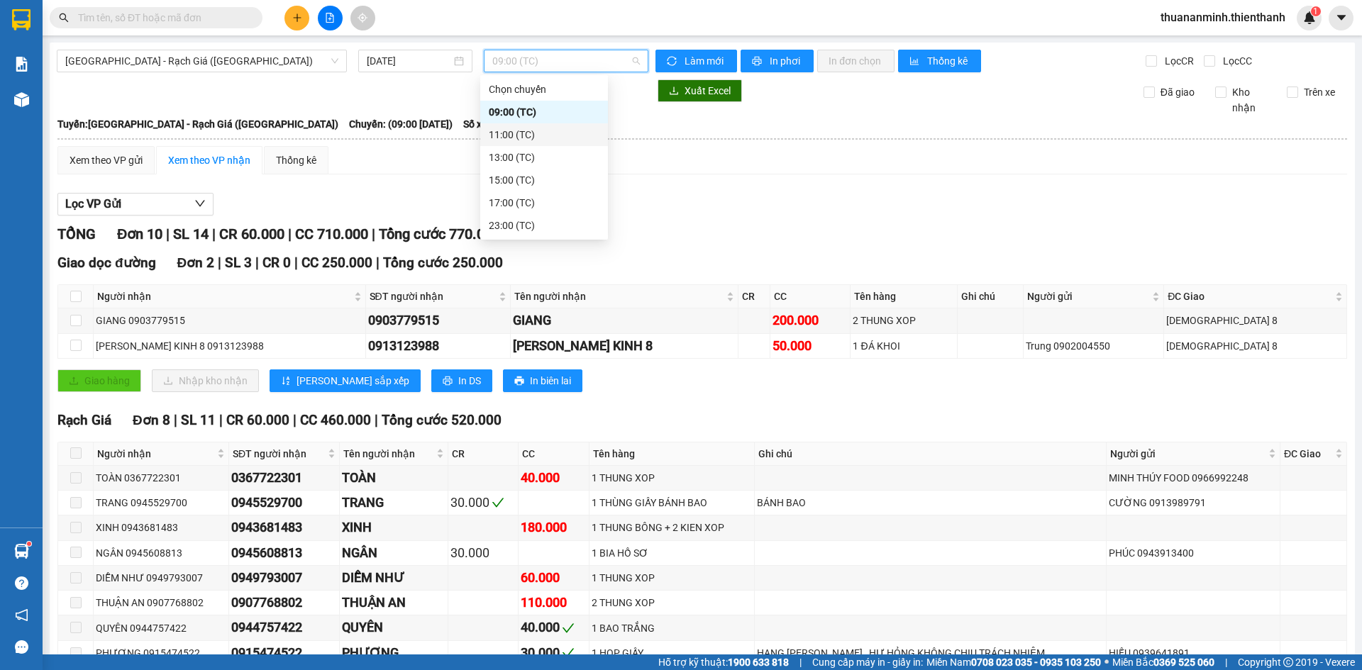
click at [529, 140] on div "11:00 (TC)" at bounding box center [544, 135] width 111 height 16
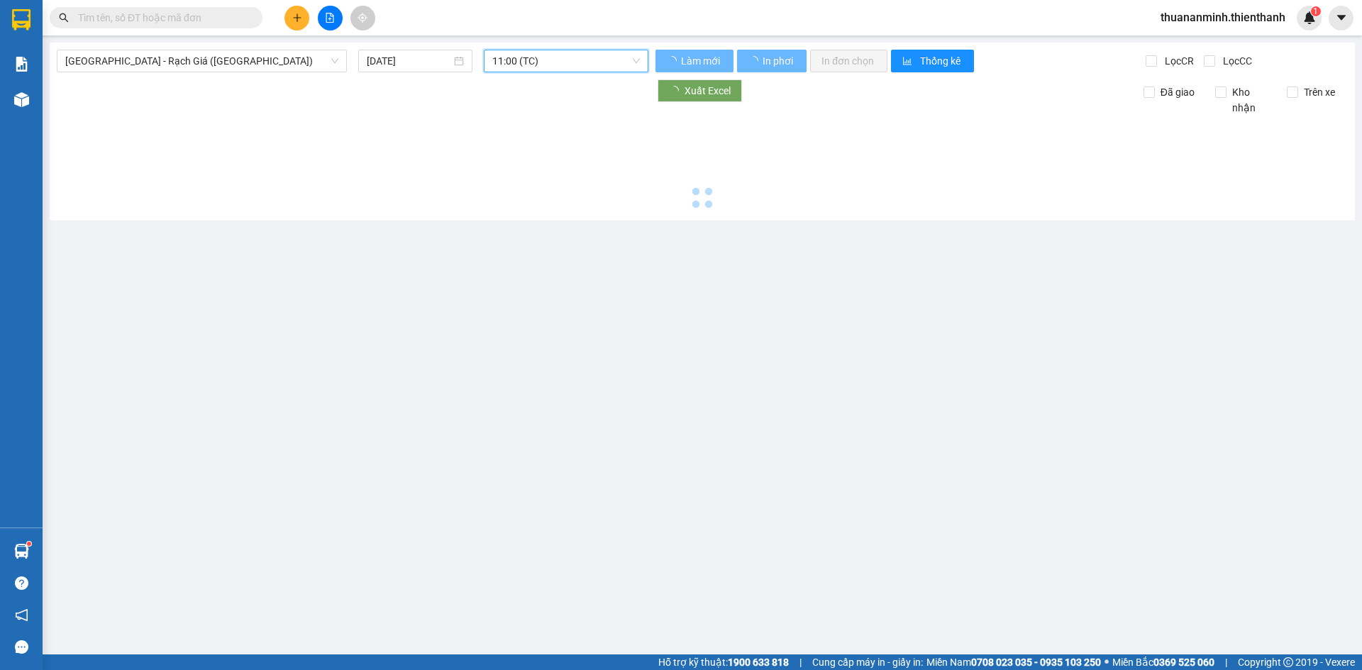
click at [528, 61] on span "11:00 (TC)" at bounding box center [566, 60] width 148 height 21
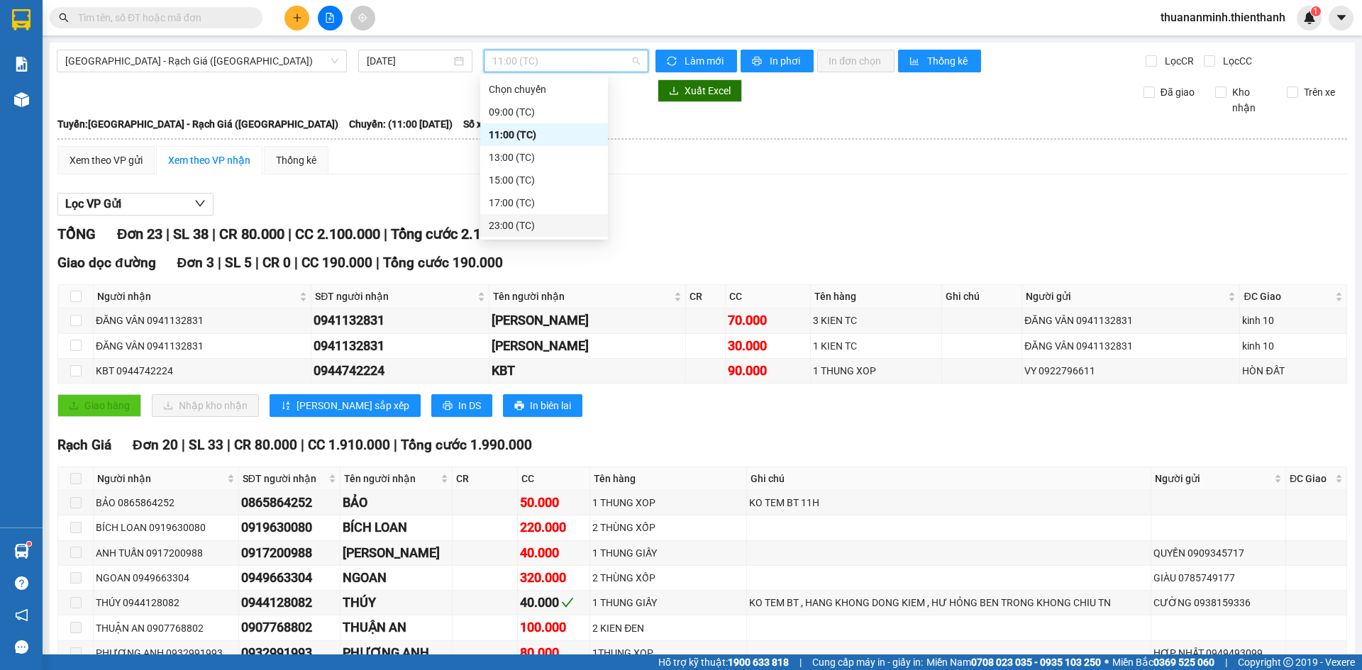
click at [526, 223] on div "23:00 (TC)" at bounding box center [544, 226] width 111 height 16
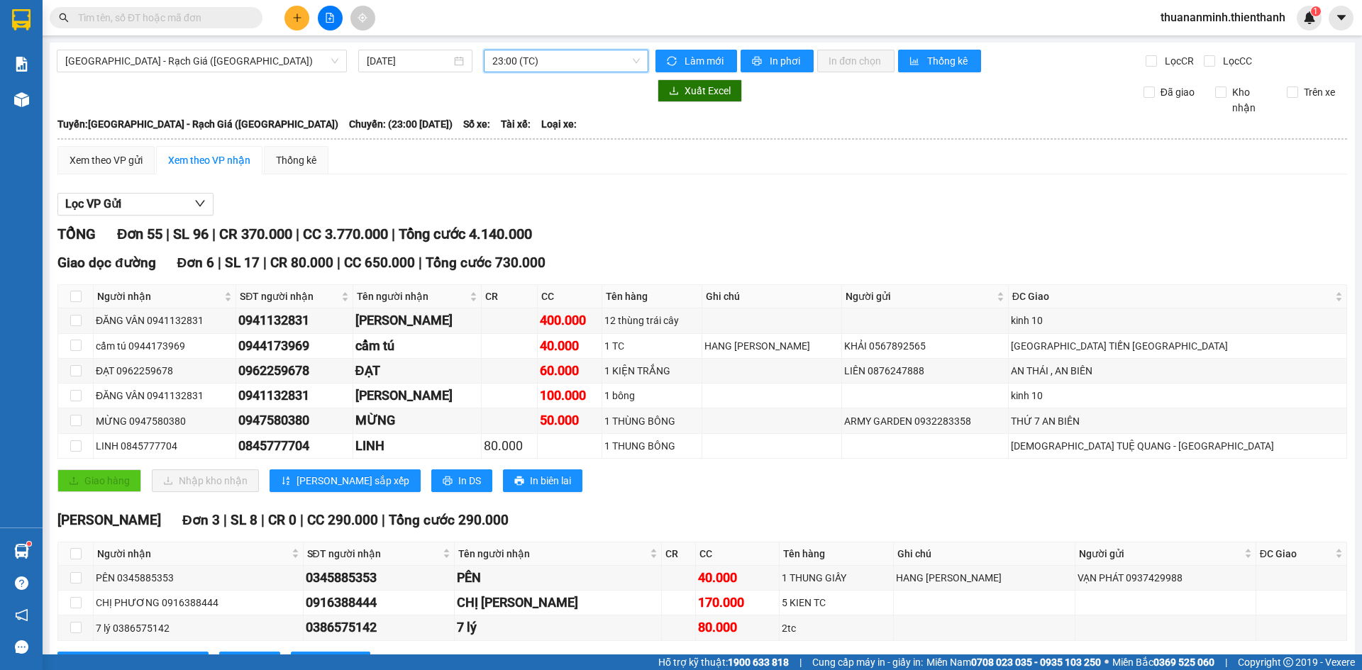
click at [145, 209] on button "Lọc VP Gửi" at bounding box center [135, 204] width 156 height 23
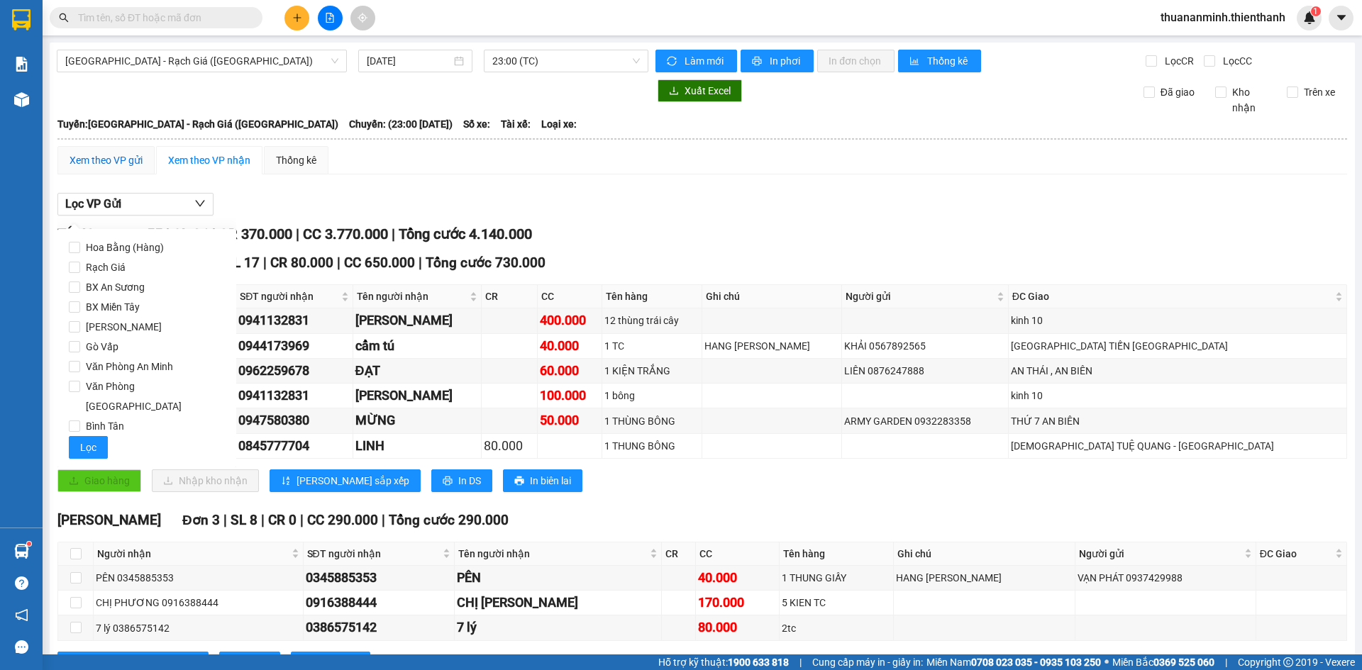
click at [112, 165] on div "Xem theo VP gửi" at bounding box center [106, 161] width 73 height 16
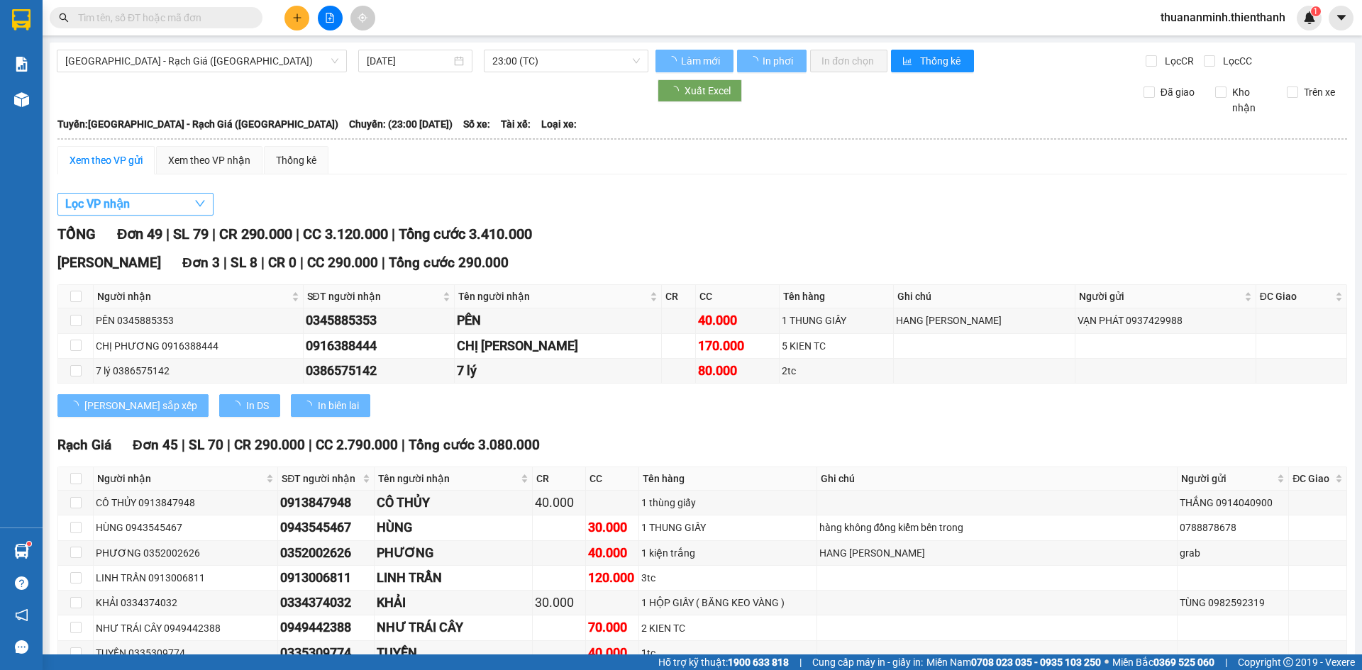
click at [121, 211] on span "Lọc VP nhận" at bounding box center [97, 204] width 65 height 18
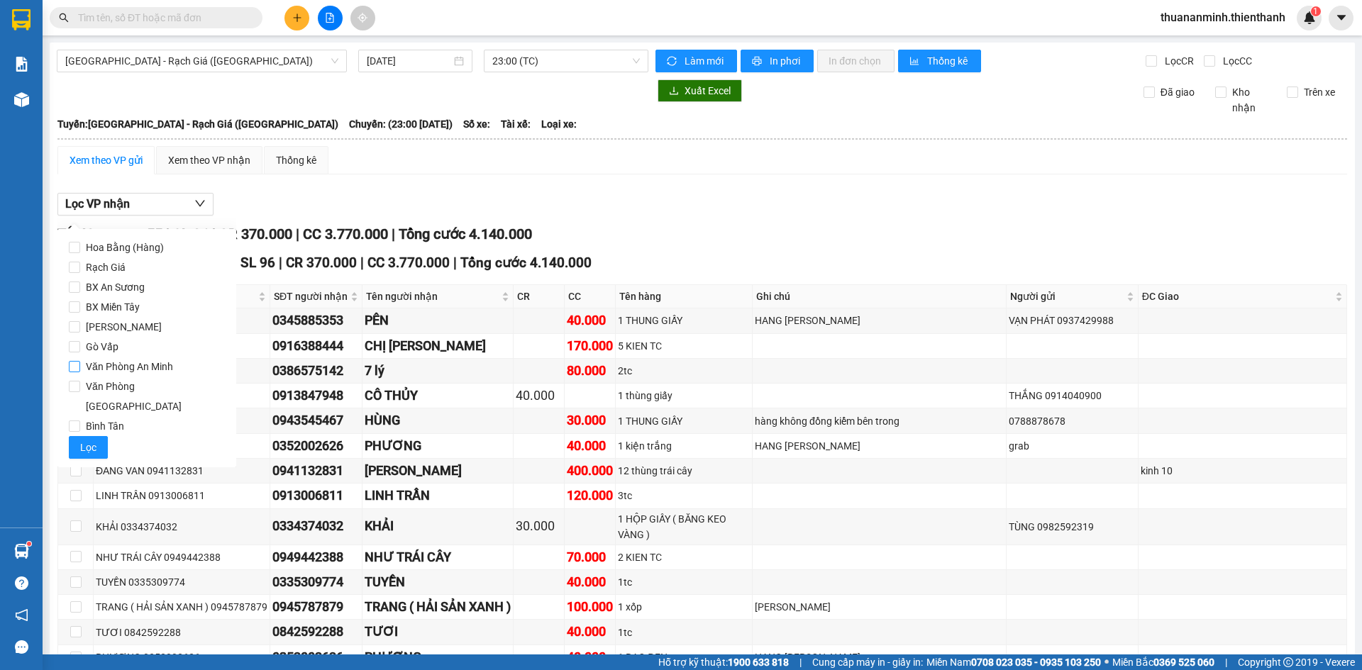
click at [143, 367] on span "Văn Phòng An Minh" at bounding box center [129, 367] width 99 height 20
click at [80, 367] on input "Văn Phòng An Minh" at bounding box center [74, 366] width 11 height 11
checkbox input "true"
click at [87, 440] on span "Lọc" at bounding box center [88, 448] width 16 height 16
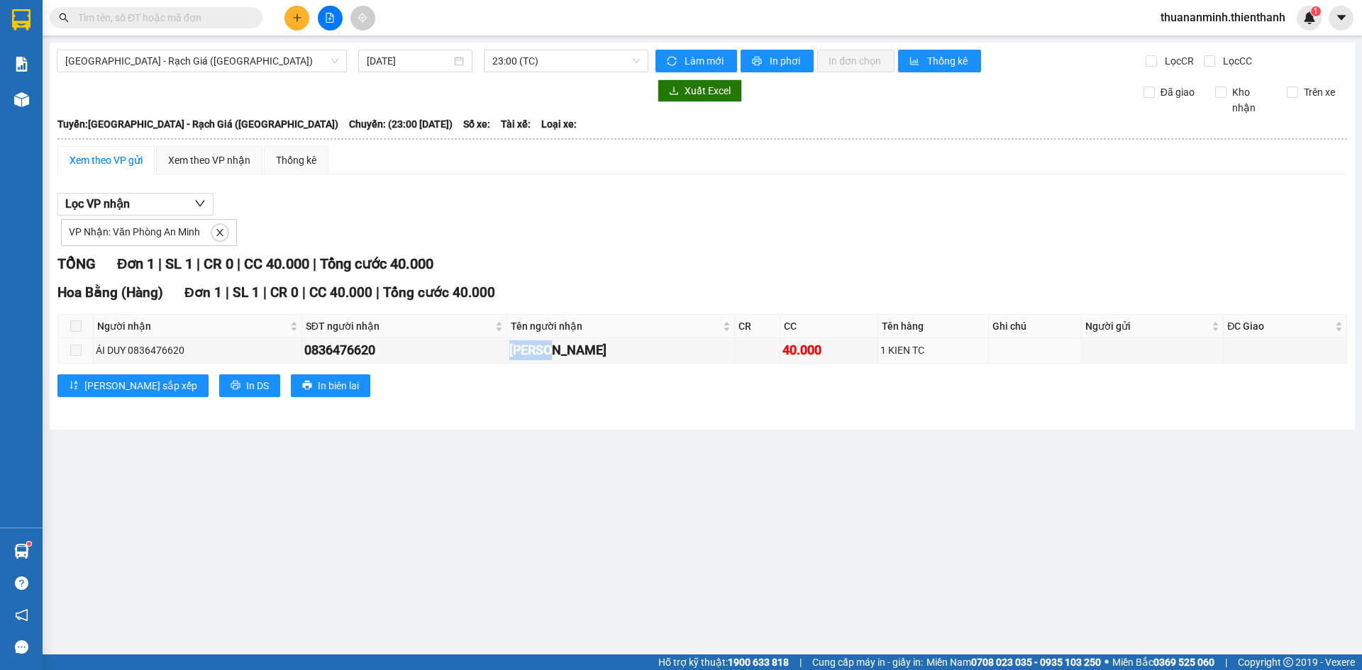
drag, startPoint x: 476, startPoint y: 353, endPoint x: 655, endPoint y: 366, distance: 180.0
click at [646, 363] on tr "ÁI DUY 0836476620 0836476620 ÁI DUY 40.000 1 KIEN TC" at bounding box center [702, 350] width 1289 height 25
click at [758, 371] on div "Hoa Bằng (Hàng) Đơn 1 | SL 1 | CR 0 | CC 40.000 | Tổng cước 40.000 Người nhận S…" at bounding box center [702, 344] width 1290 height 125
click at [558, 67] on span "23:00 (TC)" at bounding box center [566, 60] width 148 height 21
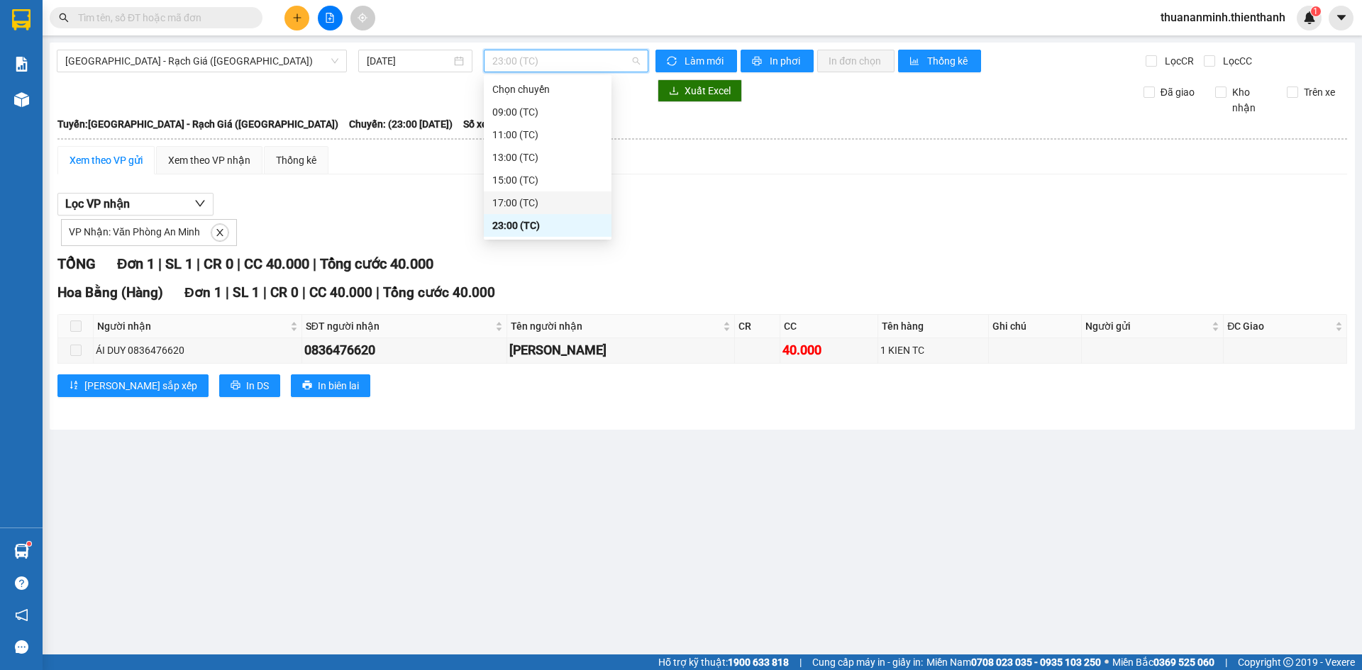
click at [528, 211] on div "17:00 (TC)" at bounding box center [548, 203] width 128 height 23
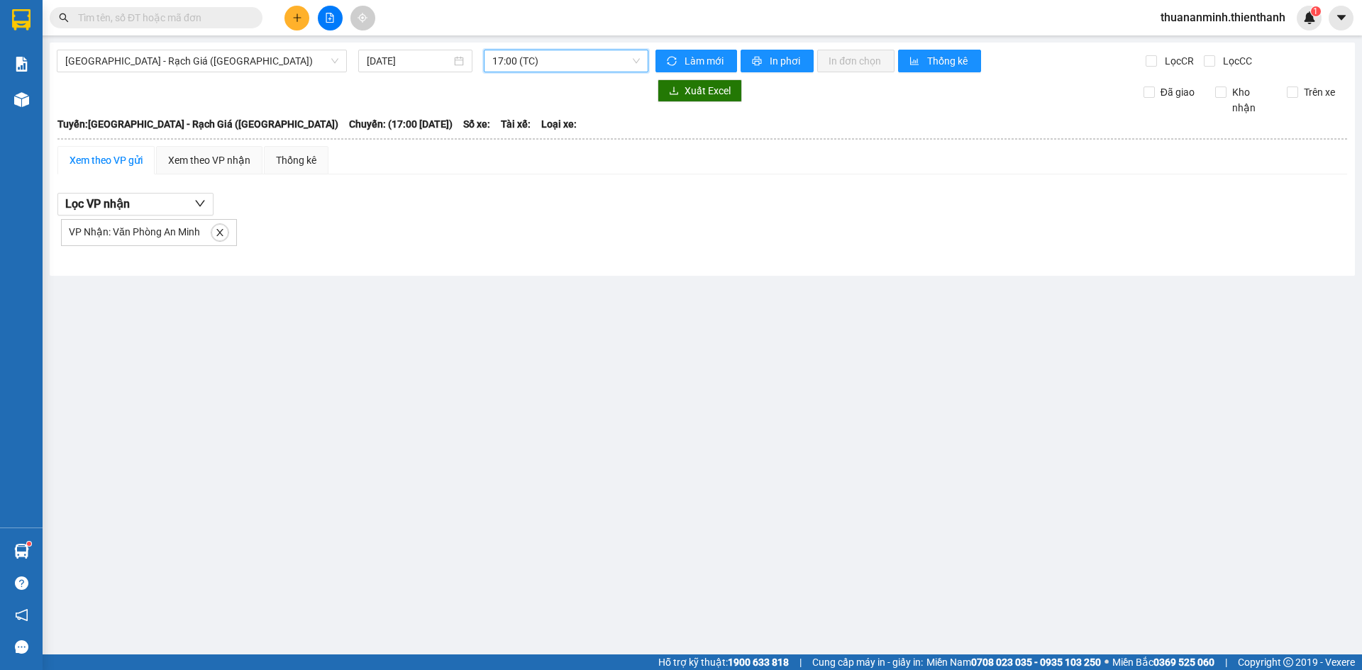
click at [528, 62] on span "17:00 (TC)" at bounding box center [566, 60] width 148 height 21
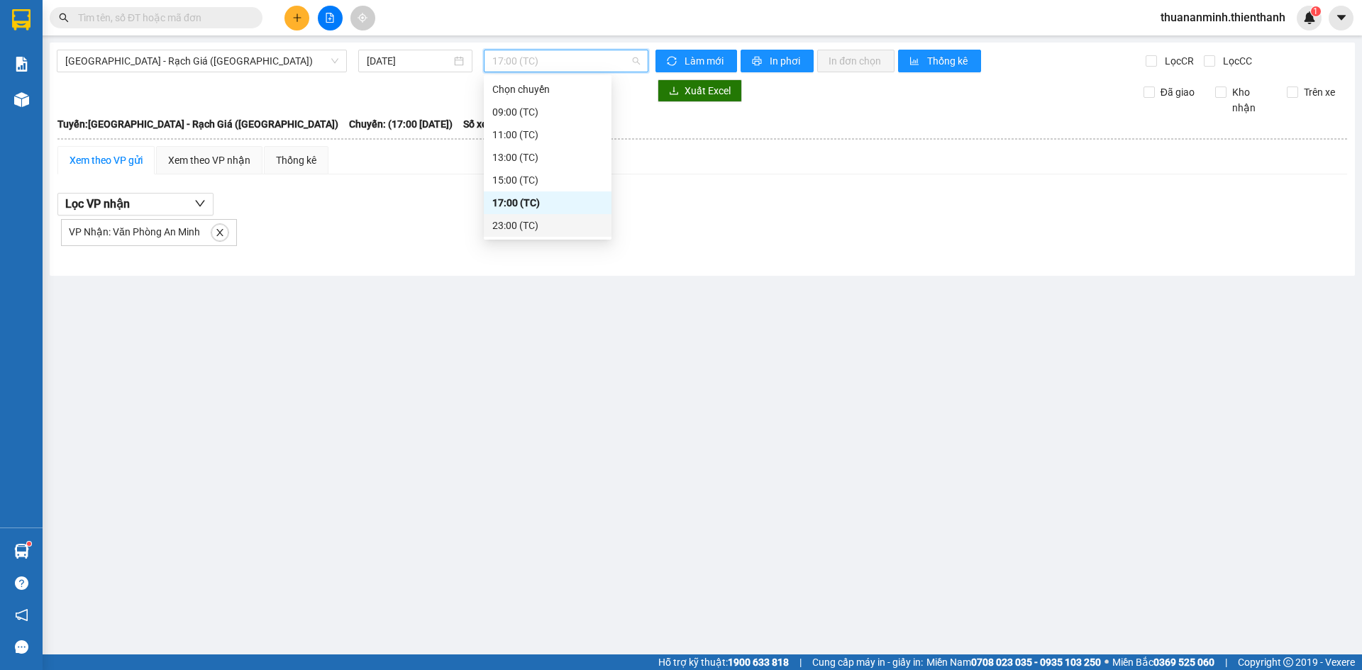
click at [550, 228] on div "23:00 (TC)" at bounding box center [547, 226] width 111 height 16
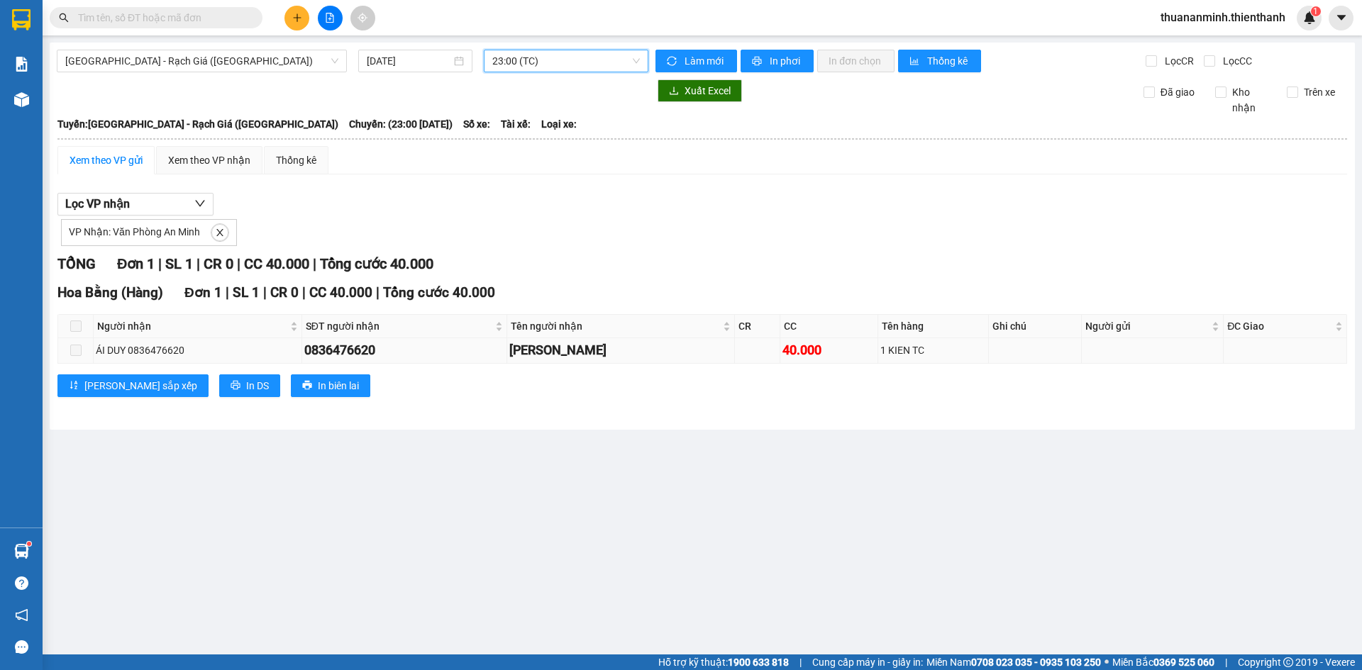
click at [336, 350] on div "0836476620" at bounding box center [404, 351] width 200 height 20
copy div "0836476620"
click at [626, 287] on div "Hoa Bằng (Hàng) Đơn 1 | SL 1 | CR 0 | CC 40.000 | Tổng cước 40.000" at bounding box center [702, 292] width 1290 height 21
drag, startPoint x: 548, startPoint y: 356, endPoint x: 656, endPoint y: 399, distance: 116.8
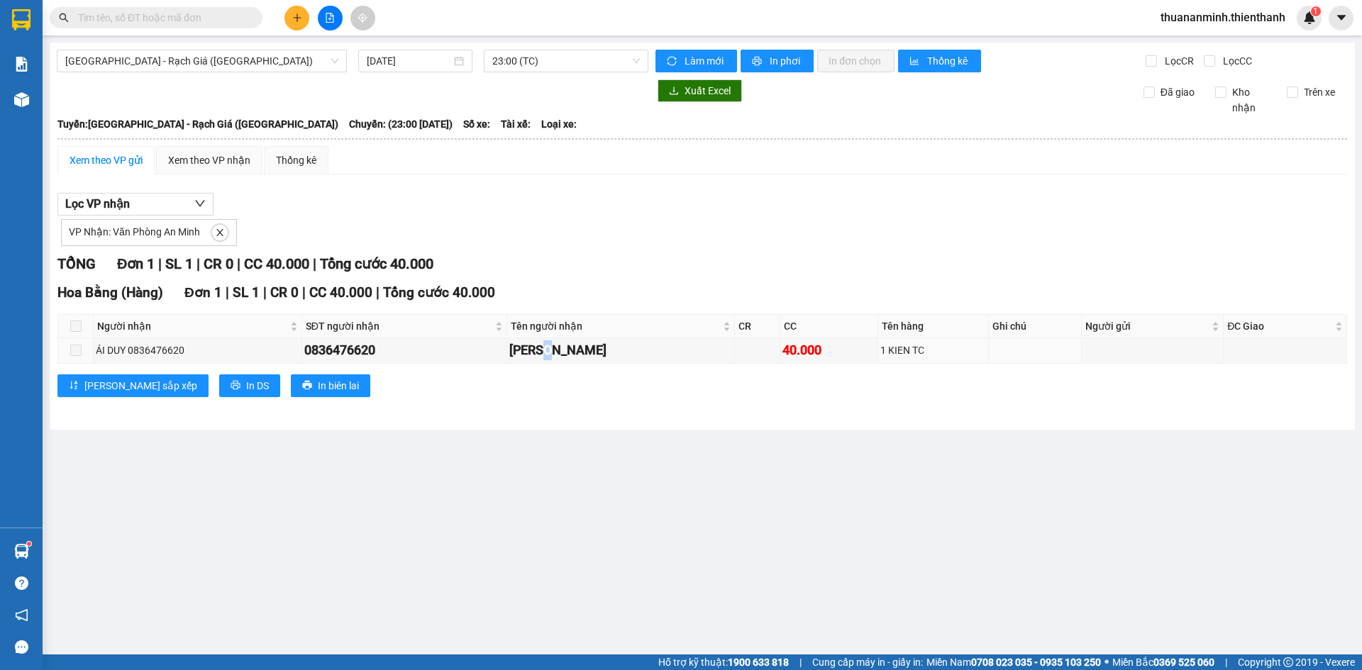
click at [603, 357] on div "[PERSON_NAME]" at bounding box center [620, 351] width 222 height 20
drag, startPoint x: 673, startPoint y: 417, endPoint x: 643, endPoint y: 369, distance: 56.7
click at [673, 418] on div "[GEOGRAPHIC_DATA] - Rạch Giá ([GEOGRAPHIC_DATA]) [DATE] 23:00 (TC) Làm mới In p…" at bounding box center [702, 236] width 1305 height 387
click at [644, 279] on div "TỔNG Đơn 1 | SL 1 | CR 0 | CC 40.000 | Tổng cước 40.000 Hoa Bằng ([GEOGRAPHIC_D…" at bounding box center [702, 334] width 1290 height 162
